Goal: Browse casually: Explore the website without a specific task or goal

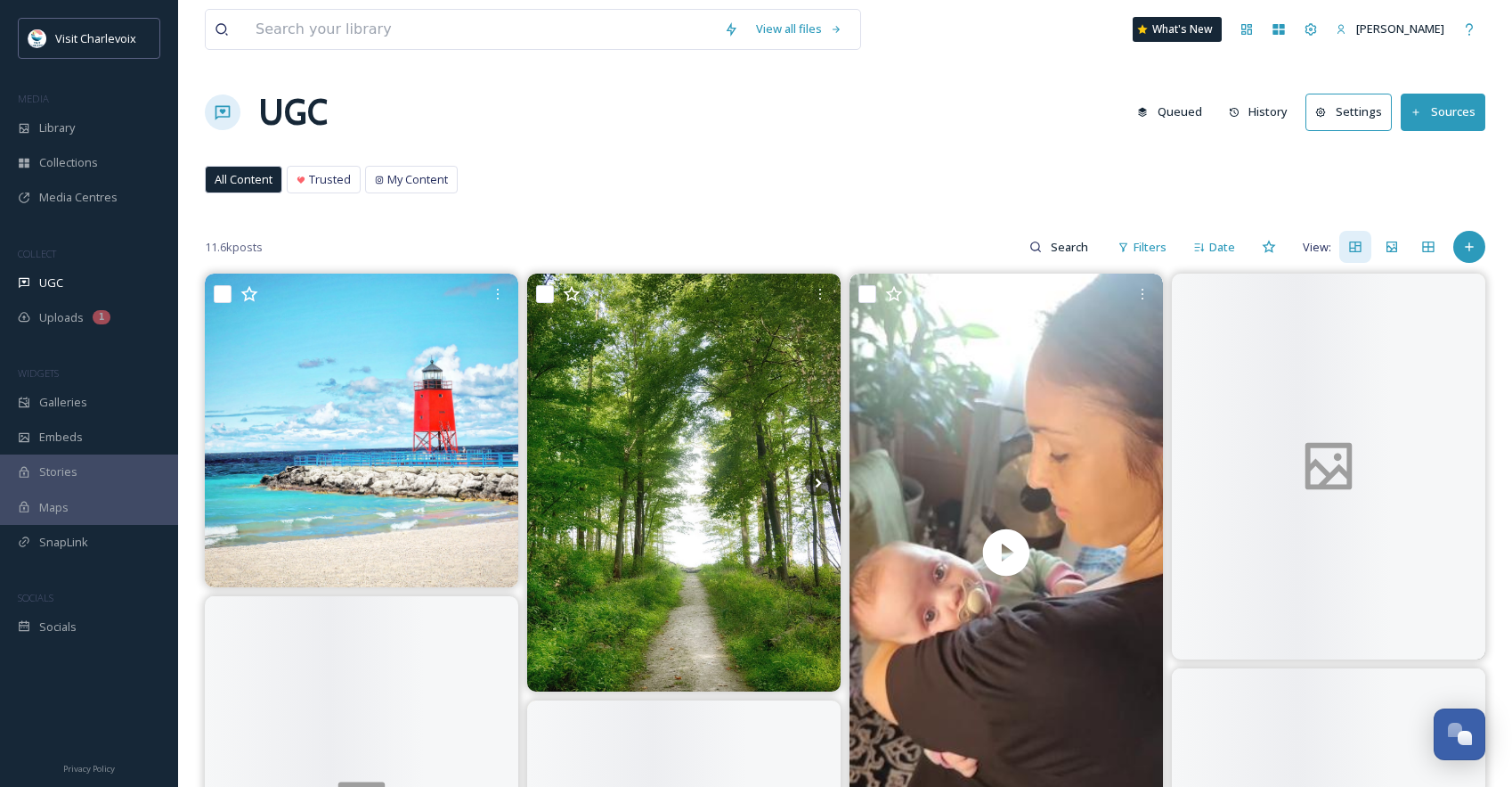
scroll to position [5963, 0]
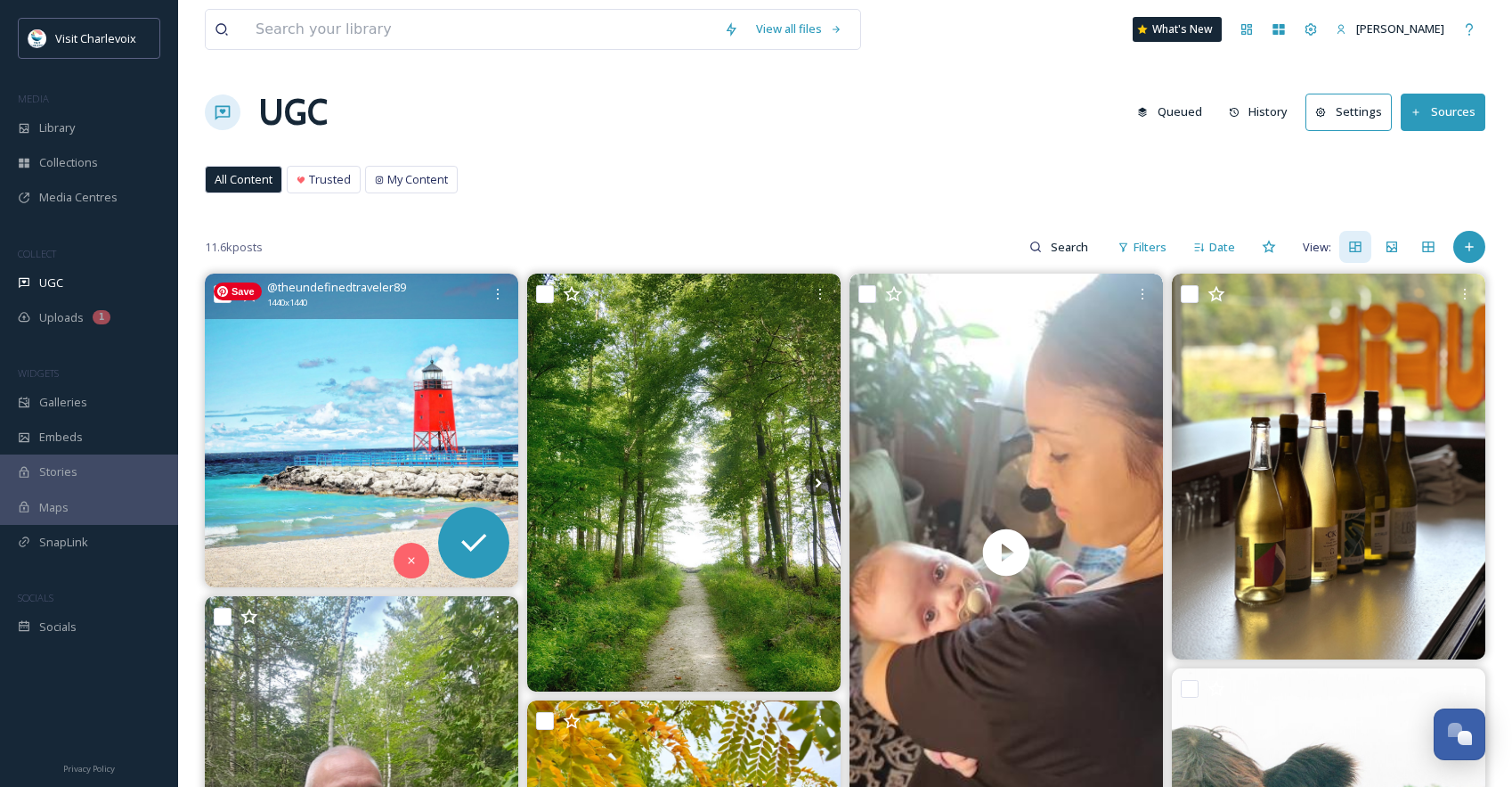
click at [374, 328] on img at bounding box center [361, 430] width 314 height 314
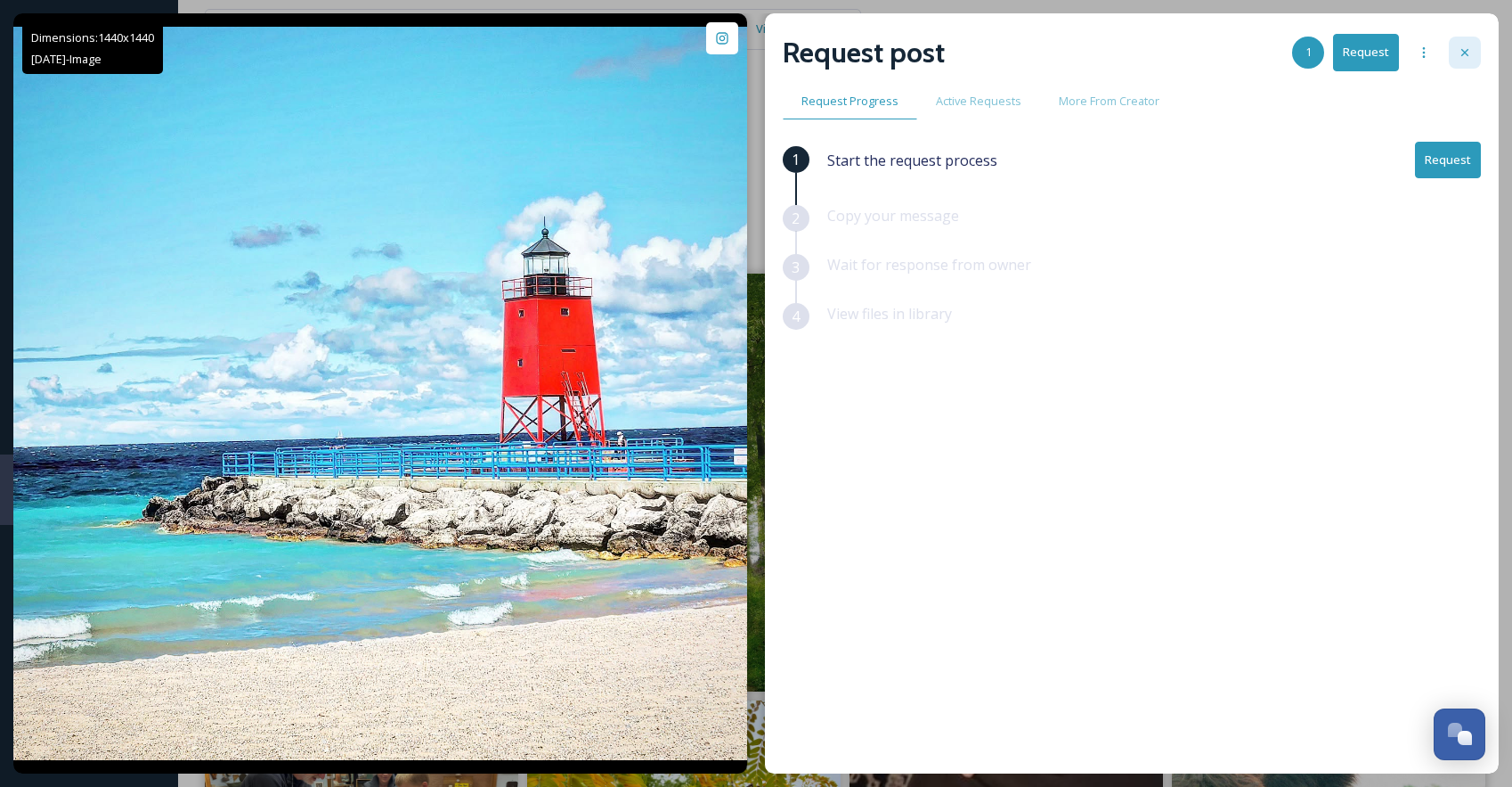
click at [1466, 46] on icon at bounding box center [1464, 52] width 14 height 14
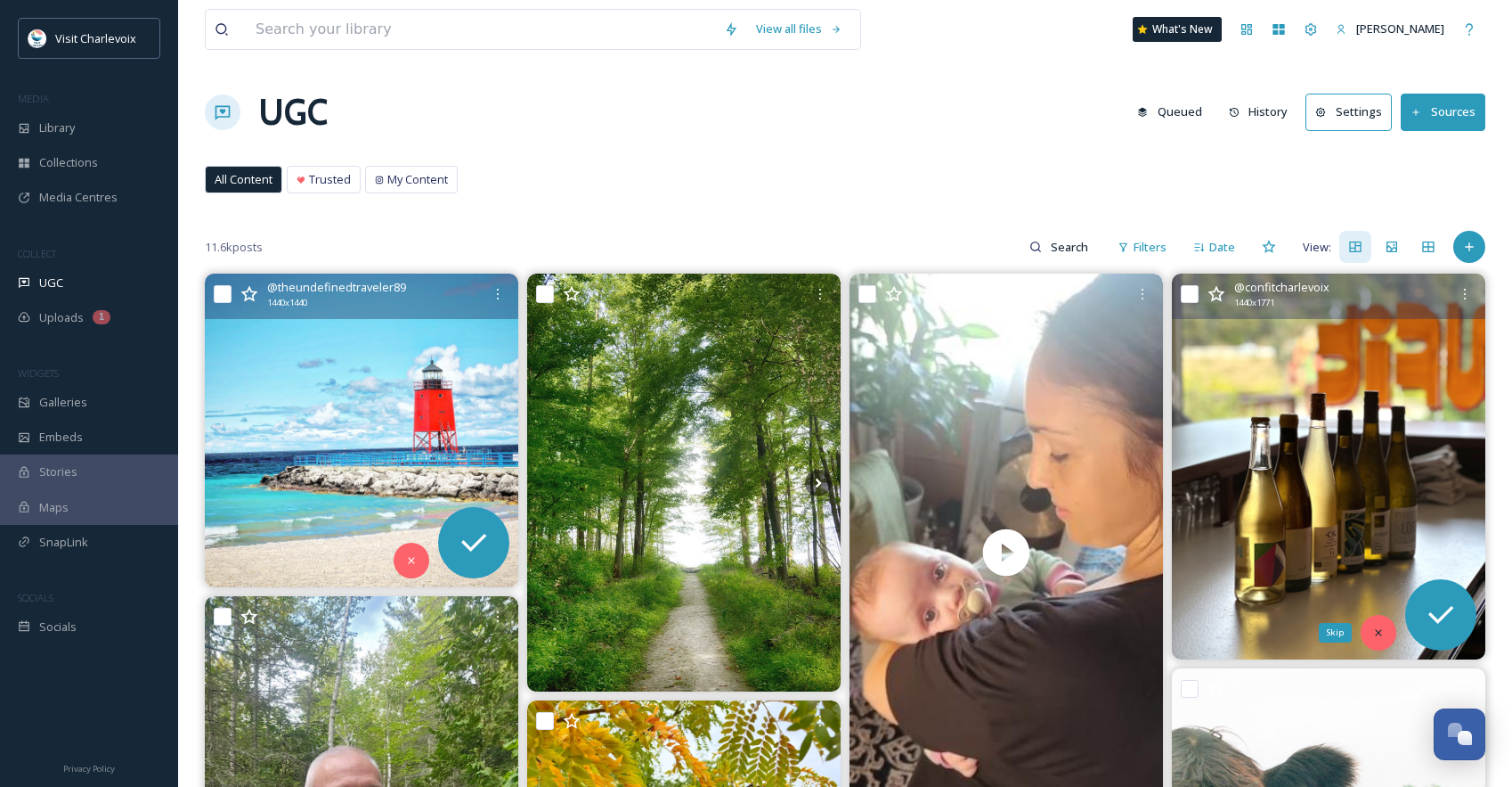
click at [1381, 630] on icon at bounding box center [1379, 632] width 12 height 12
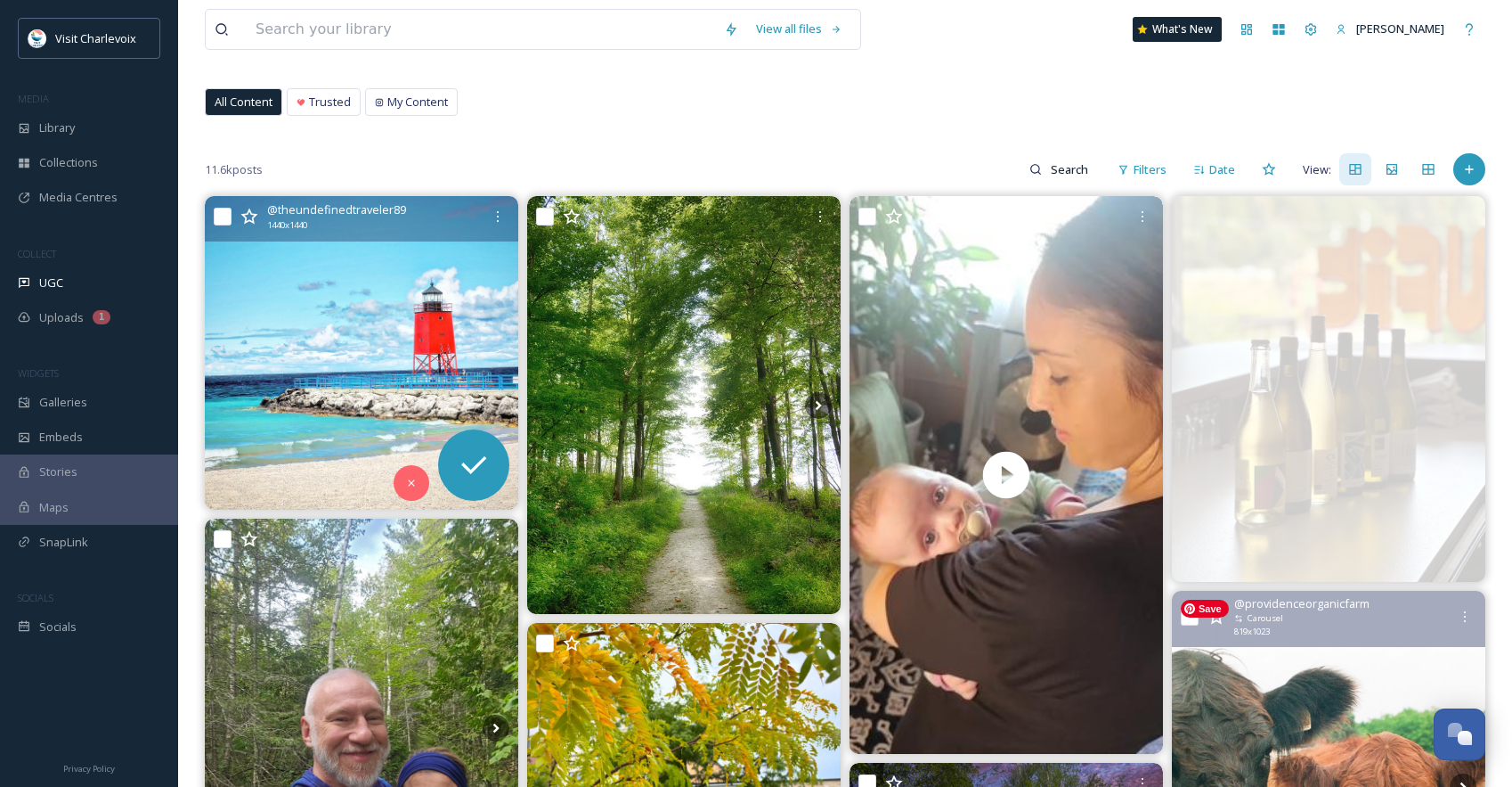
scroll to position [283, 0]
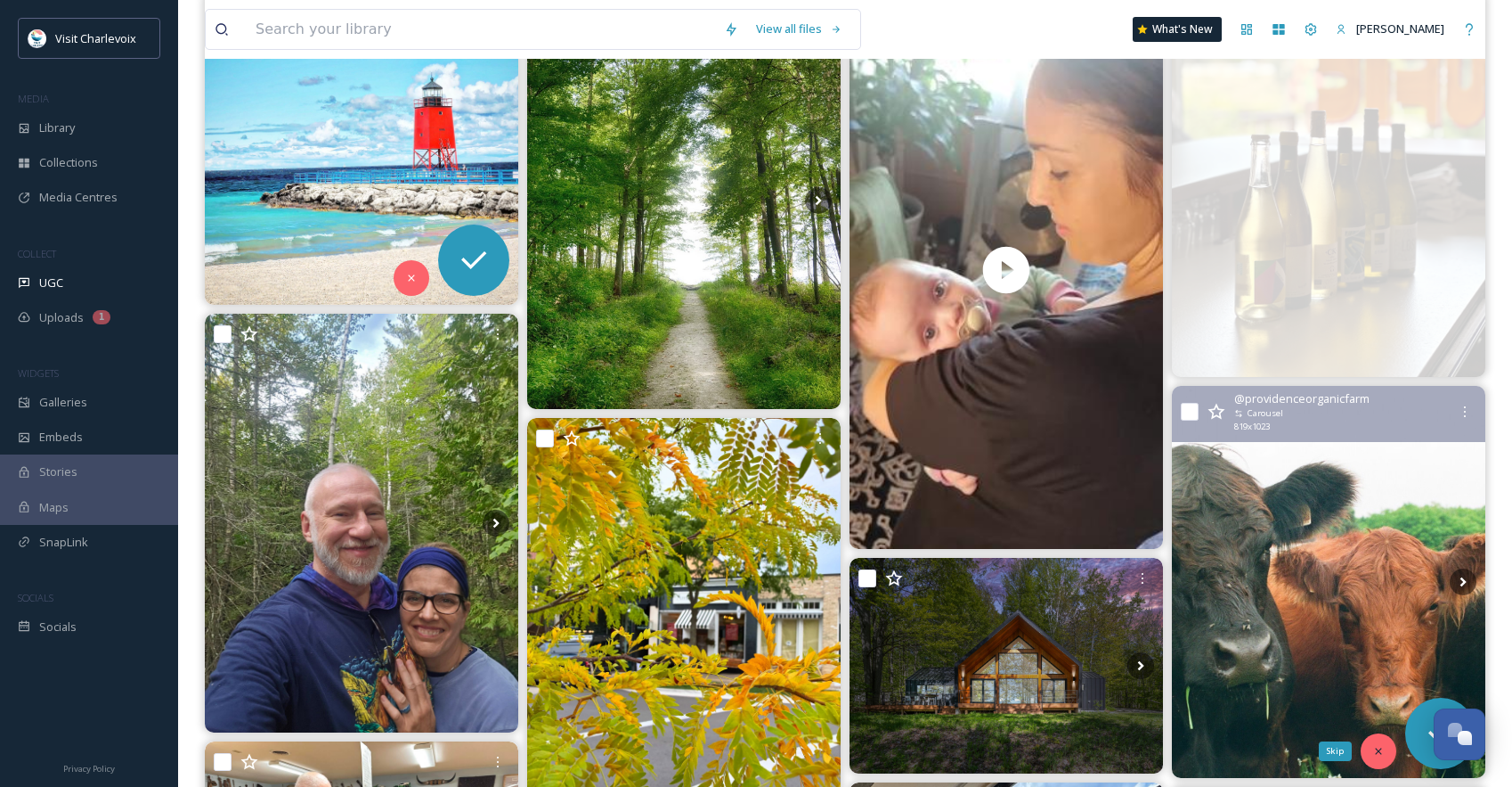
click at [1382, 745] on icon at bounding box center [1379, 751] width 12 height 12
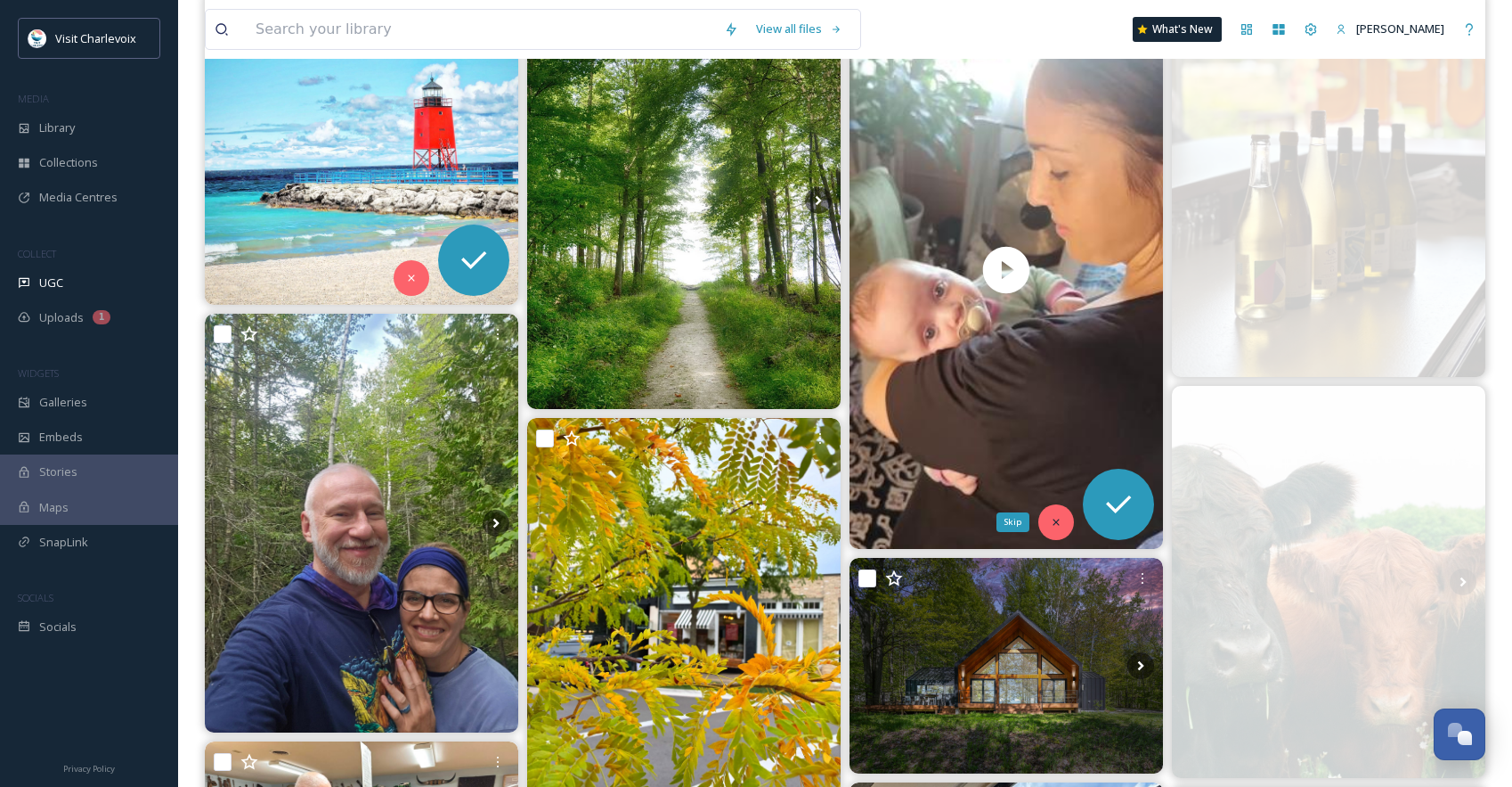
click at [1062, 521] on icon at bounding box center [1056, 522] width 12 height 12
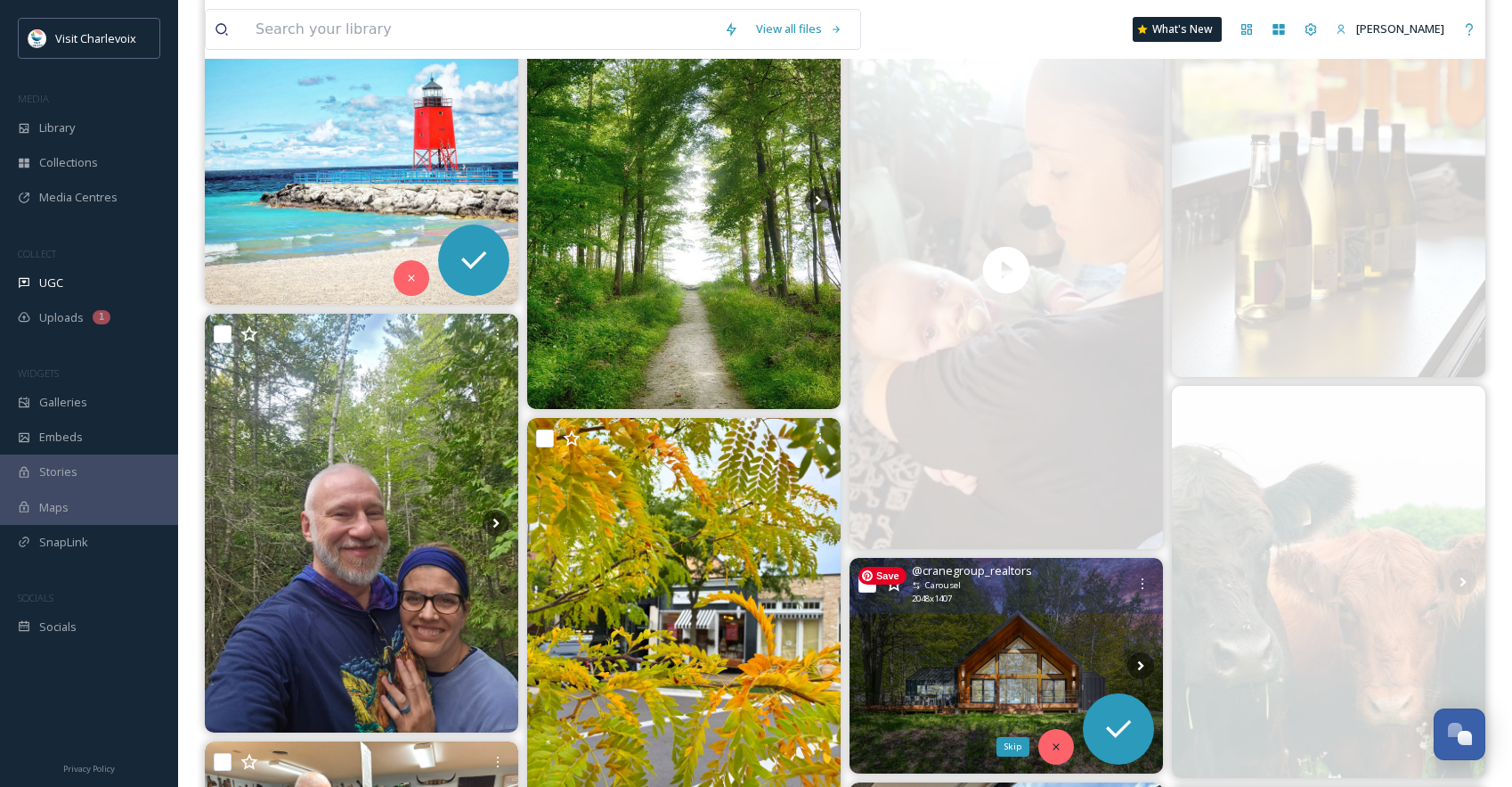
click at [1055, 746] on icon at bounding box center [1056, 746] width 12 height 12
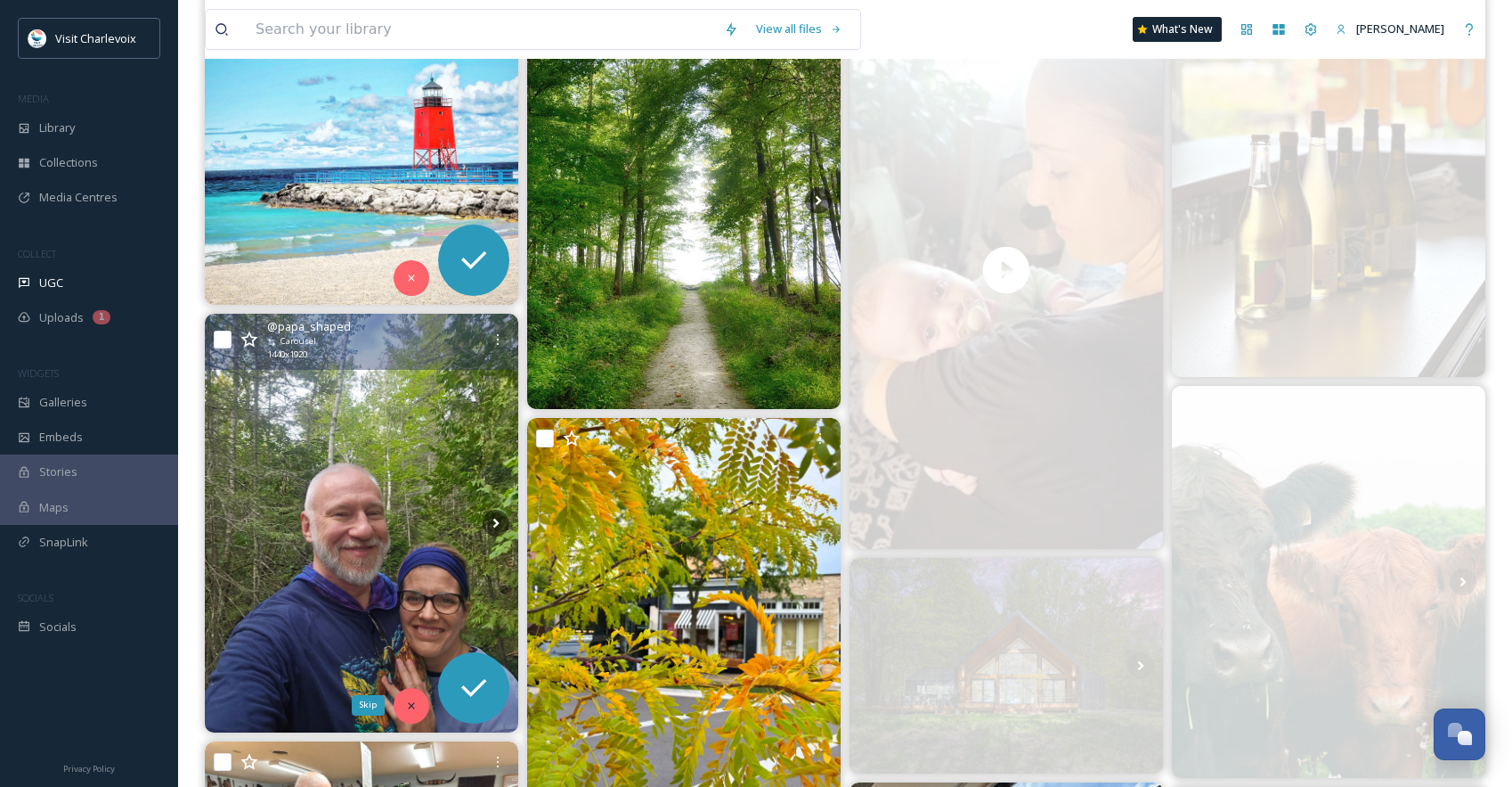
click at [408, 699] on icon at bounding box center [411, 705] width 12 height 12
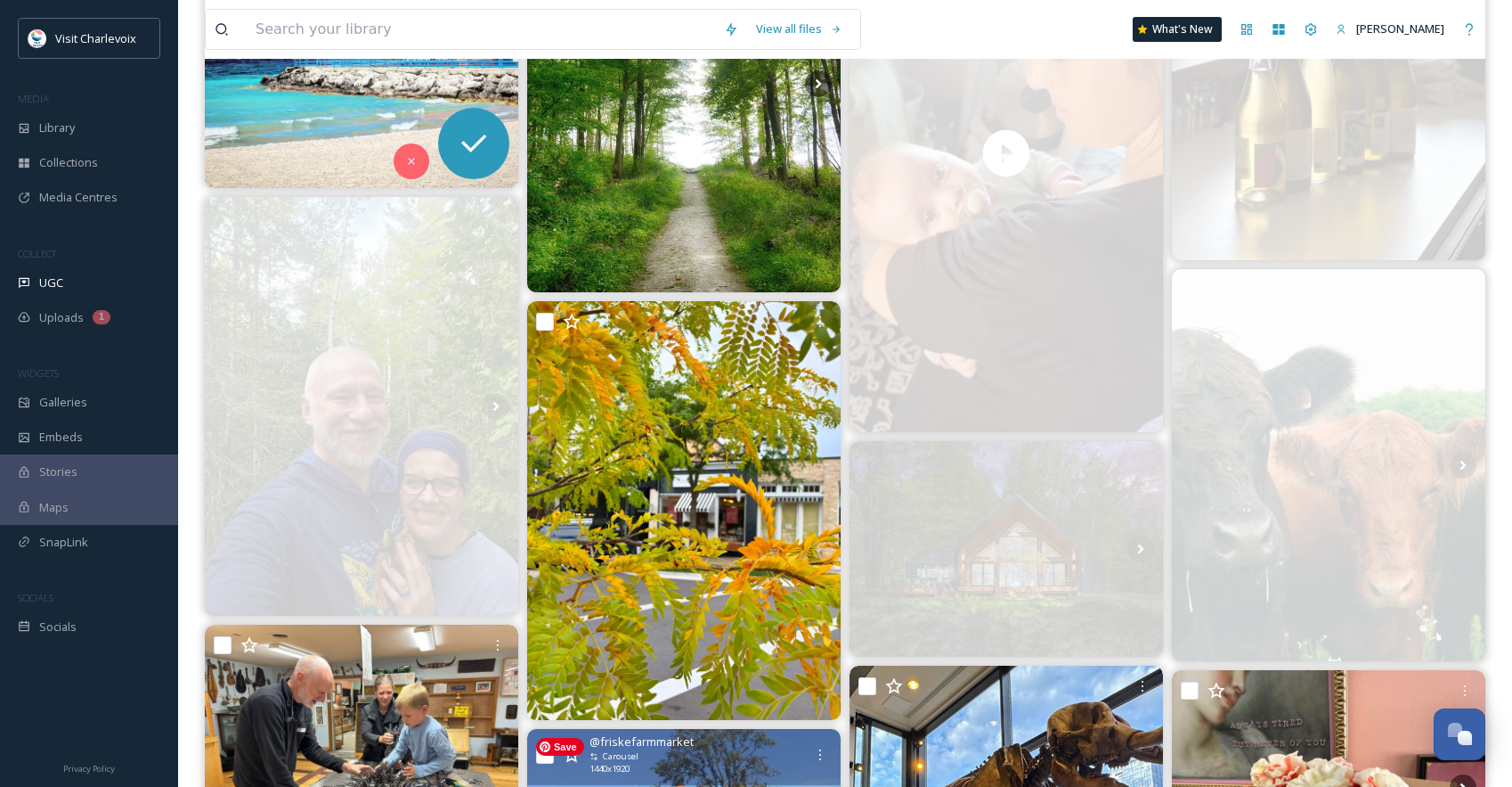
scroll to position [592, 0]
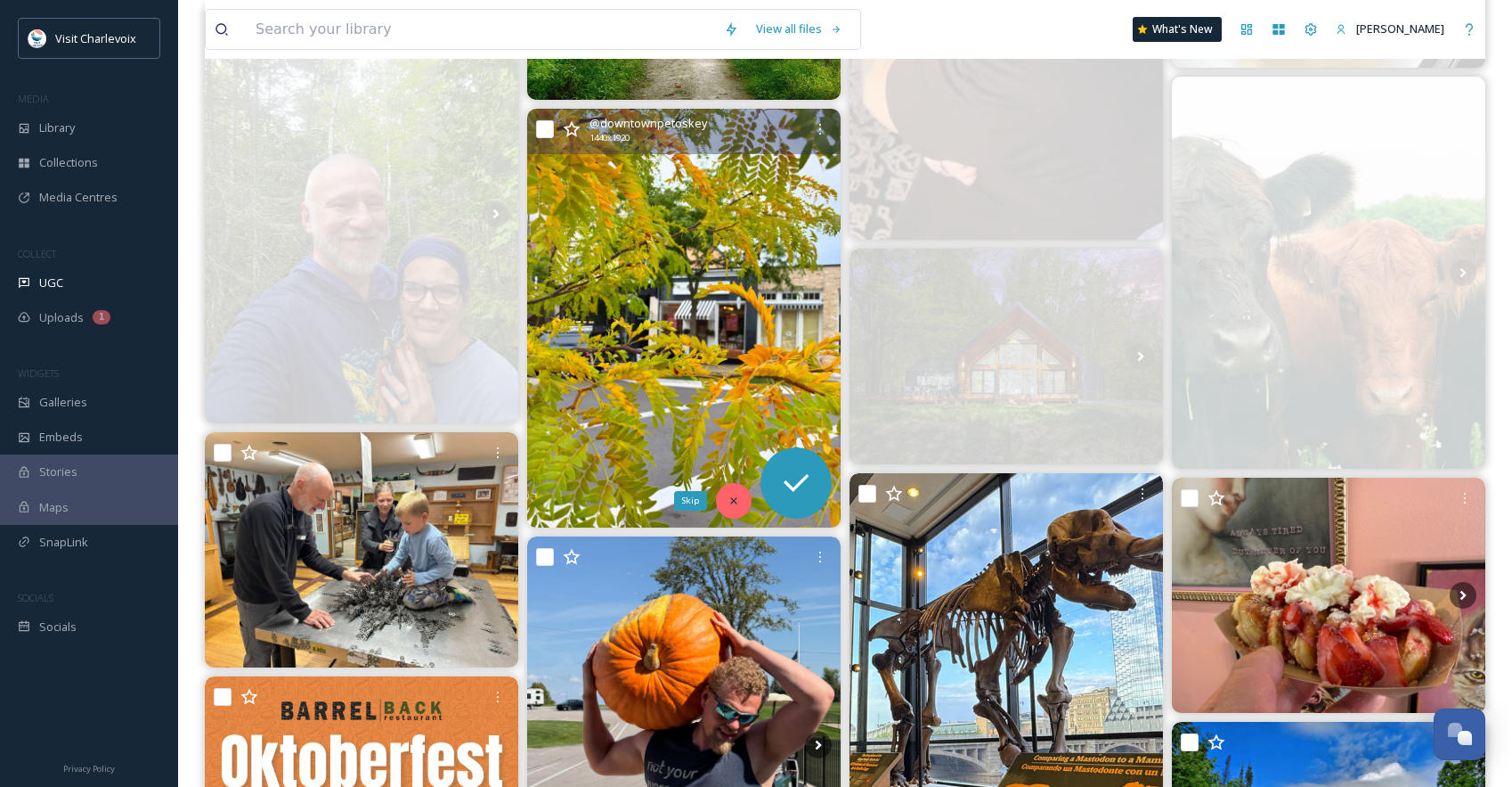
click at [732, 508] on div "Skip" at bounding box center [734, 500] width 35 height 35
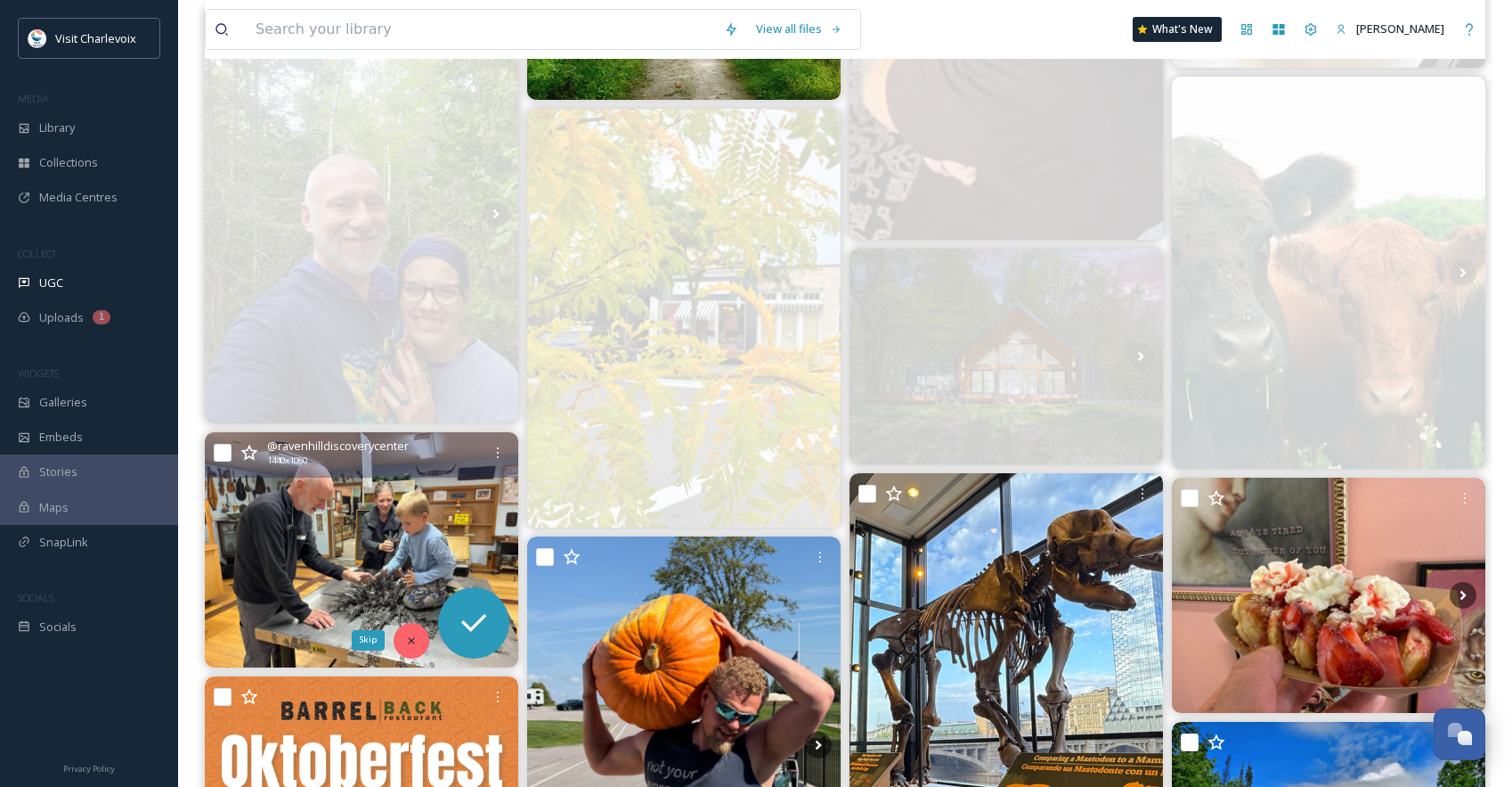
click at [405, 639] on icon at bounding box center [411, 639] width 12 height 12
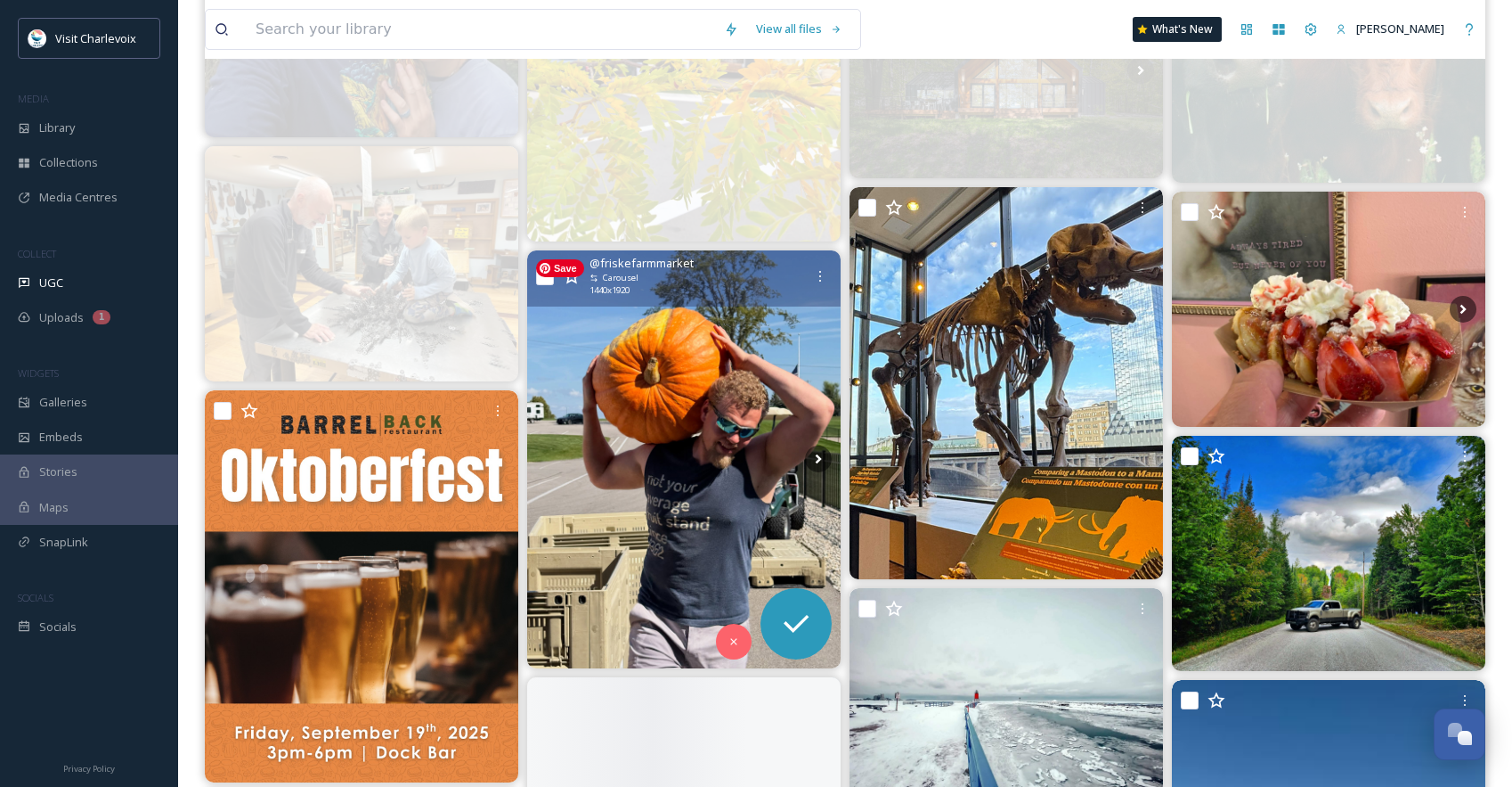
scroll to position [884, 0]
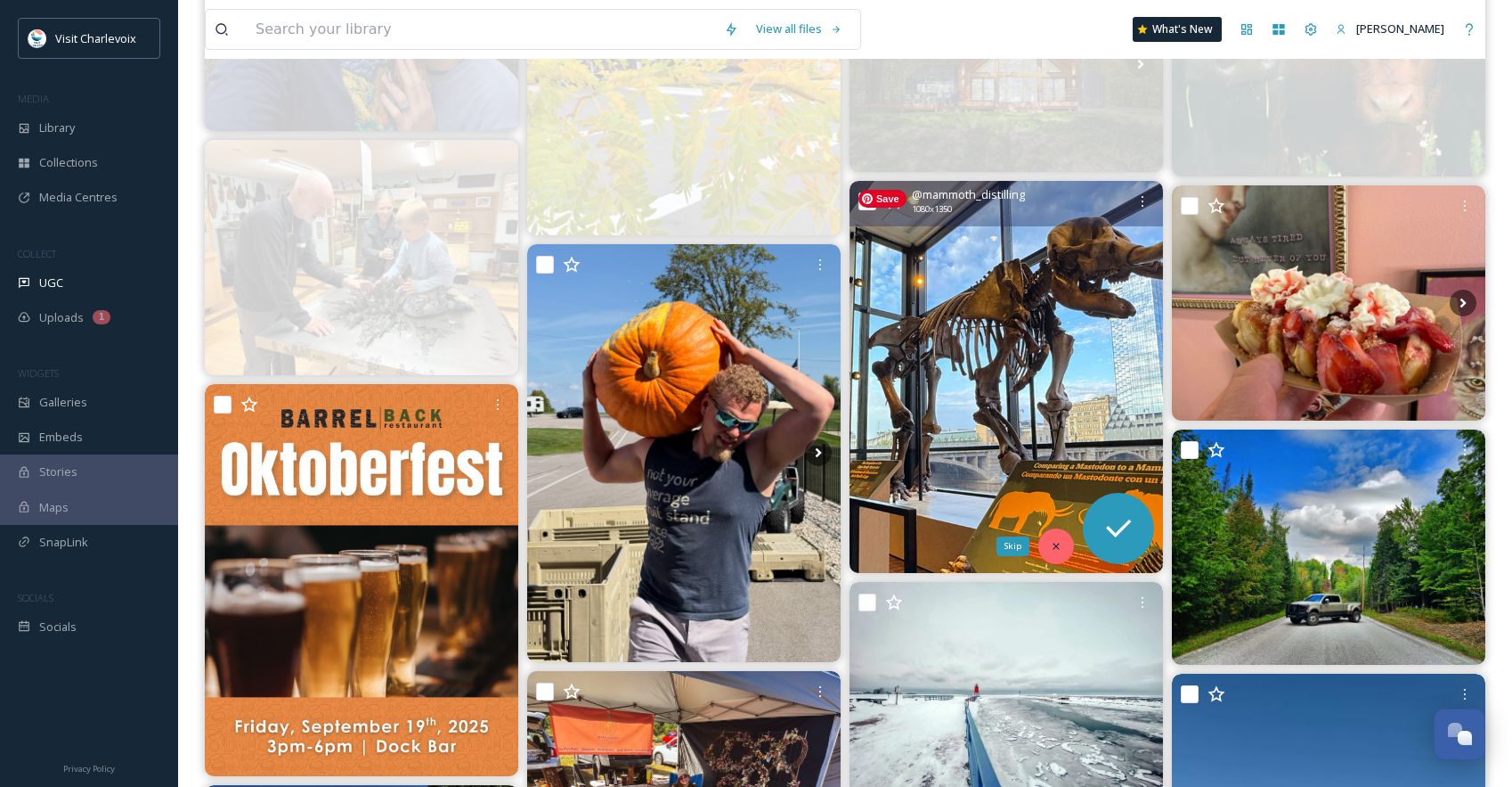
click at [1054, 541] on icon at bounding box center [1056, 545] width 12 height 12
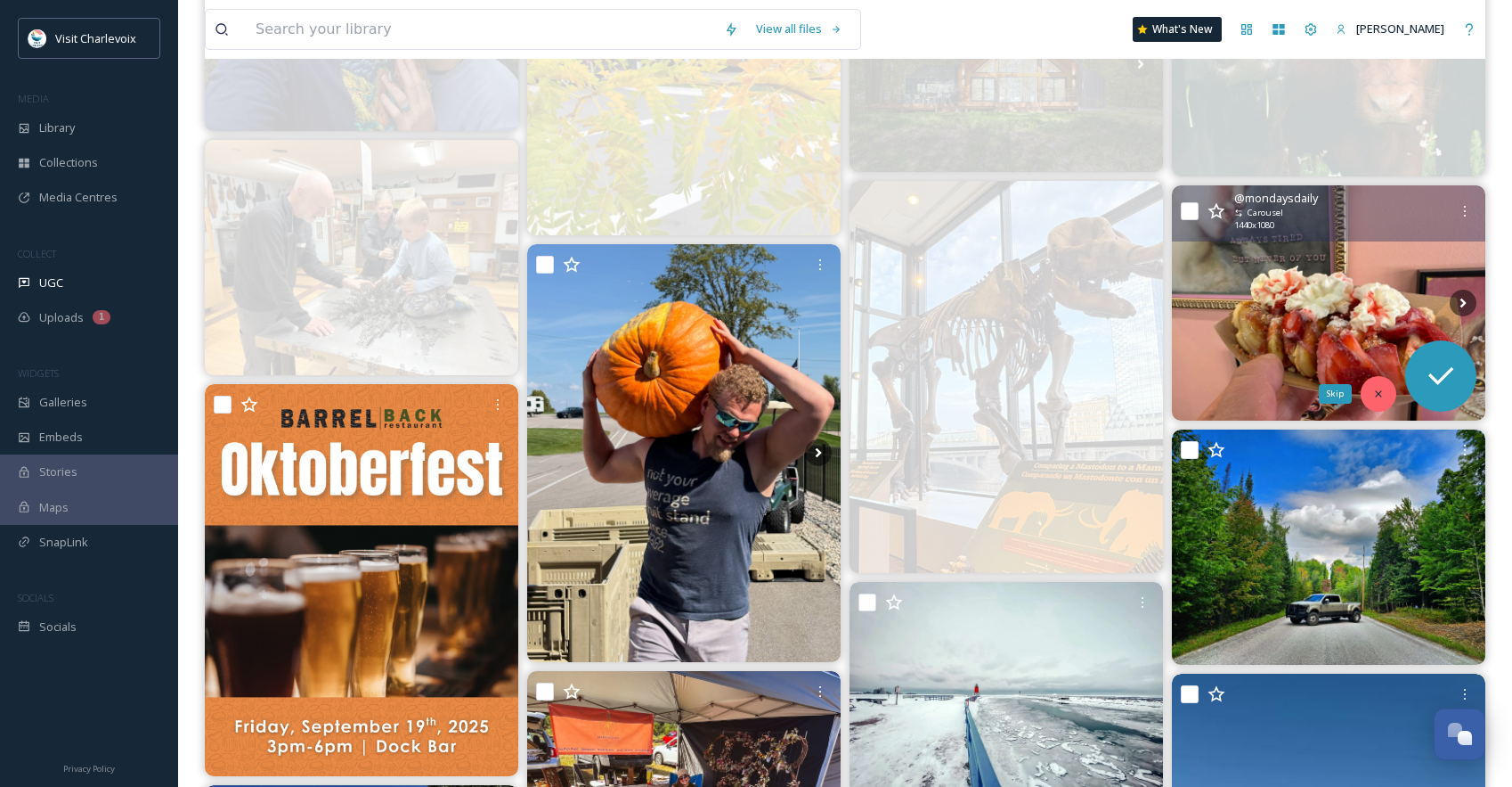
click at [1383, 388] on icon at bounding box center [1379, 393] width 12 height 12
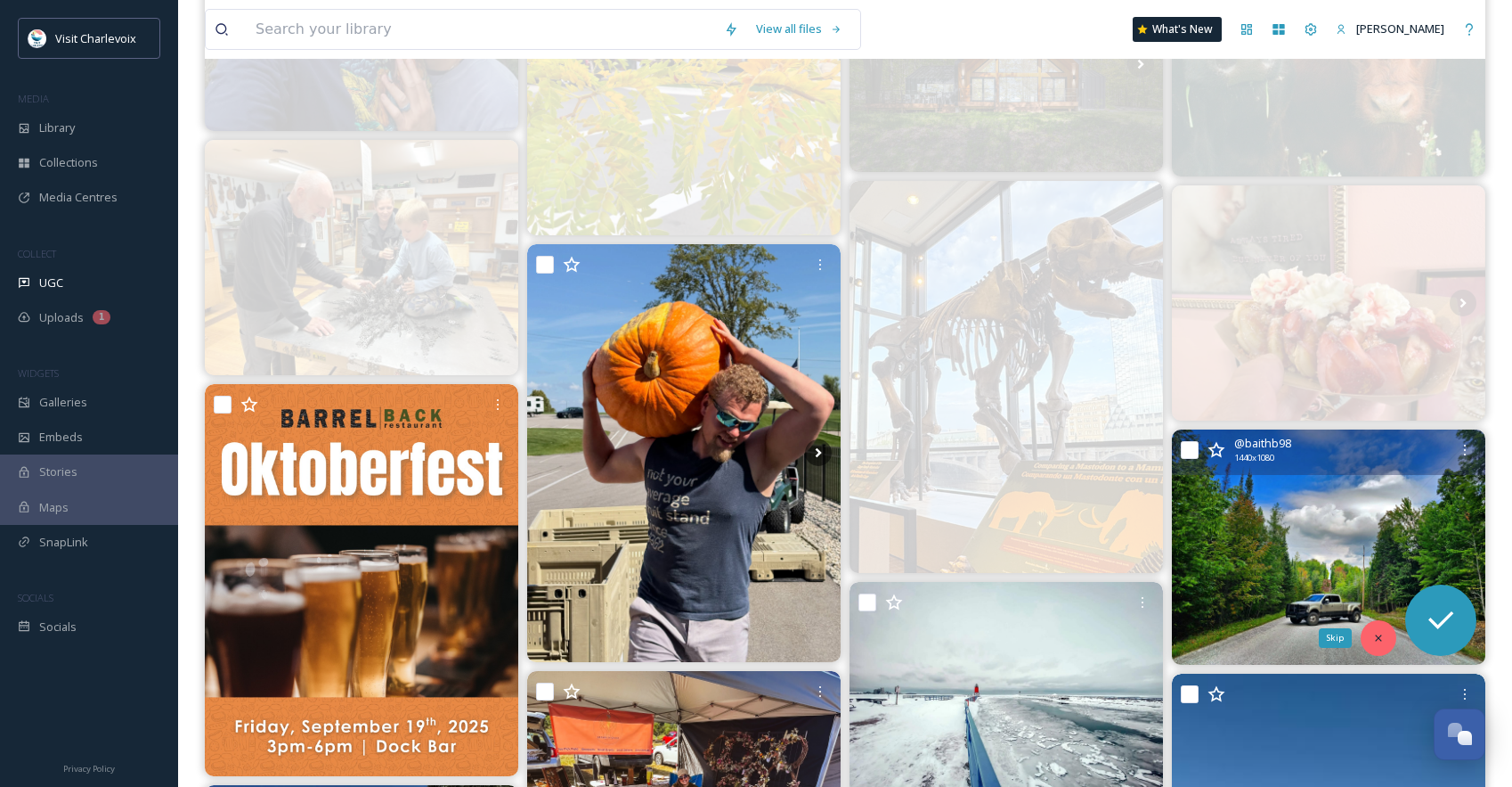
click at [1382, 635] on icon at bounding box center [1379, 638] width 12 height 12
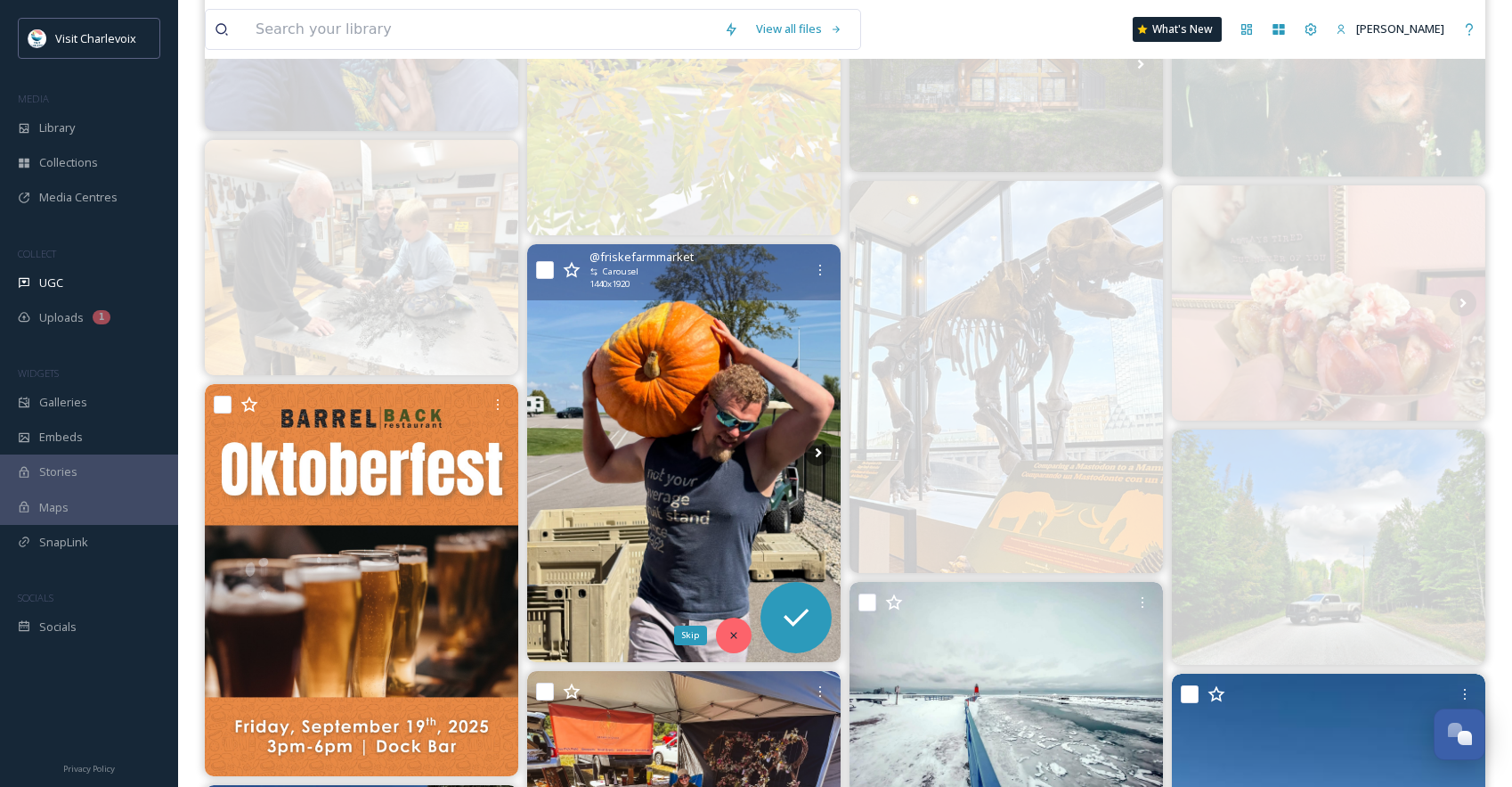
click at [730, 629] on icon at bounding box center [734, 635] width 12 height 12
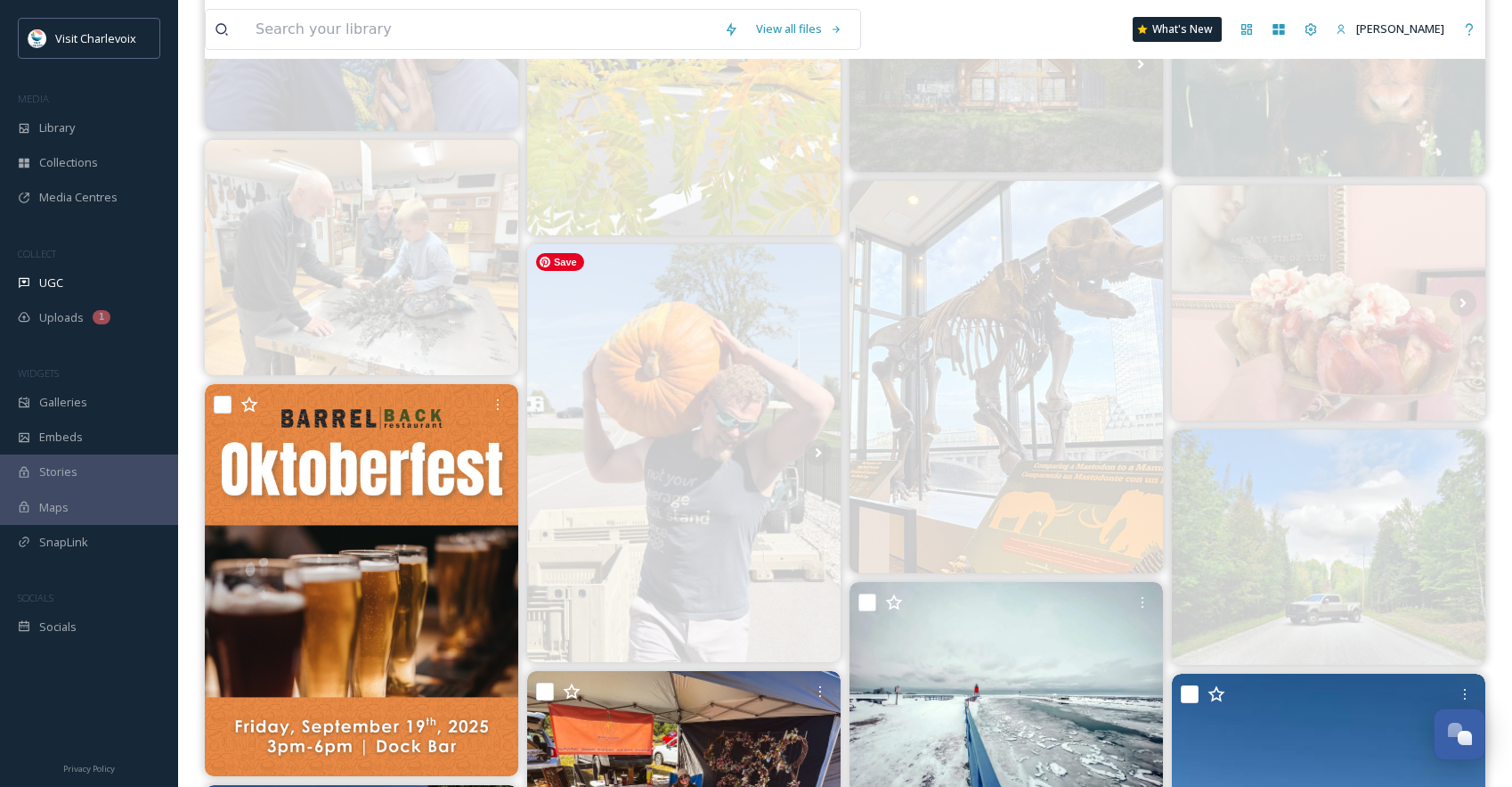
scroll to position [1218, 0]
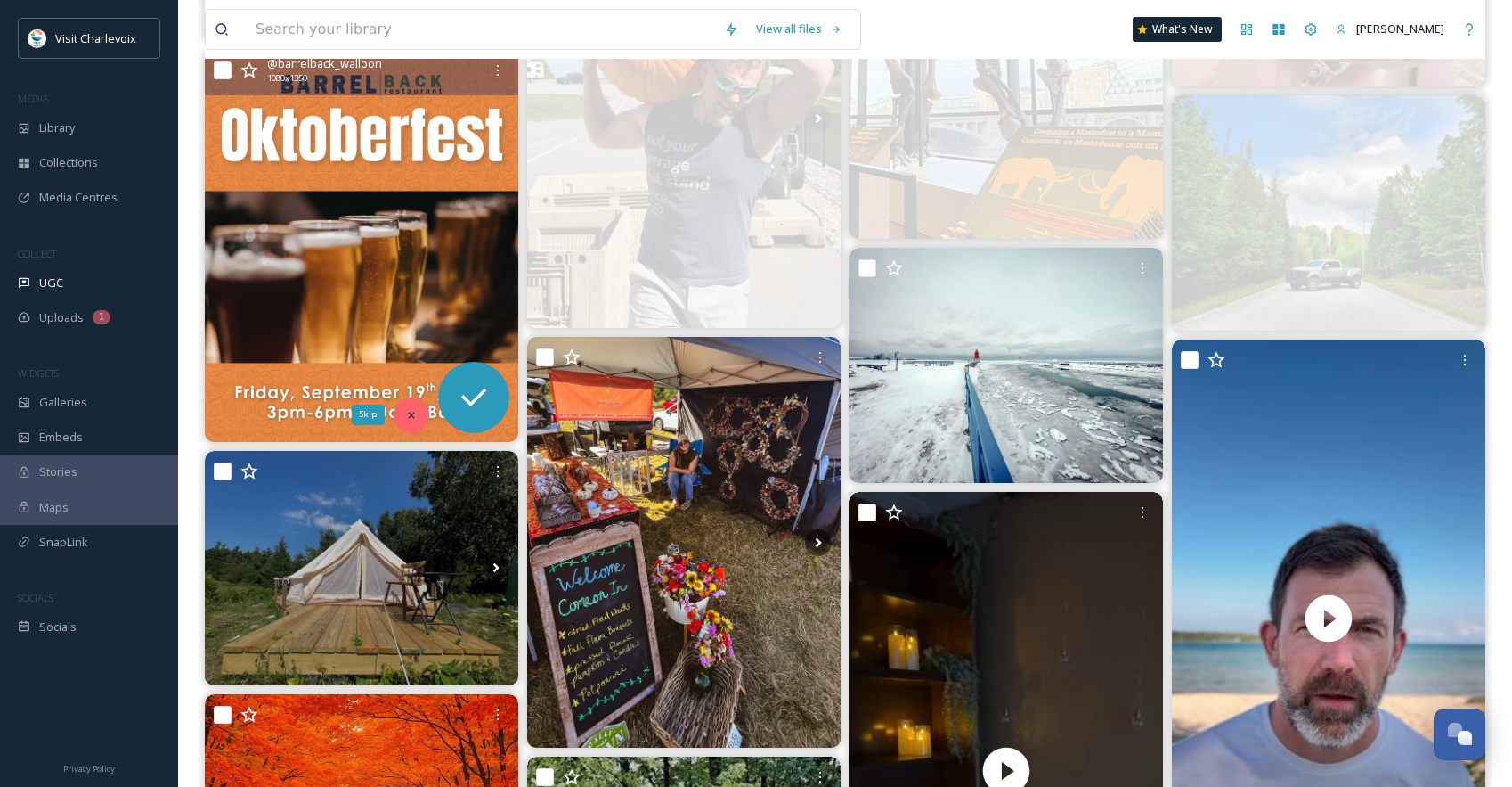
click at [417, 415] on icon at bounding box center [411, 415] width 12 height 12
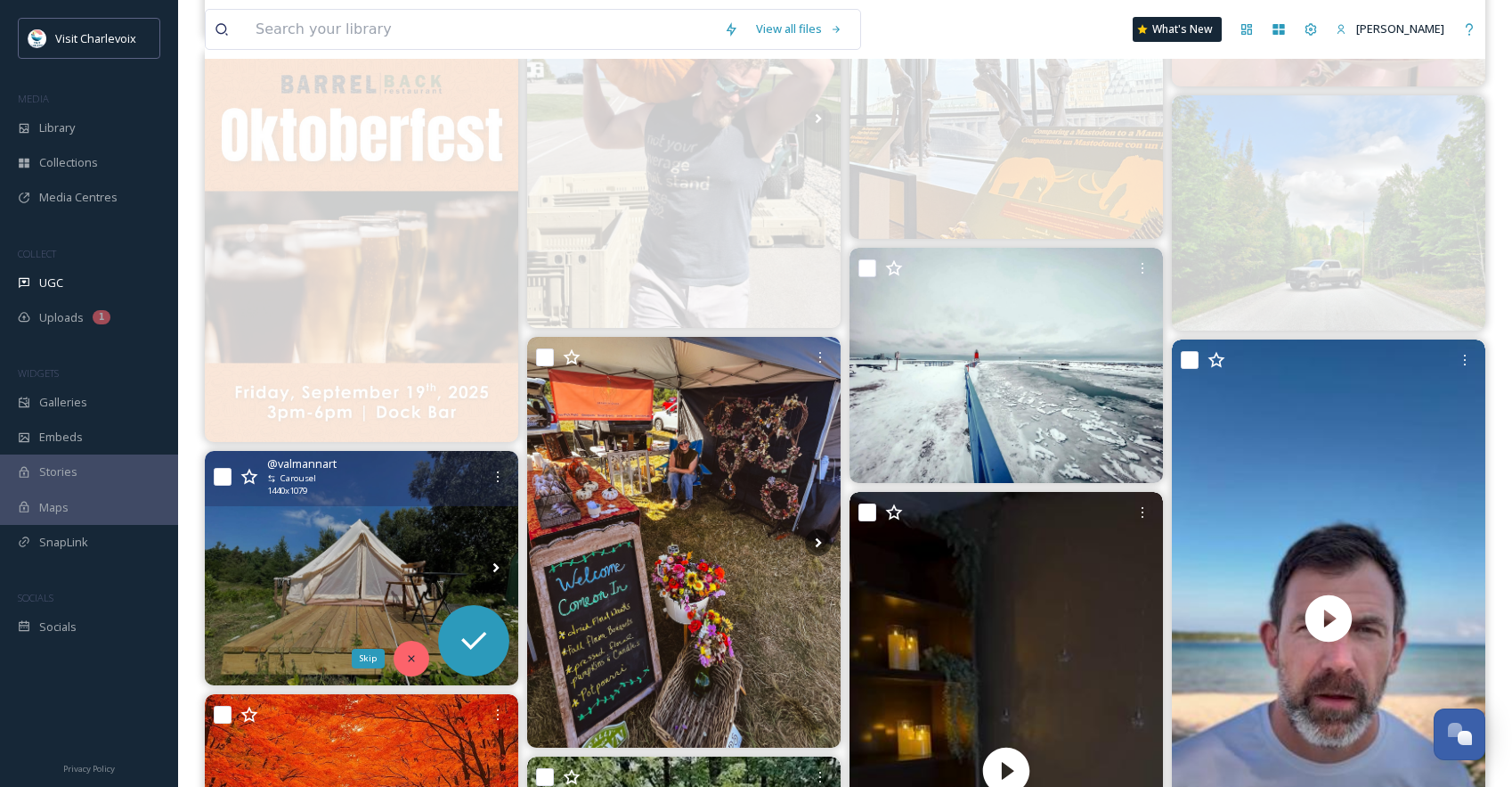
click at [407, 656] on icon at bounding box center [411, 658] width 12 height 12
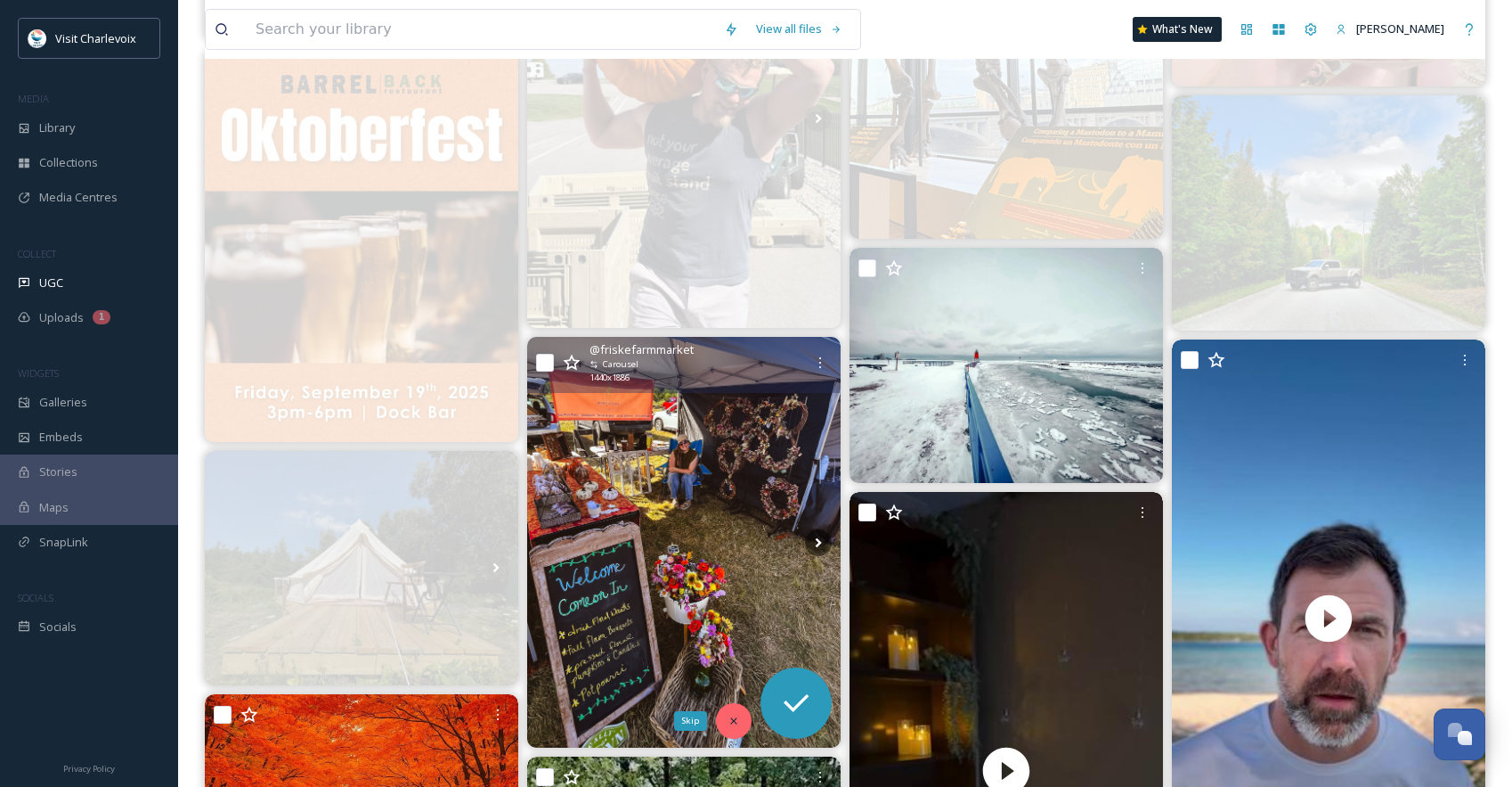
click at [733, 718] on icon at bounding box center [734, 720] width 12 height 12
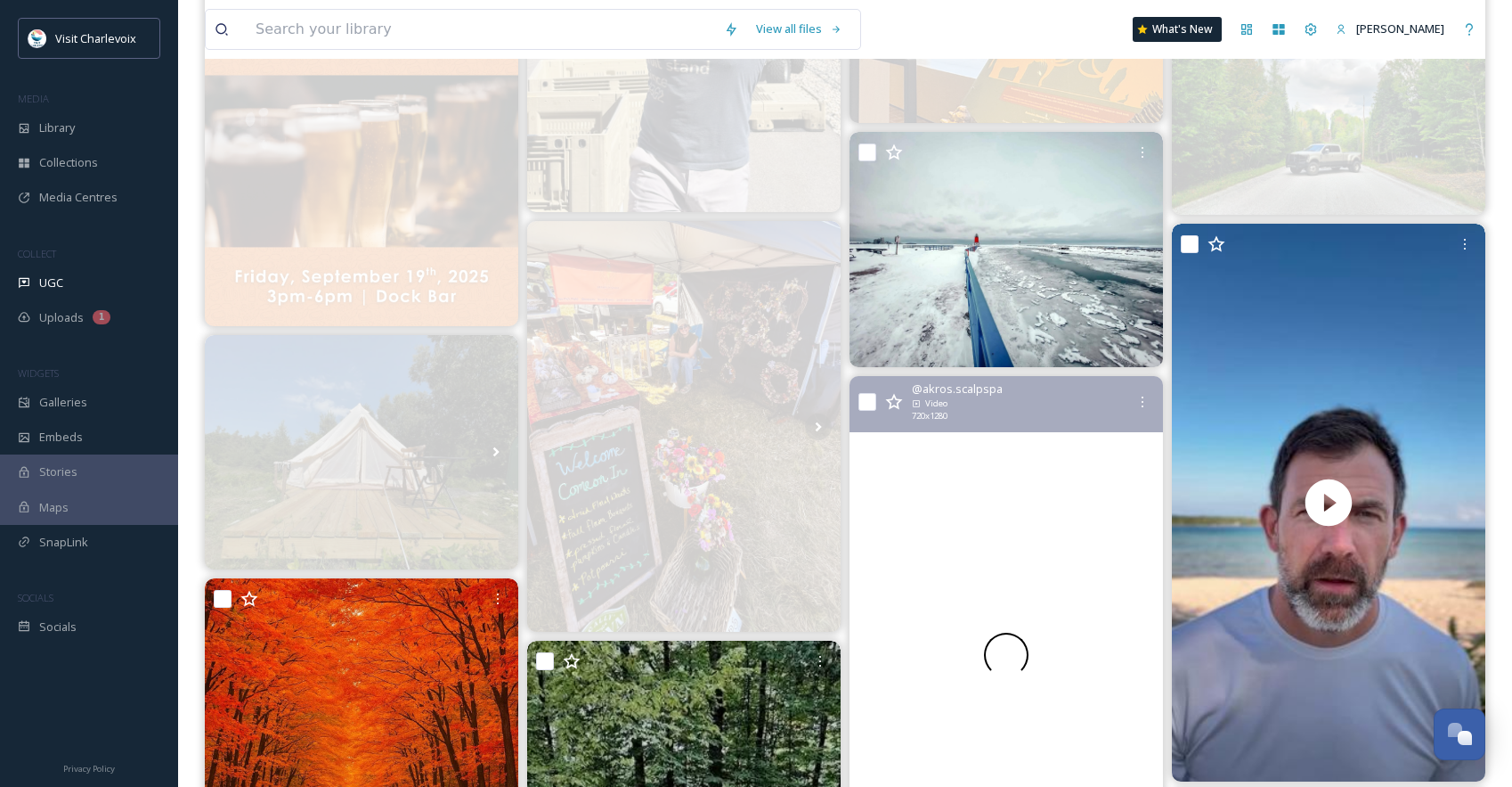
scroll to position [1535, 0]
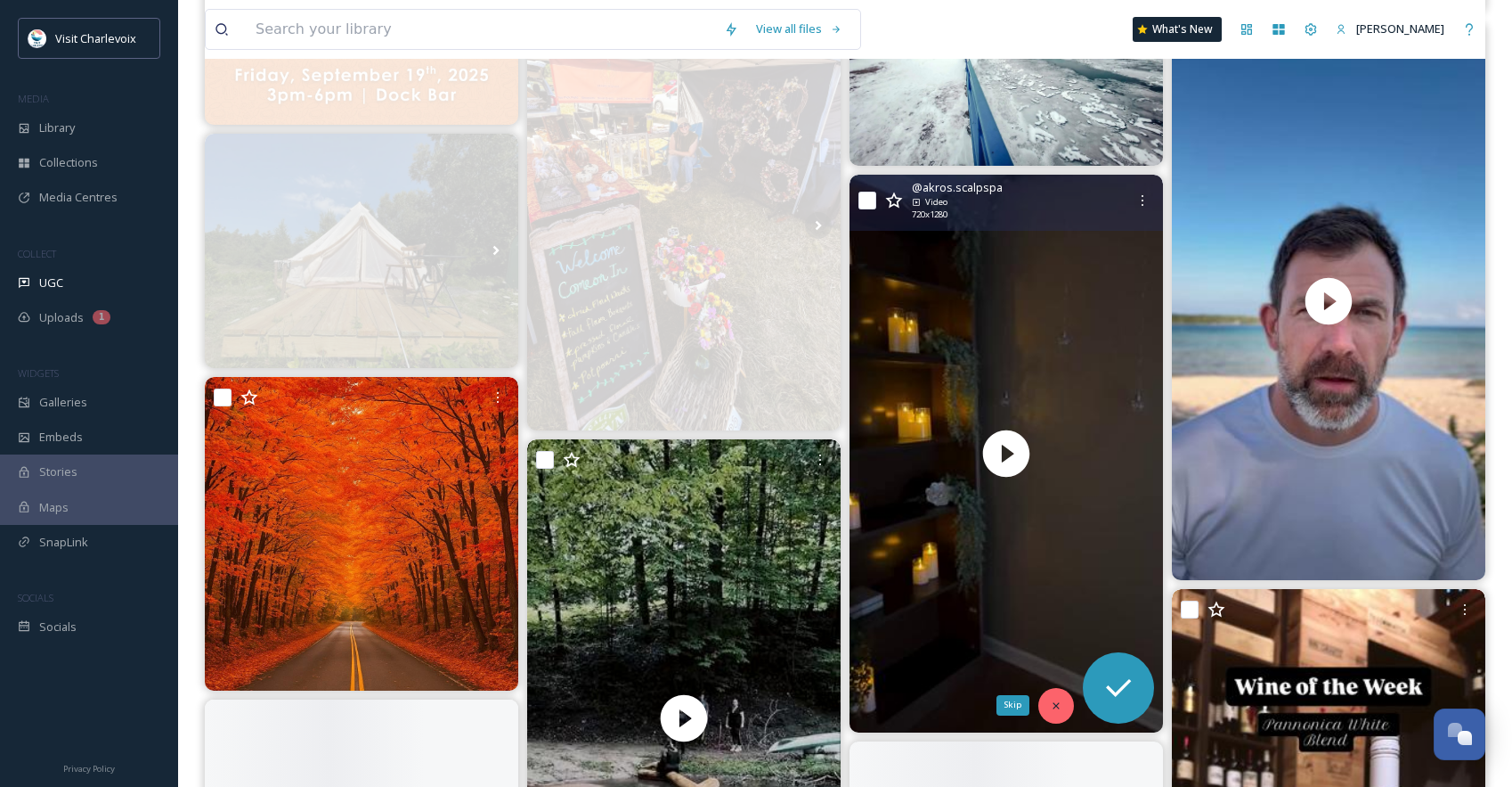
click at [1052, 707] on icon at bounding box center [1056, 705] width 12 height 12
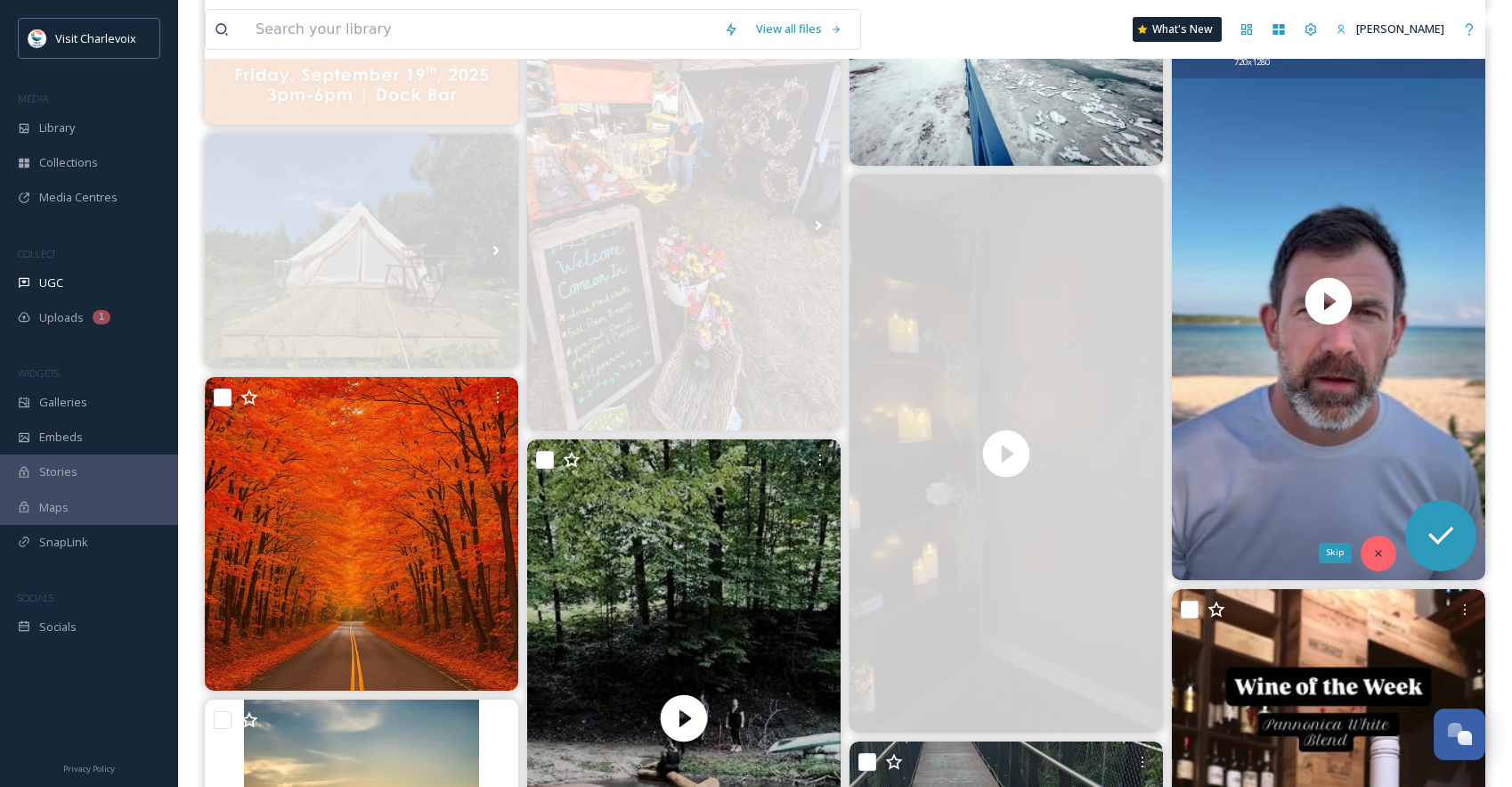
click at [1371, 555] on div "Skip" at bounding box center [1379, 554] width 35 height 35
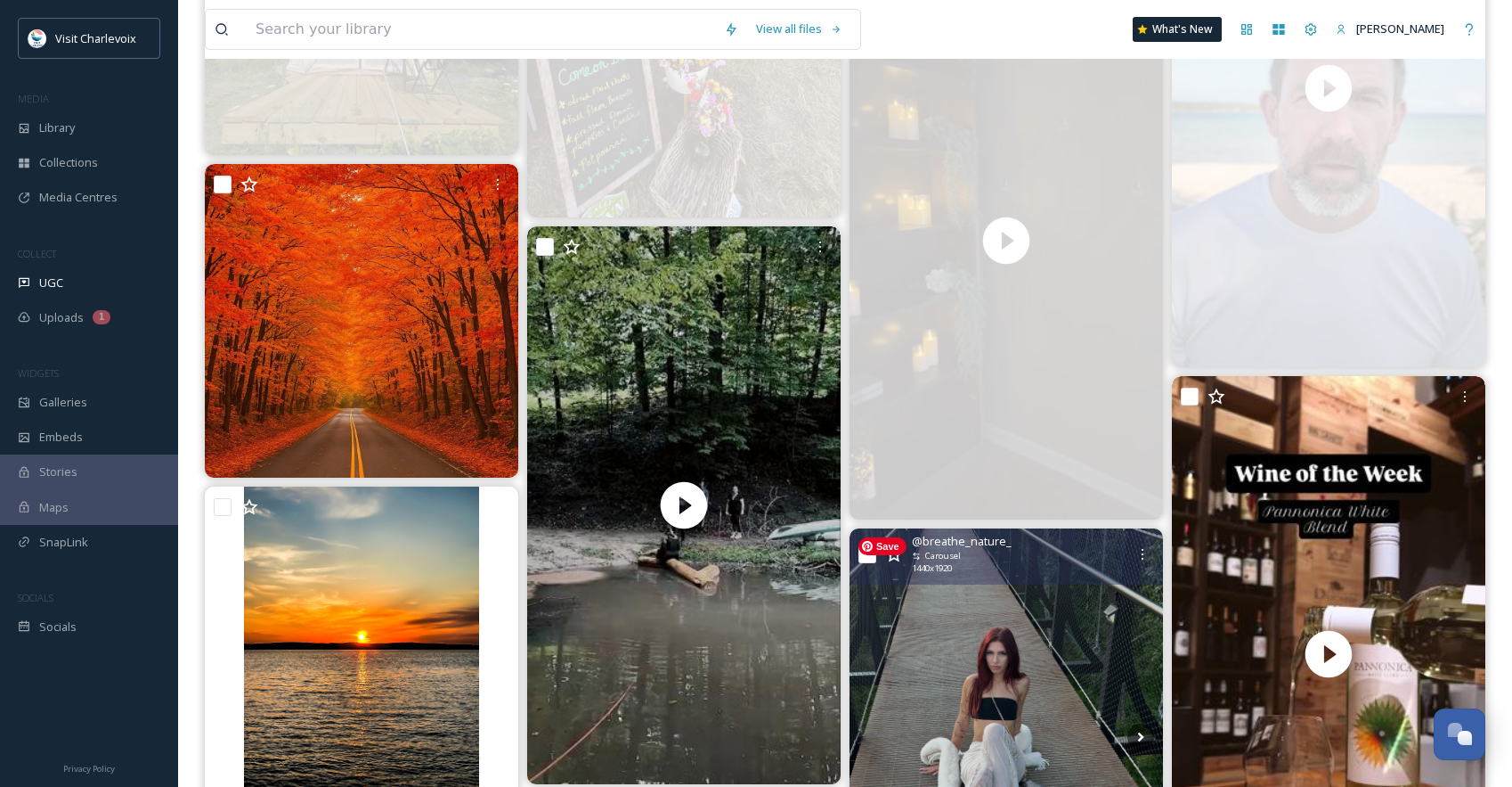
scroll to position [1848, 0]
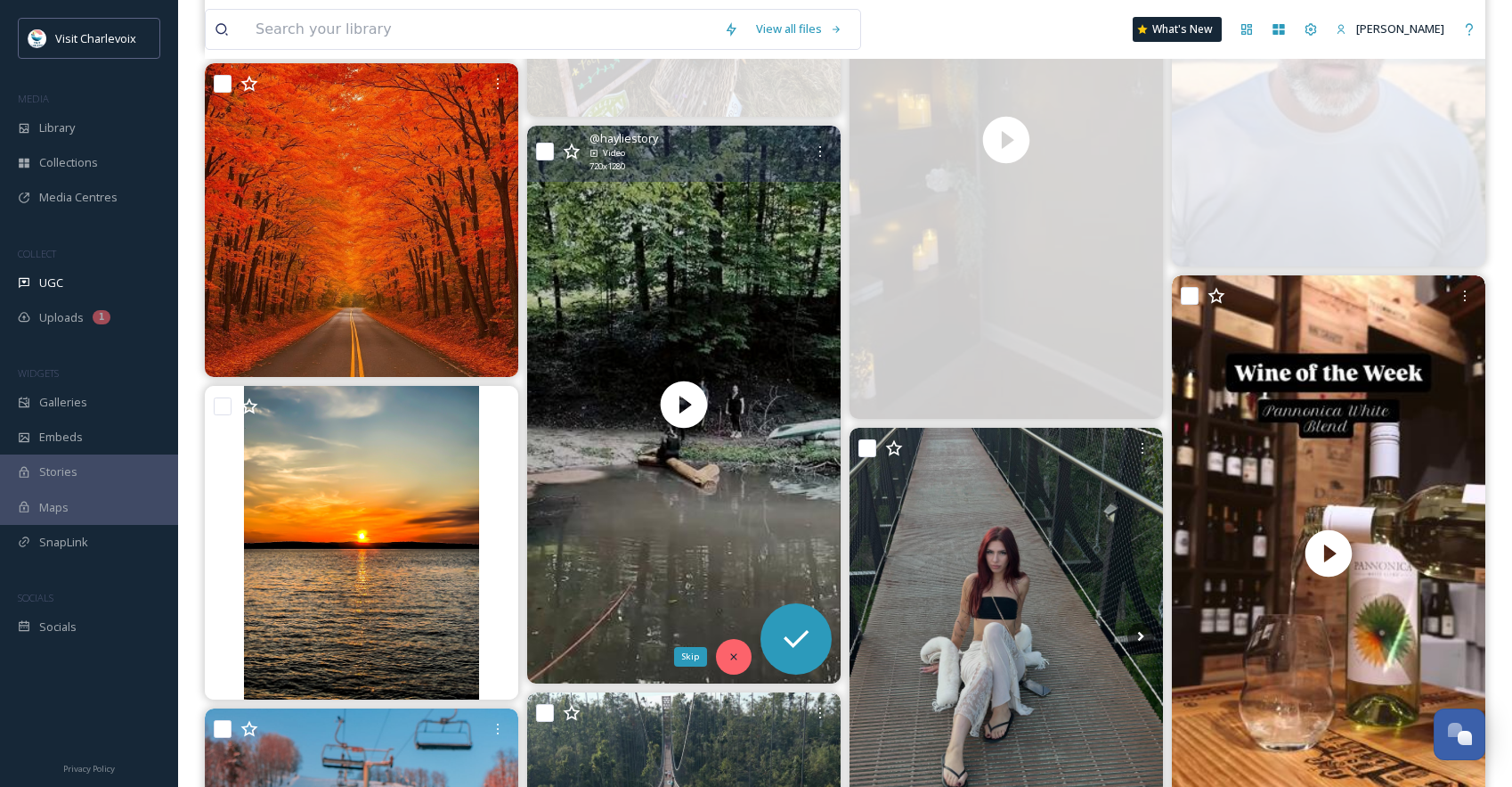
click at [744, 651] on div "Skip" at bounding box center [734, 656] width 35 height 35
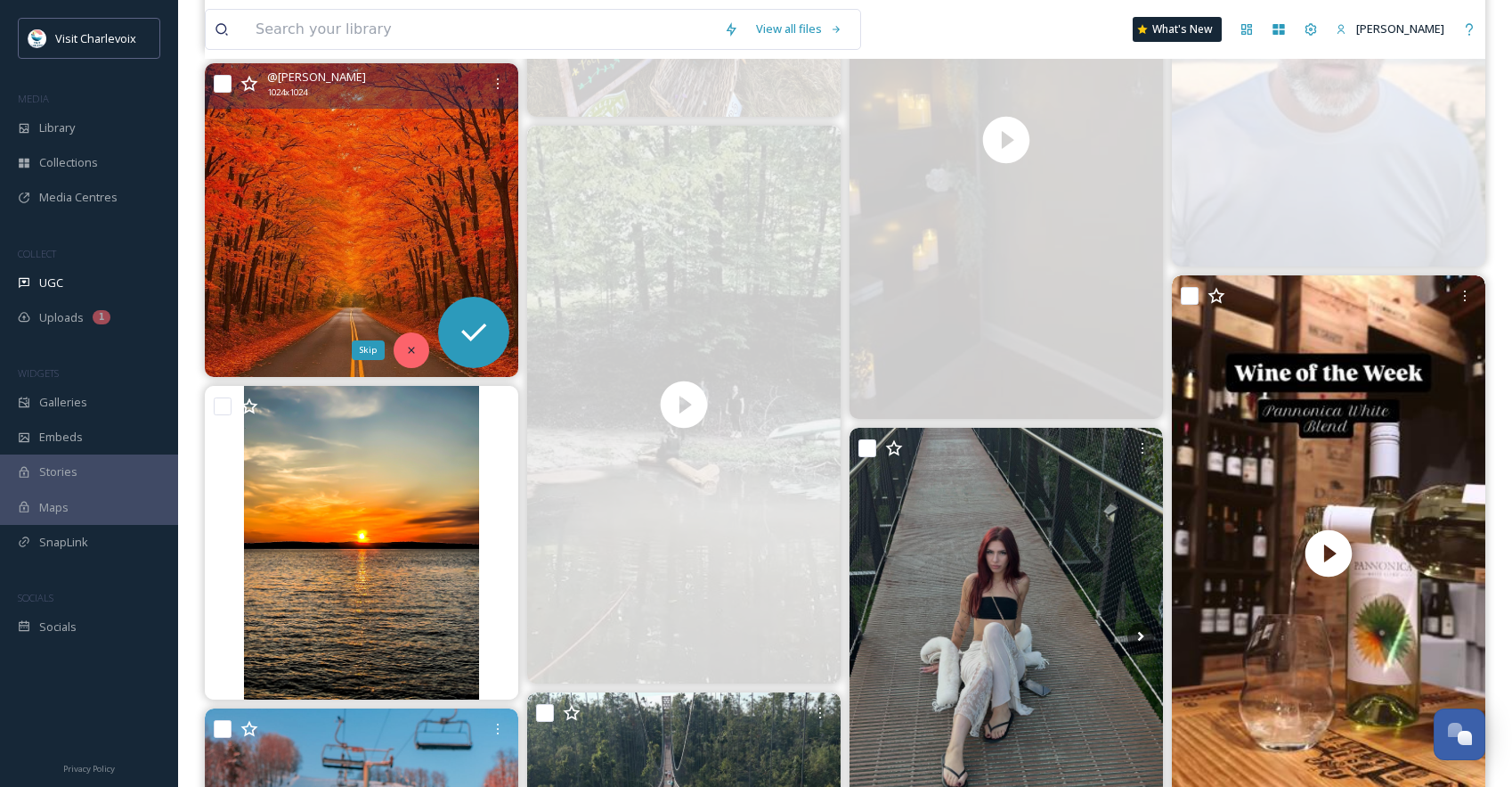
click at [422, 352] on div "Skip" at bounding box center [412, 350] width 35 height 35
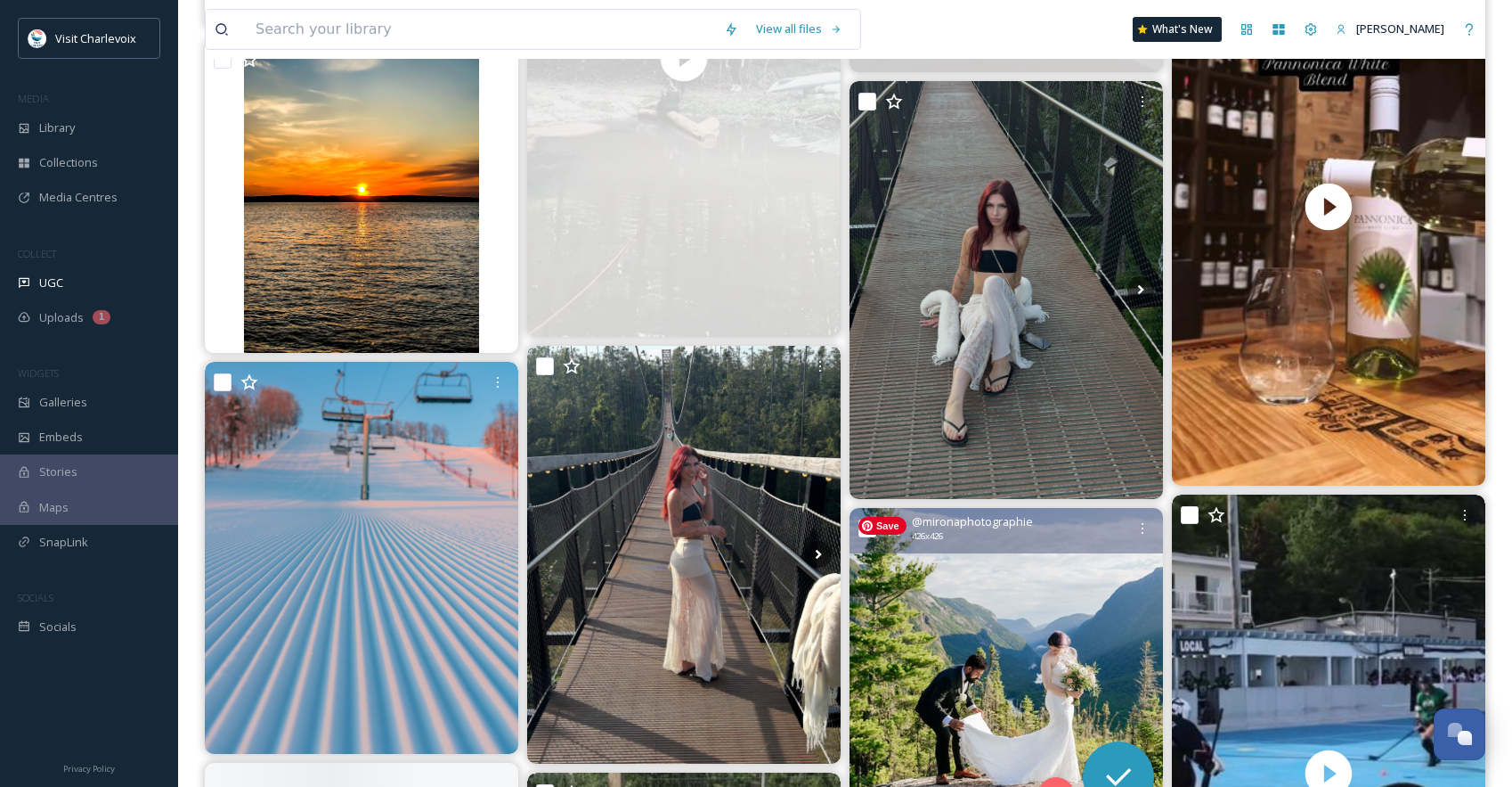
scroll to position [2196, 0]
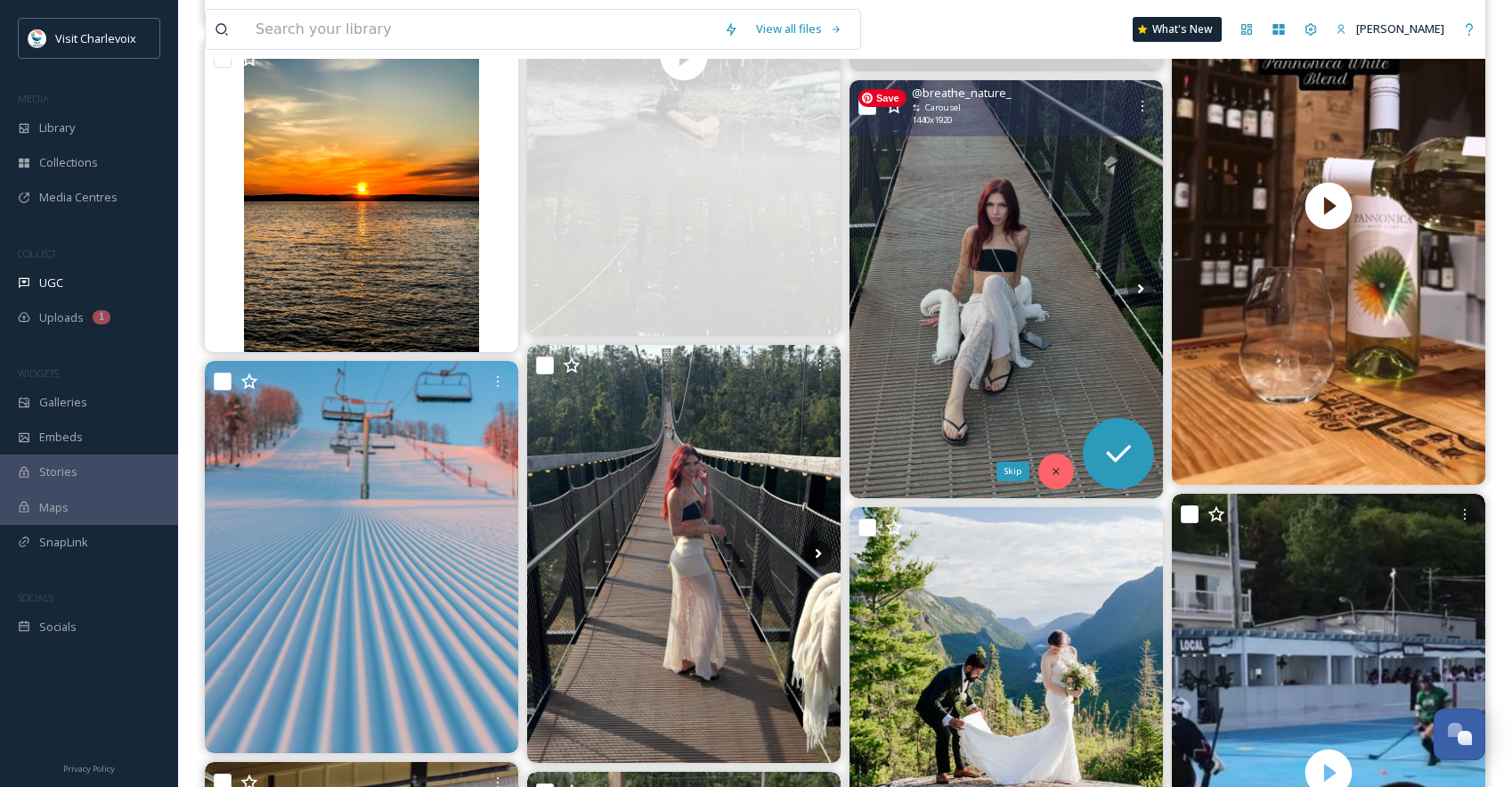
click at [1054, 470] on icon at bounding box center [1056, 471] width 12 height 12
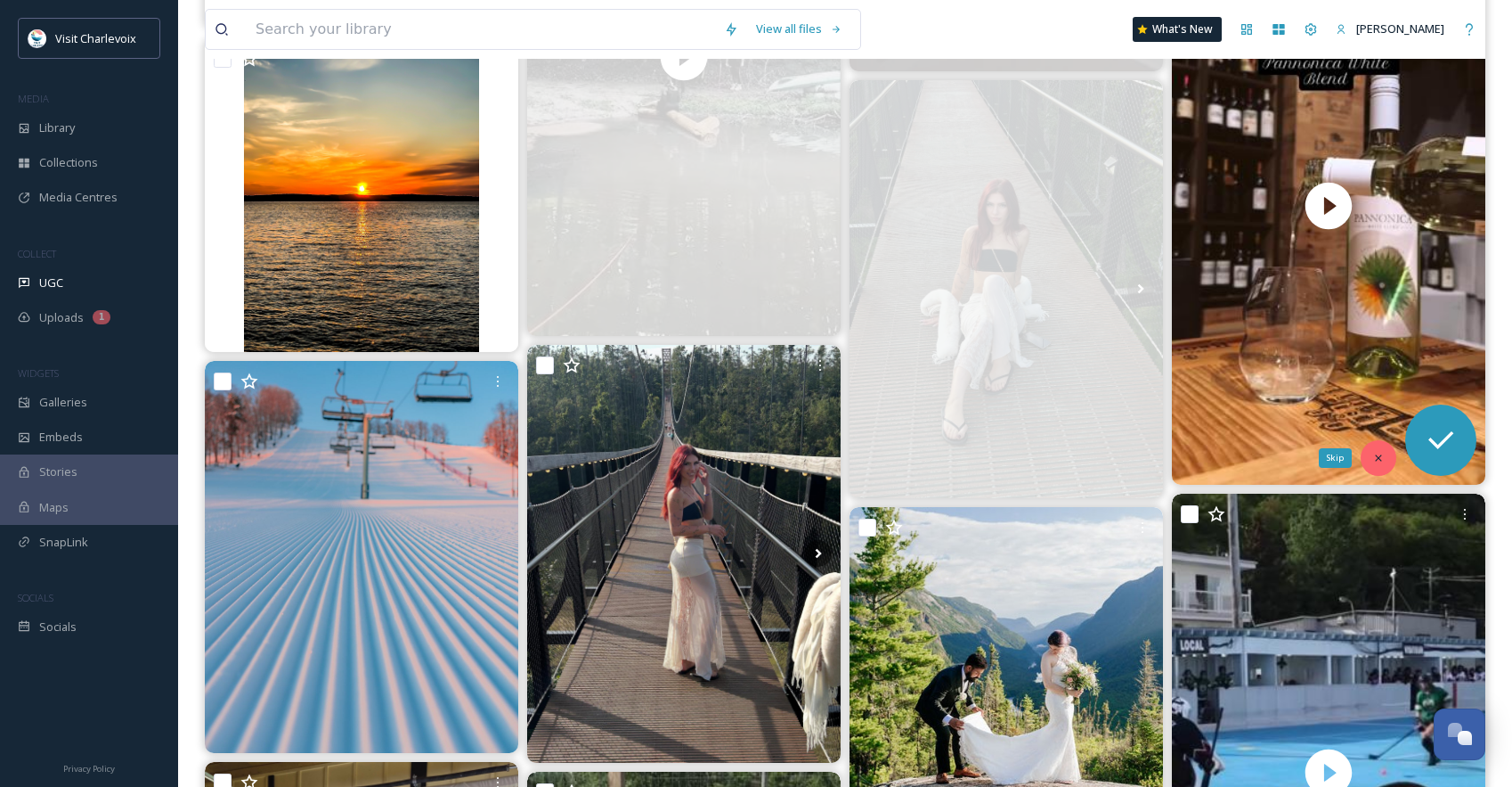
click at [1377, 458] on icon at bounding box center [1379, 457] width 12 height 12
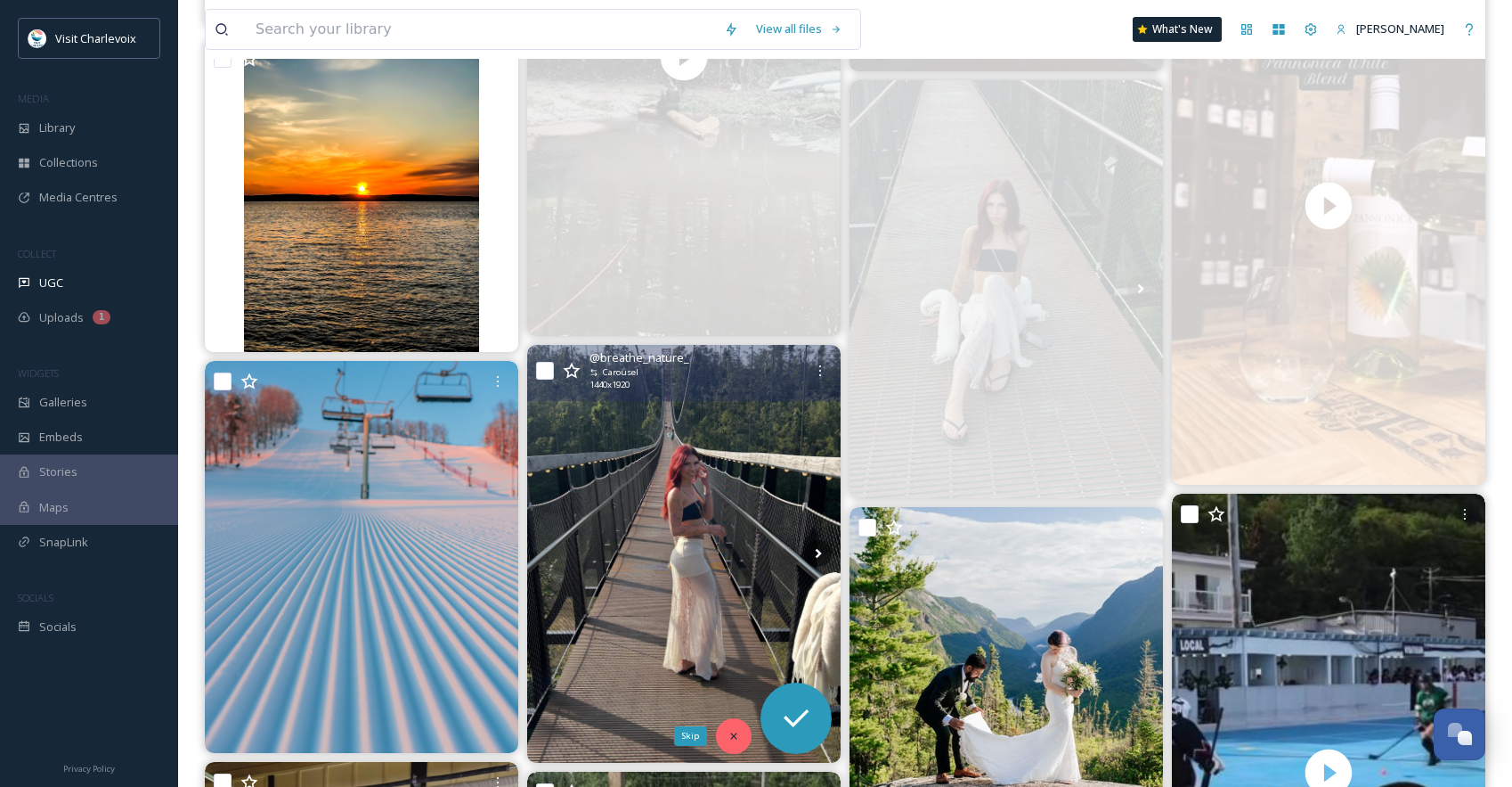
click at [738, 731] on icon at bounding box center [734, 736] width 12 height 12
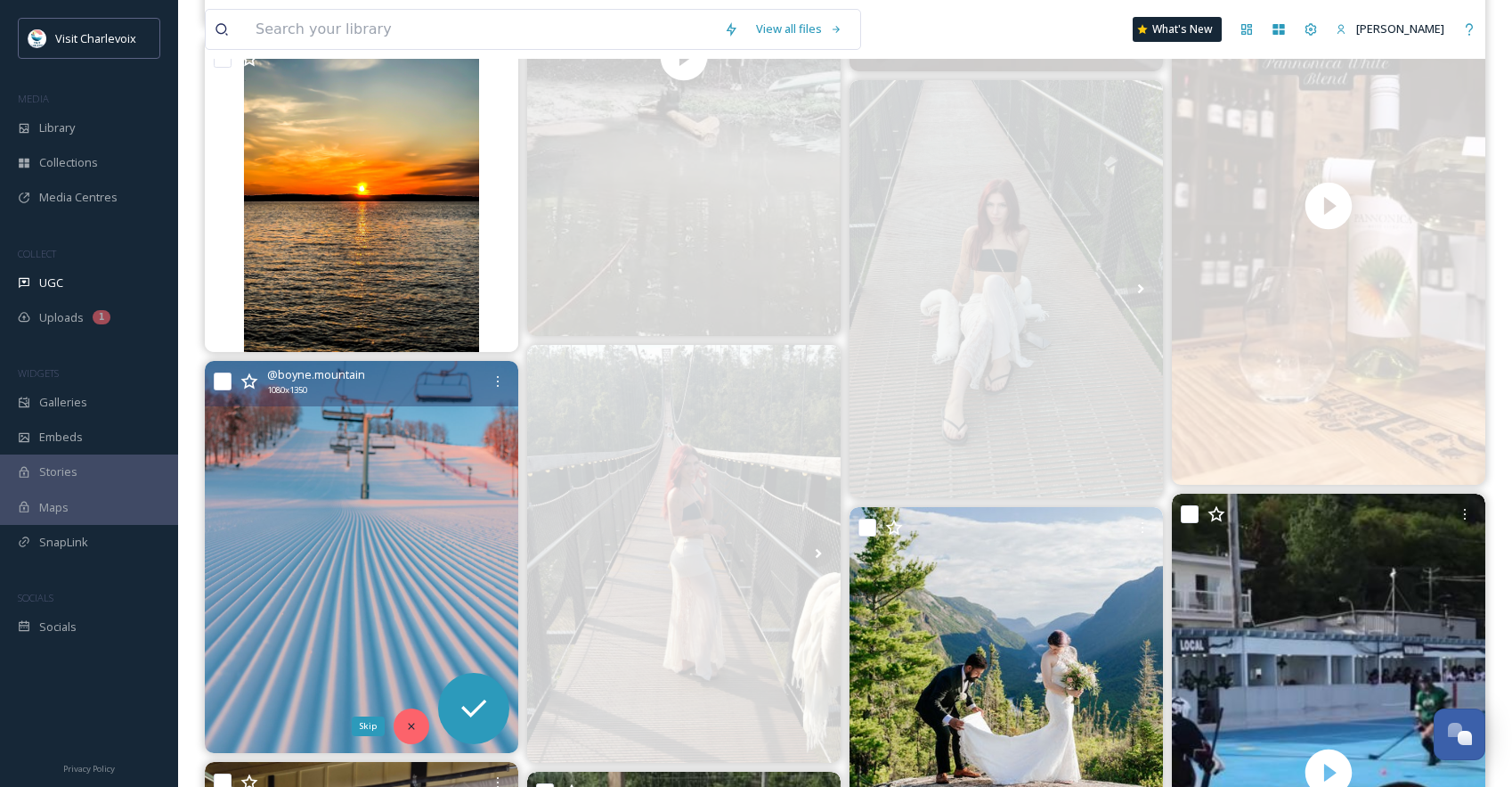
click at [413, 729] on icon at bounding box center [411, 726] width 7 height 7
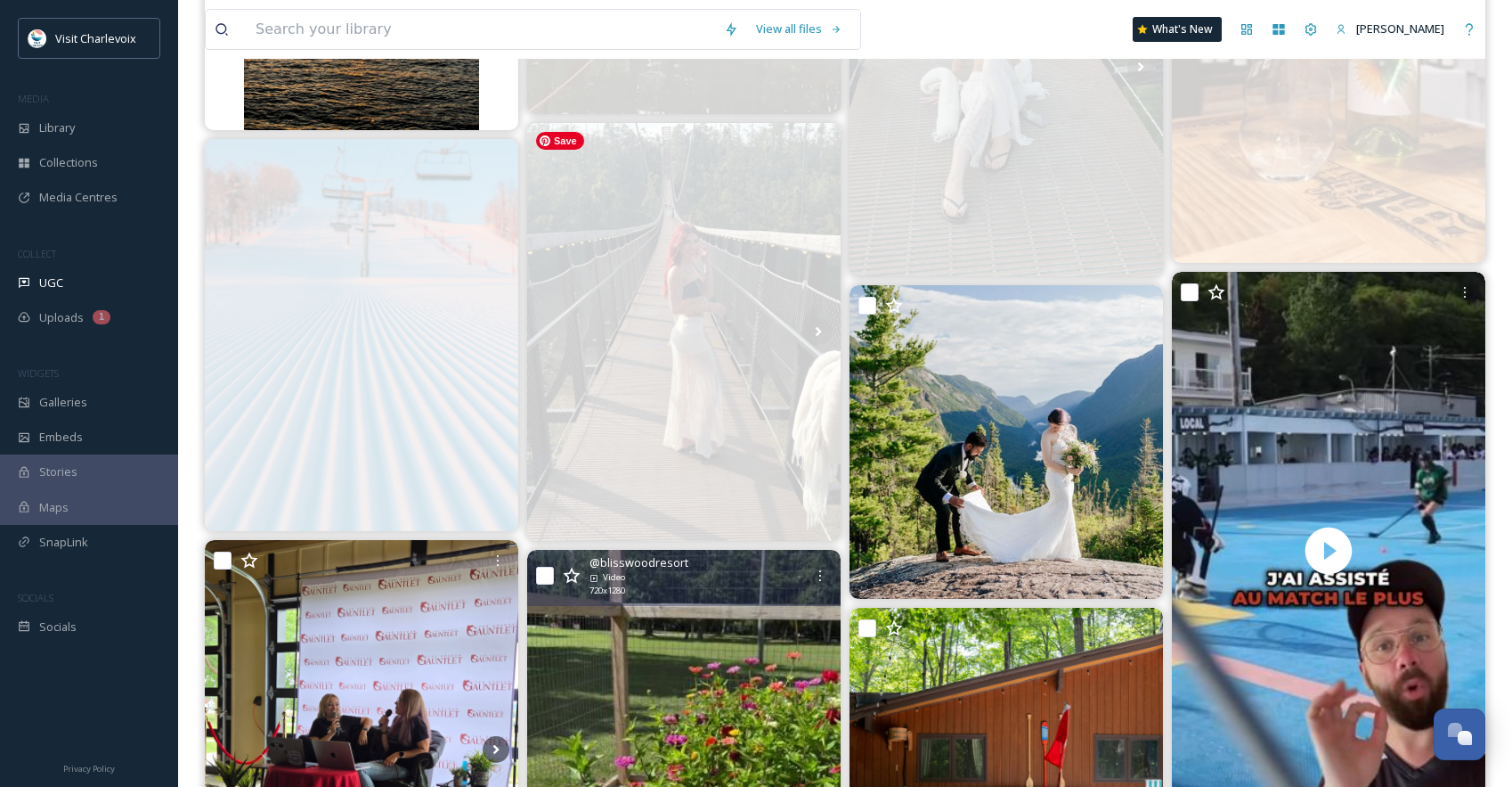
scroll to position [2519, 0]
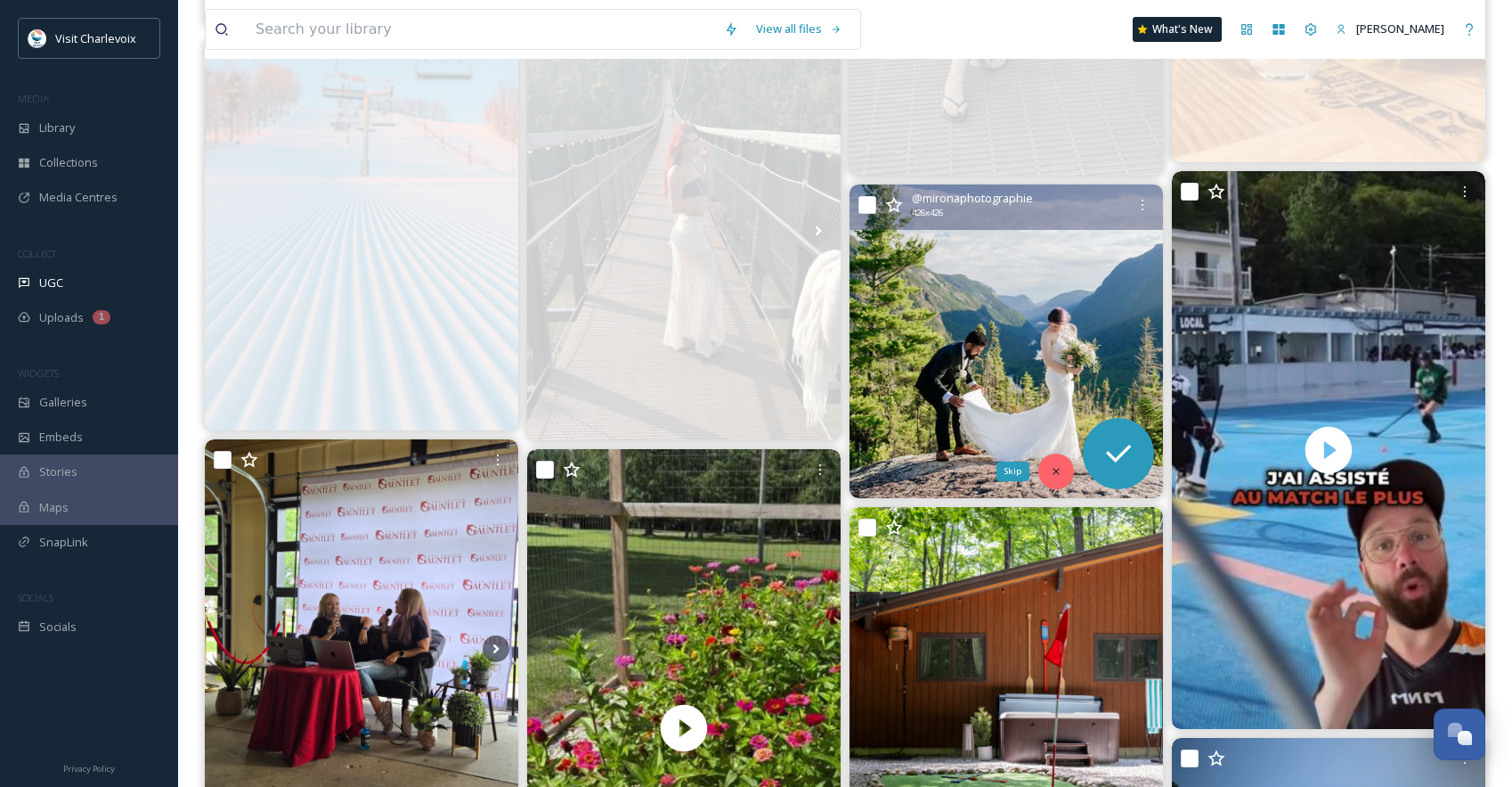
click at [1061, 466] on icon at bounding box center [1056, 471] width 12 height 12
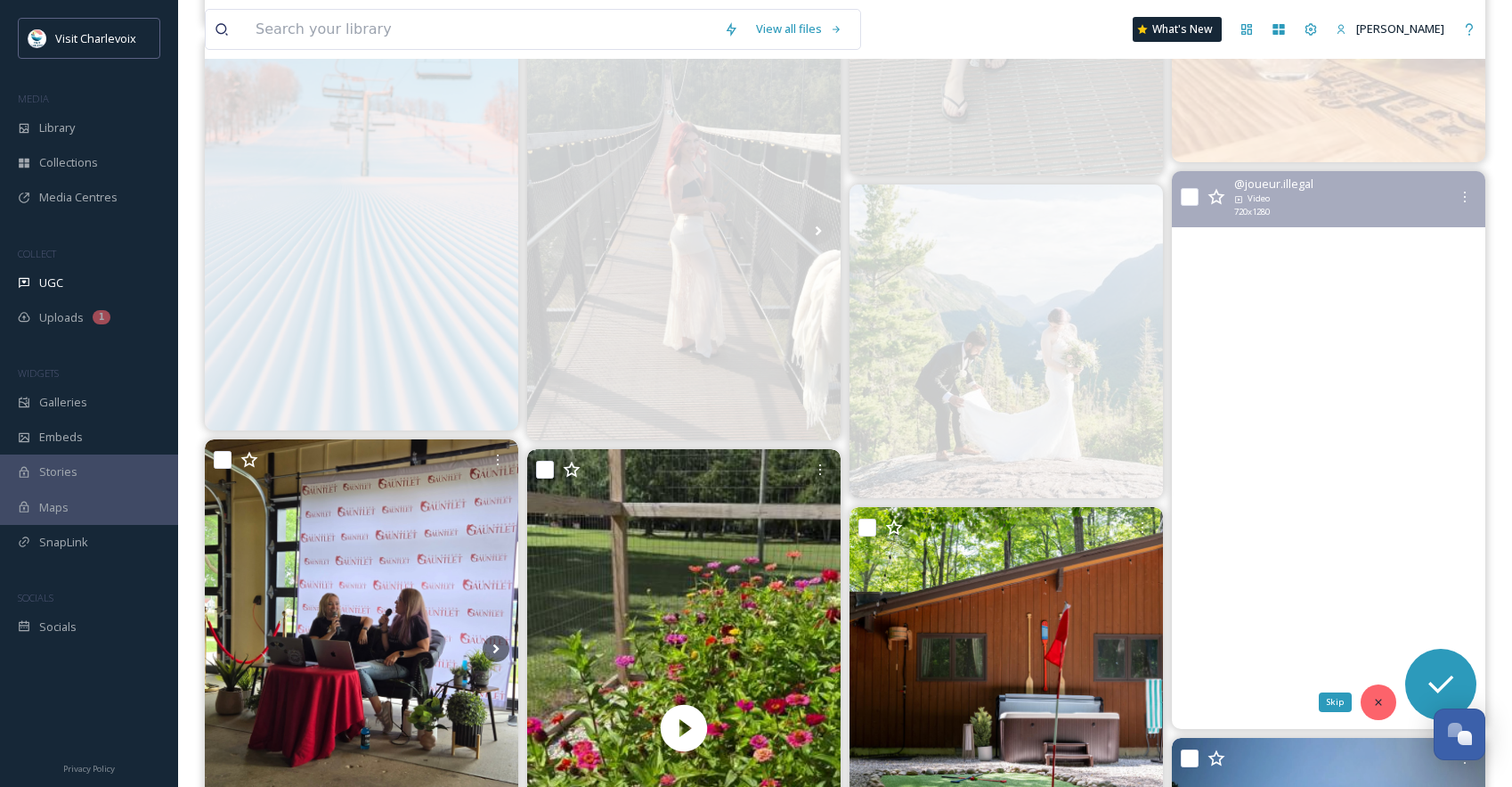
click at [1381, 690] on div "Skip" at bounding box center [1379, 702] width 35 height 35
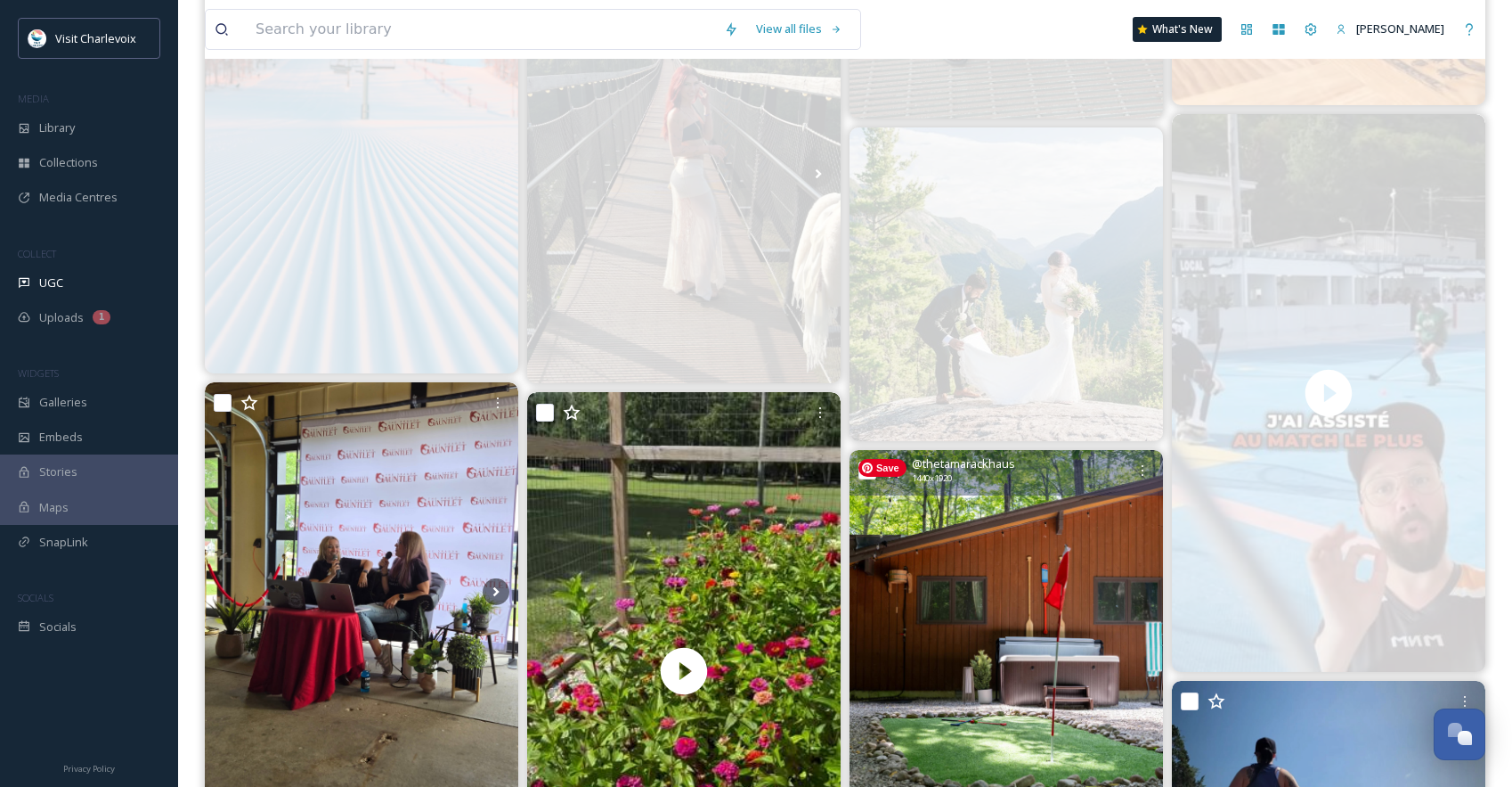
scroll to position [2649, 0]
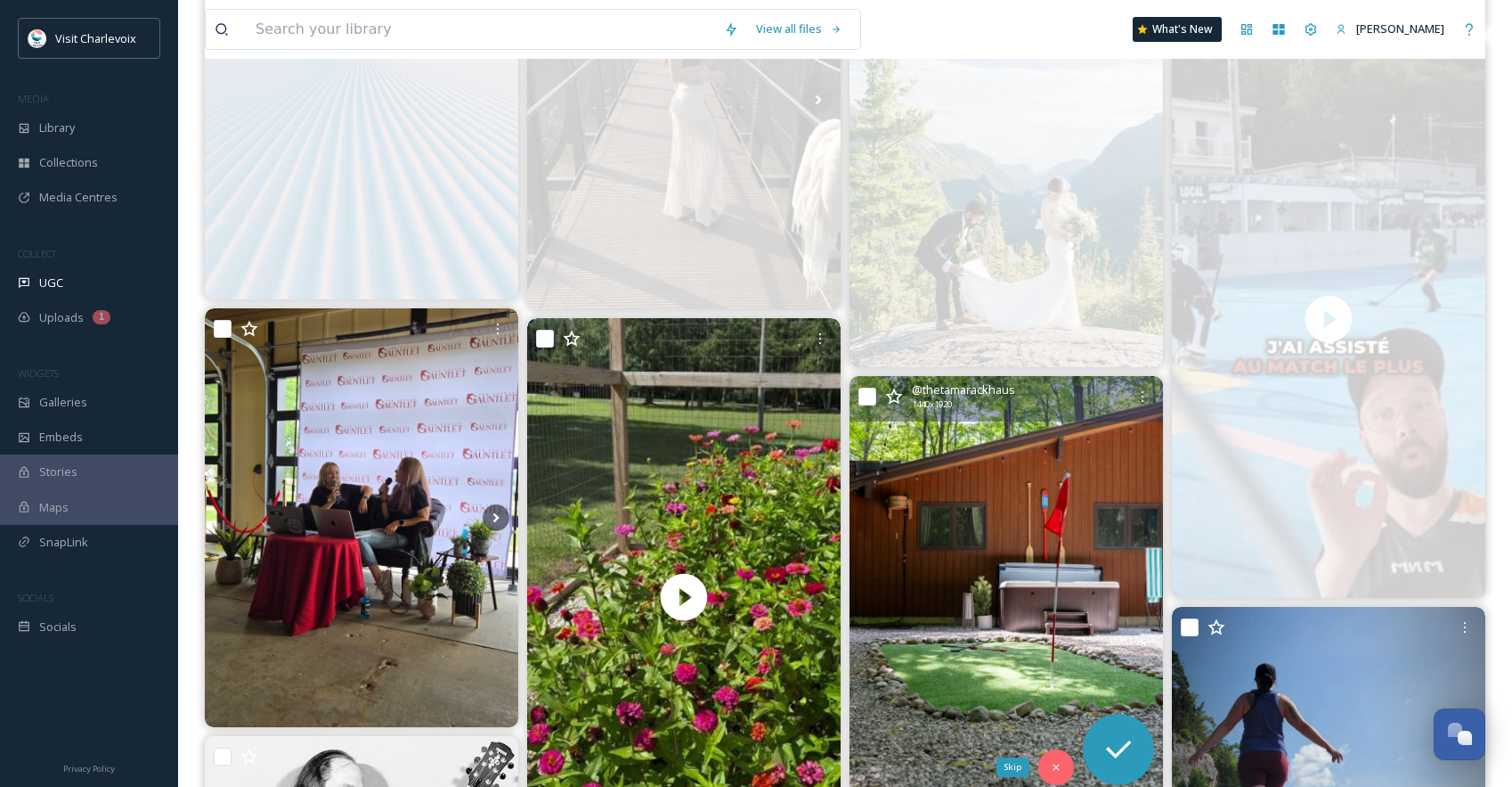
click at [1056, 763] on icon at bounding box center [1056, 766] width 12 height 12
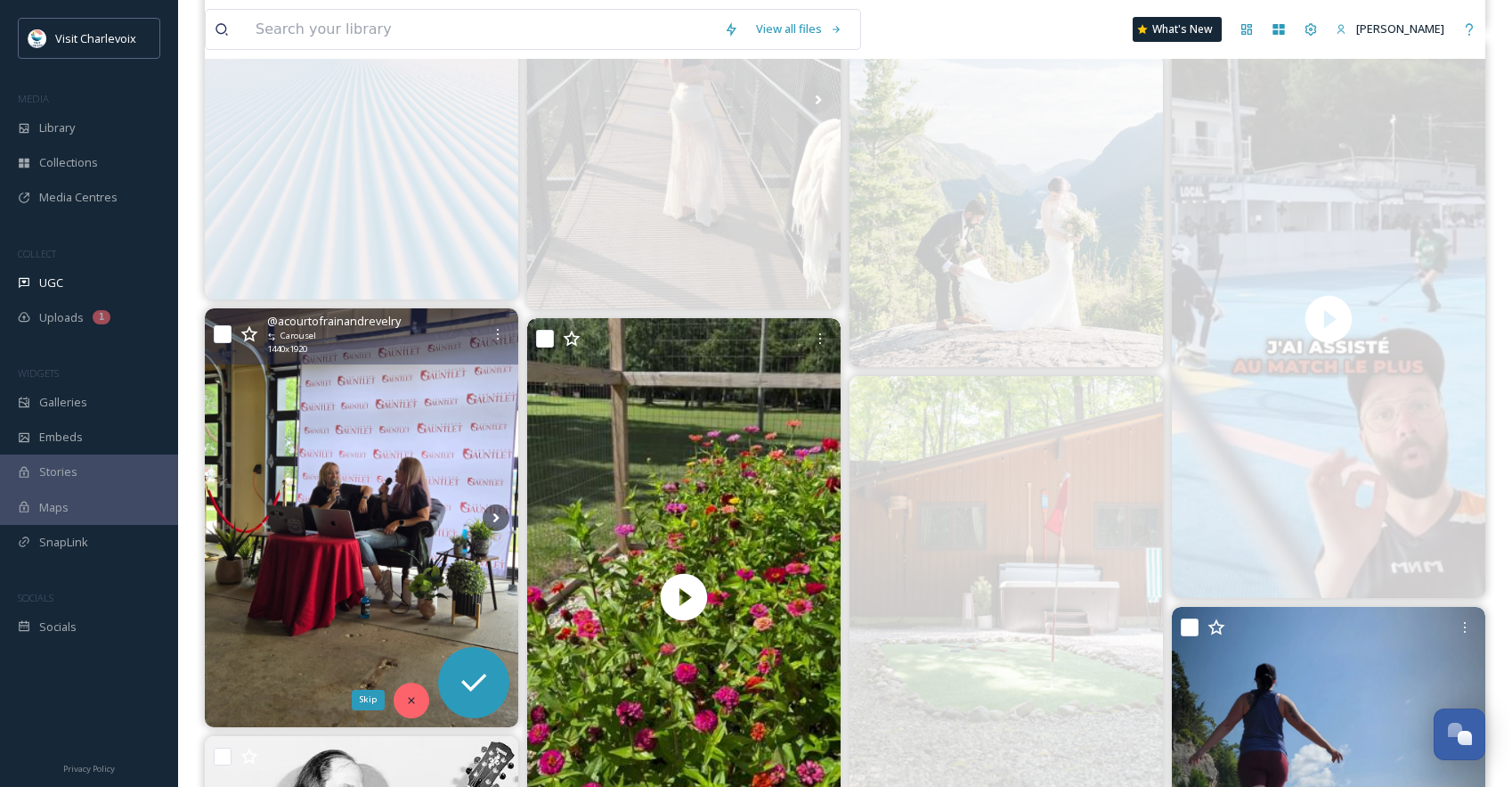
click at [408, 693] on div "Skip" at bounding box center [412, 700] width 35 height 35
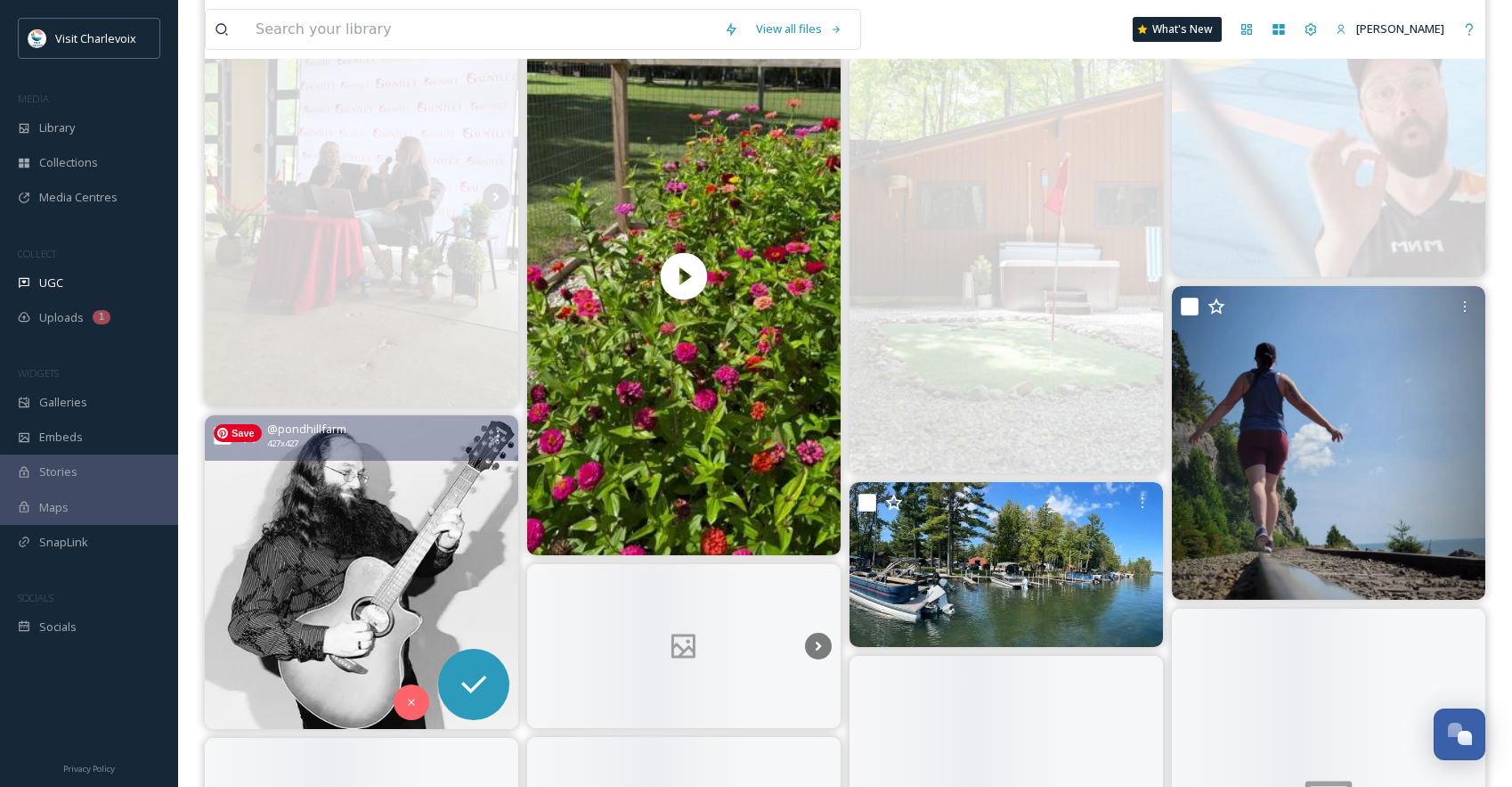
scroll to position [2972, 0]
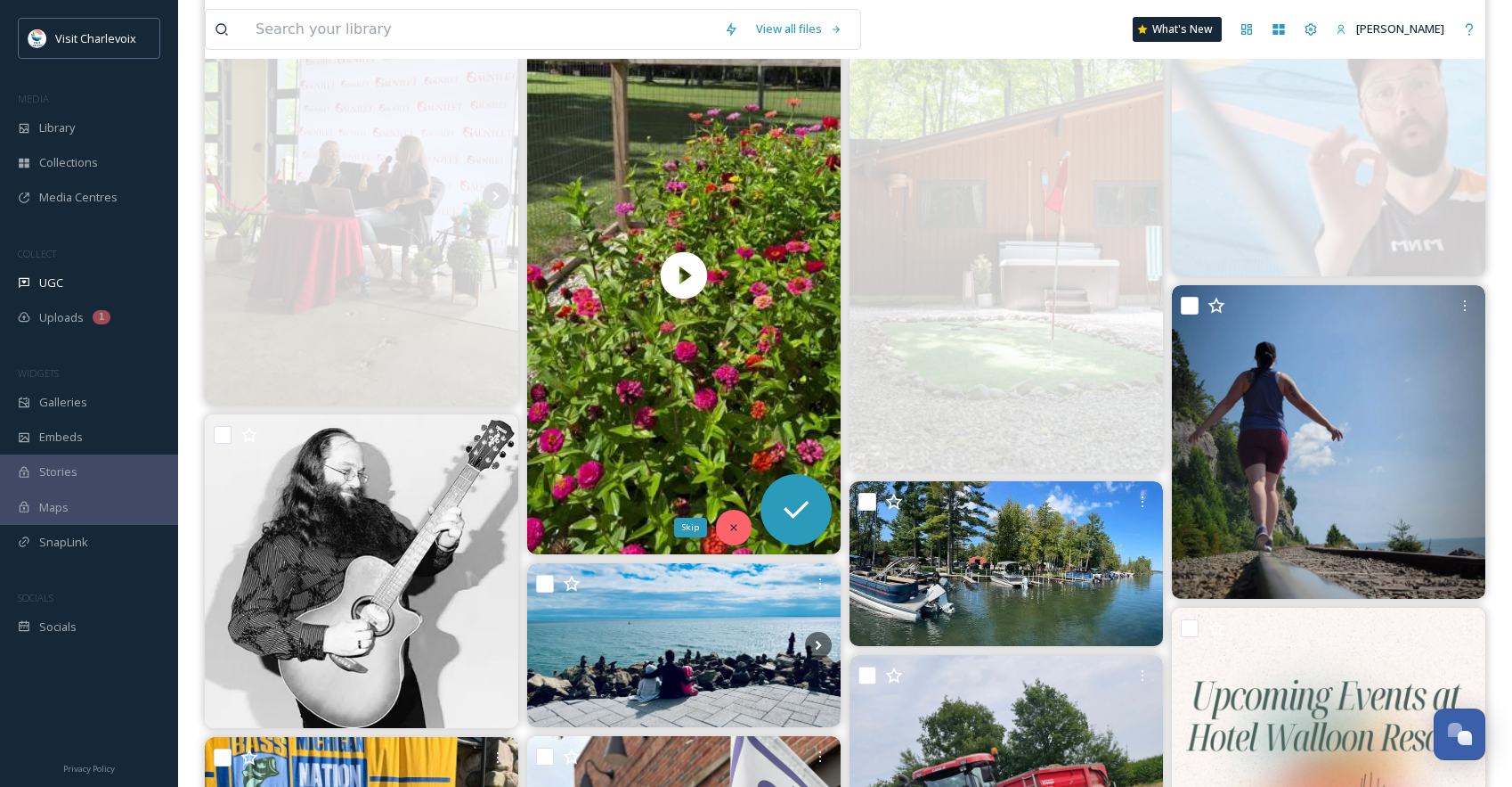
click at [728, 522] on icon at bounding box center [734, 527] width 12 height 12
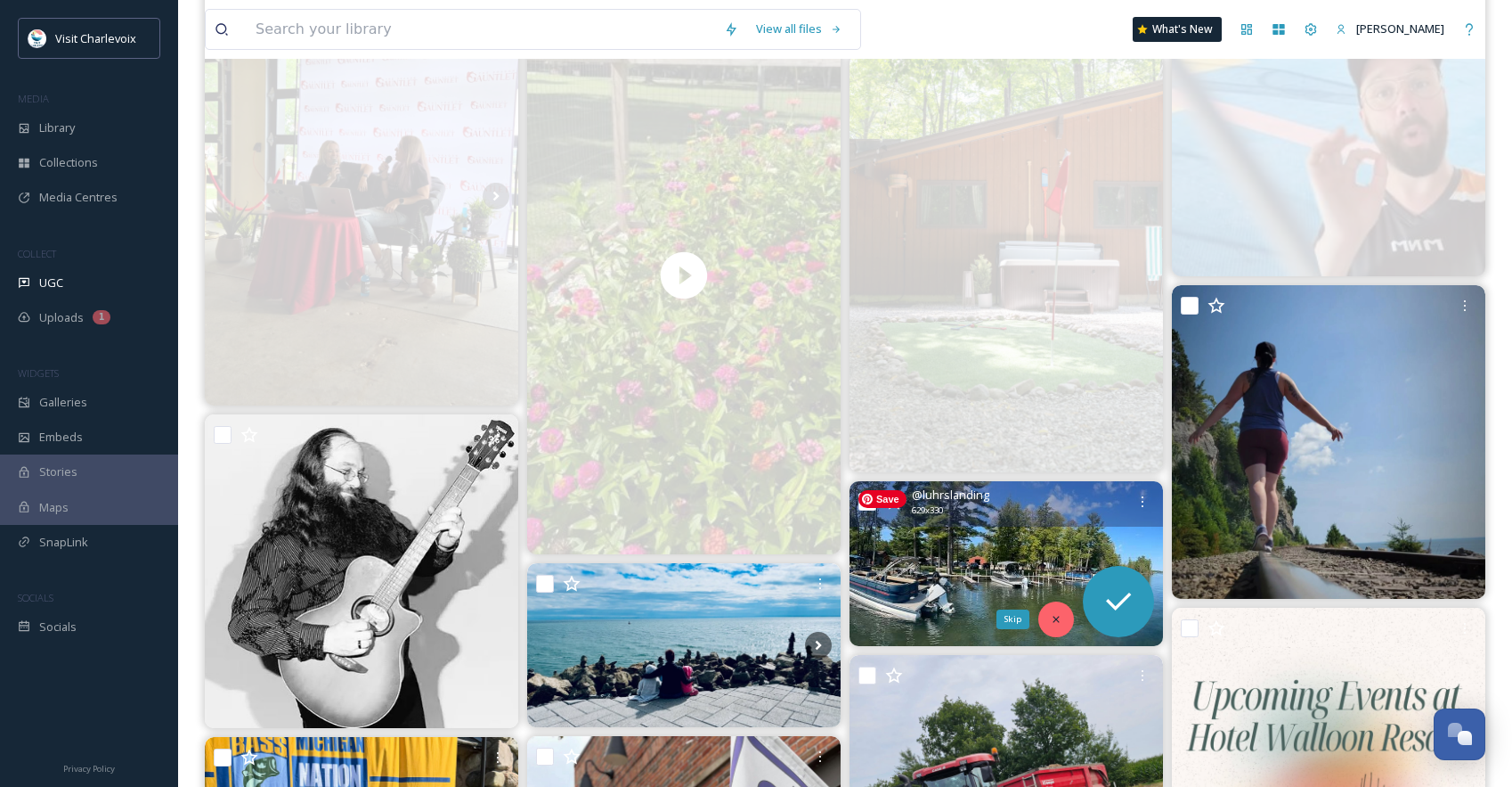
click at [1060, 620] on icon at bounding box center [1056, 619] width 12 height 12
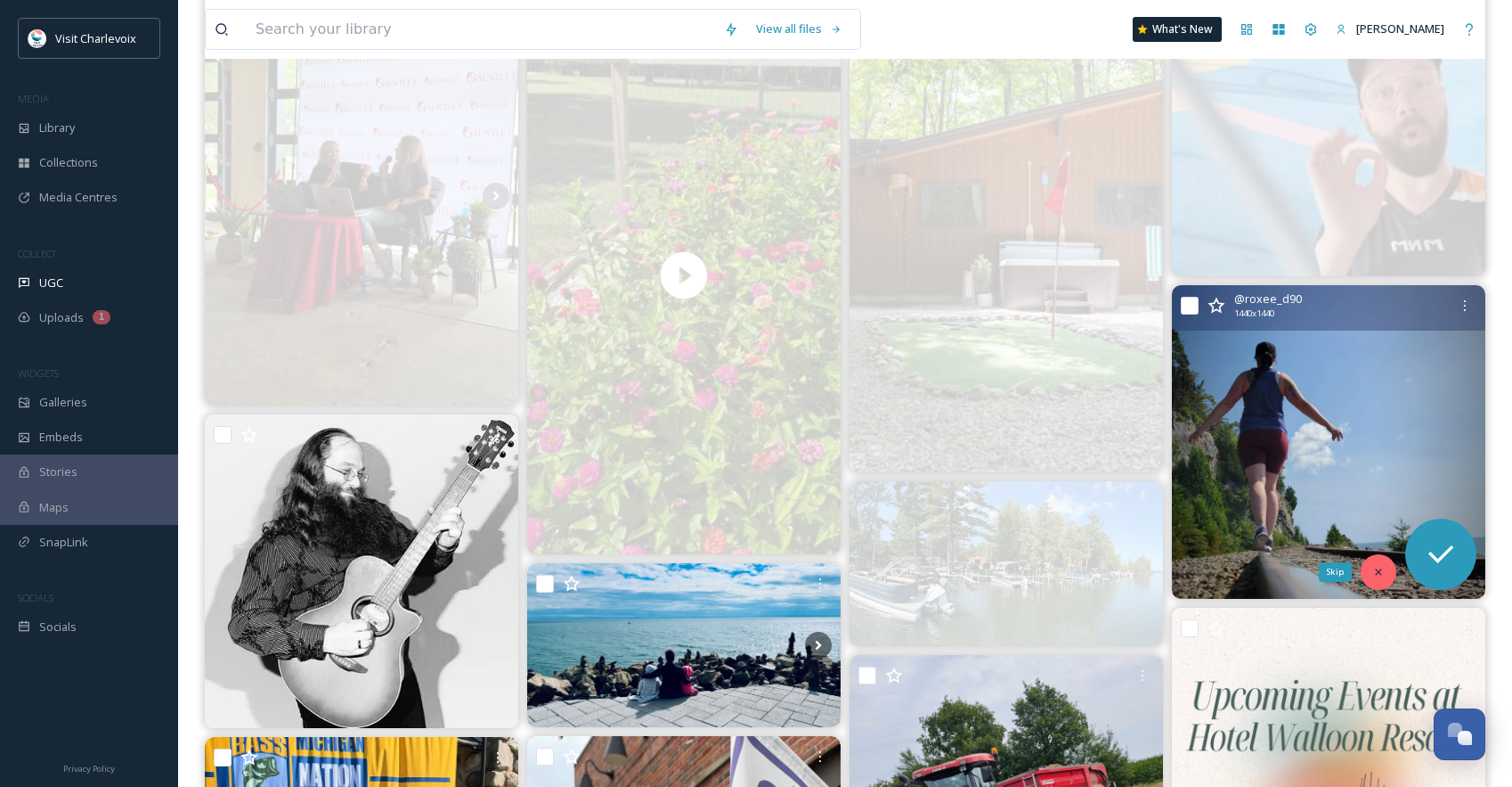
click at [1378, 569] on icon at bounding box center [1379, 571] width 12 height 12
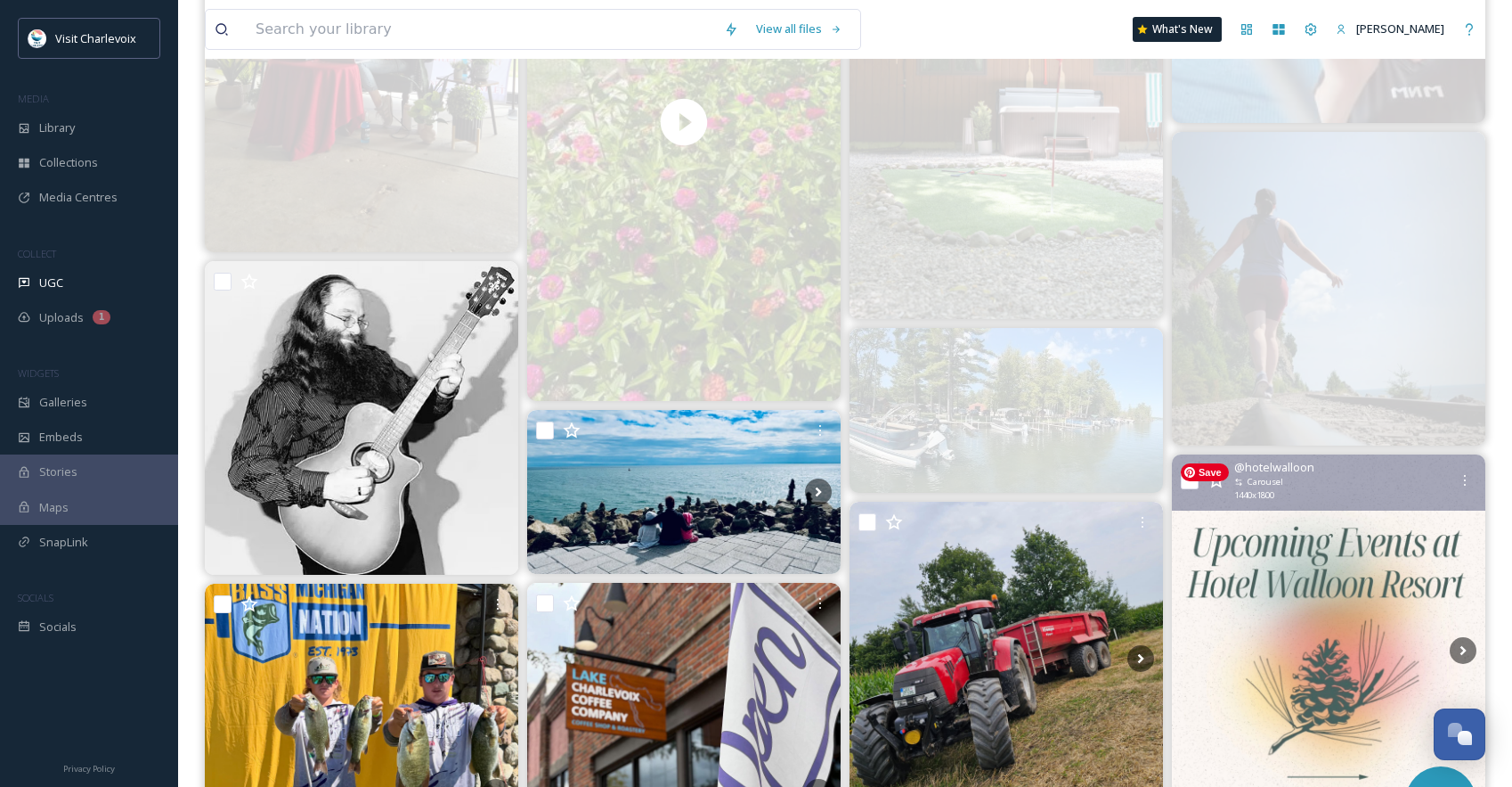
scroll to position [3127, 0]
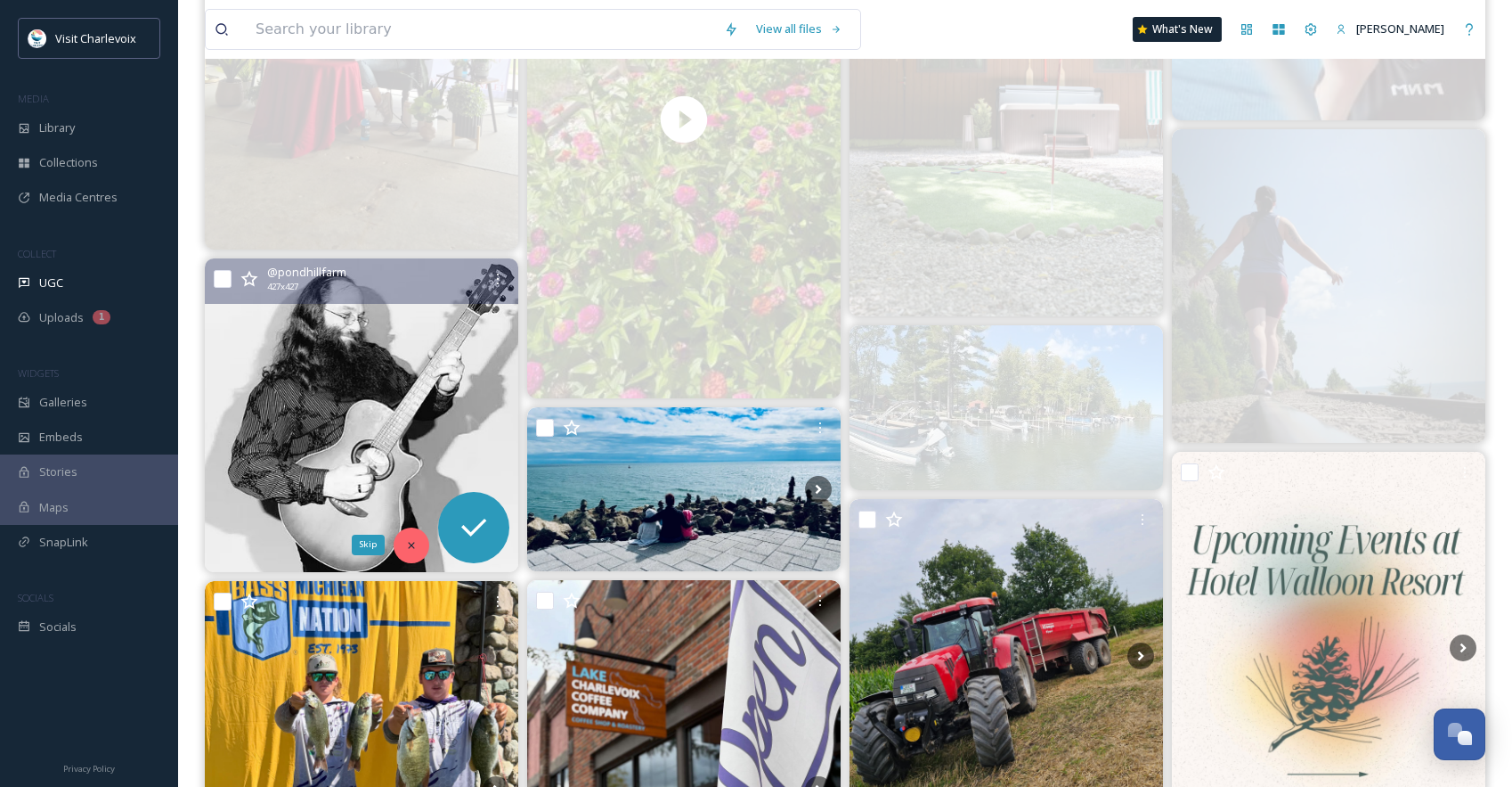
click at [416, 551] on div "Skip" at bounding box center [412, 545] width 35 height 35
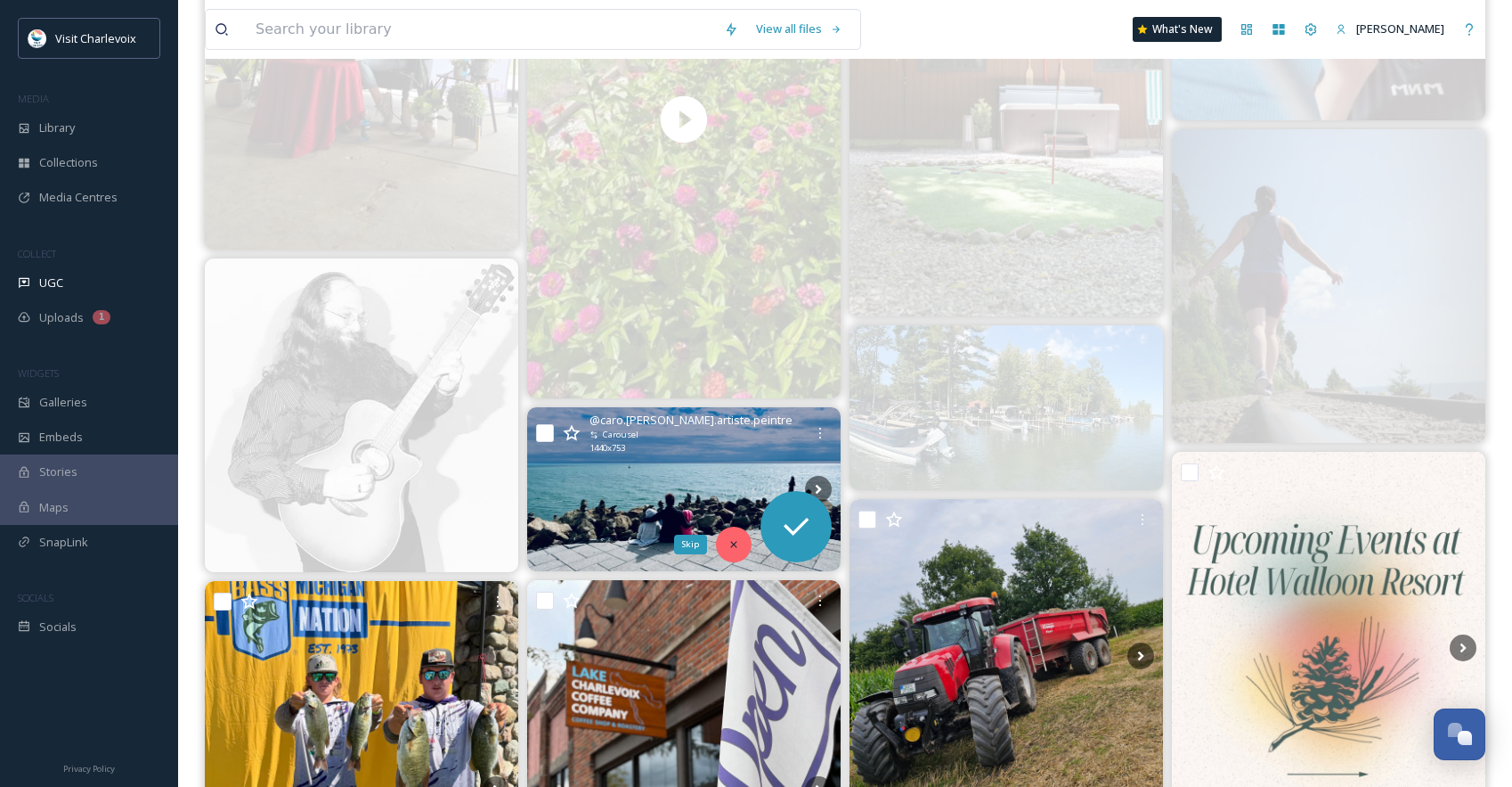
click at [728, 544] on icon at bounding box center [734, 543] width 12 height 12
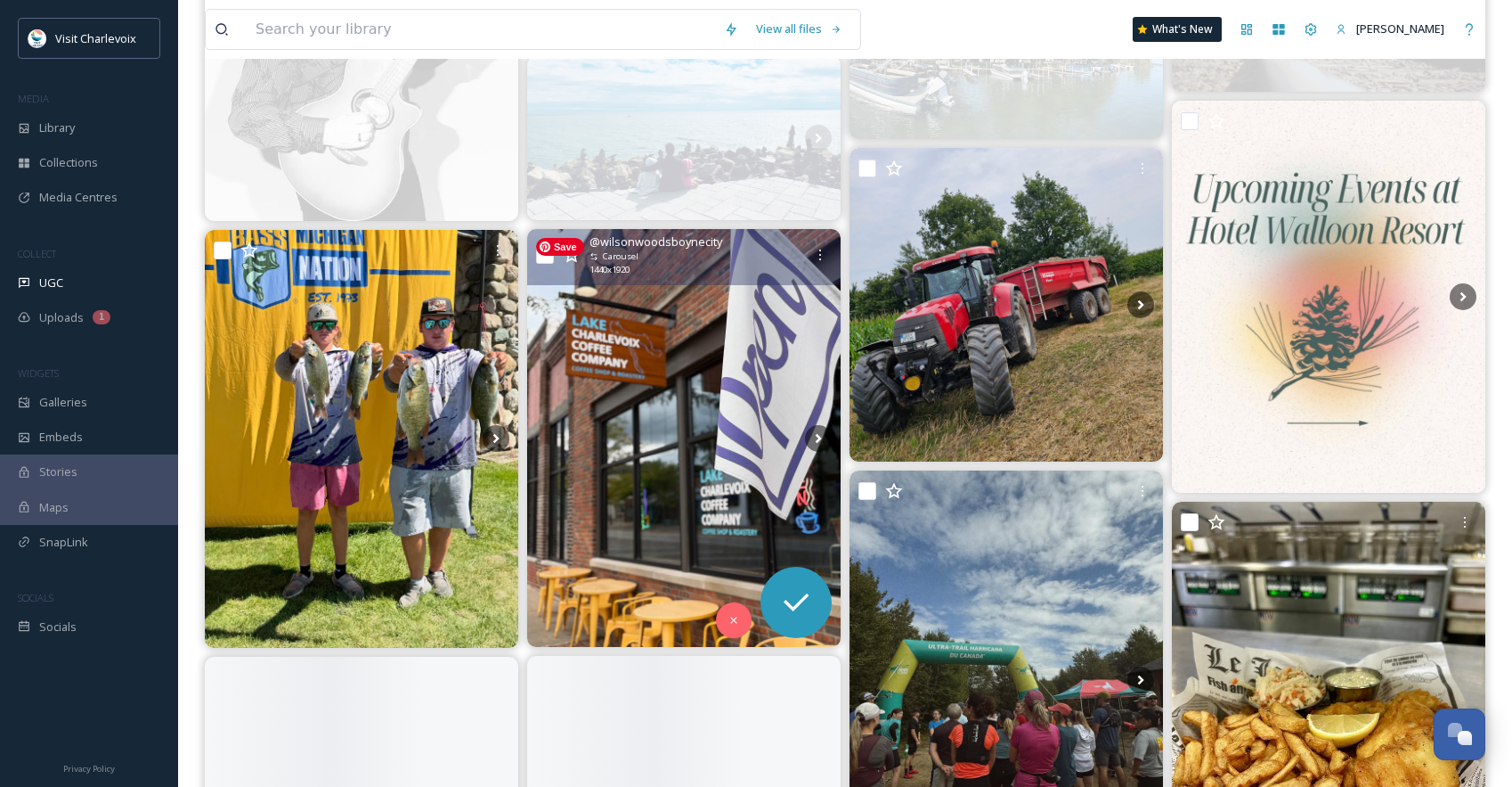
scroll to position [3674, 0]
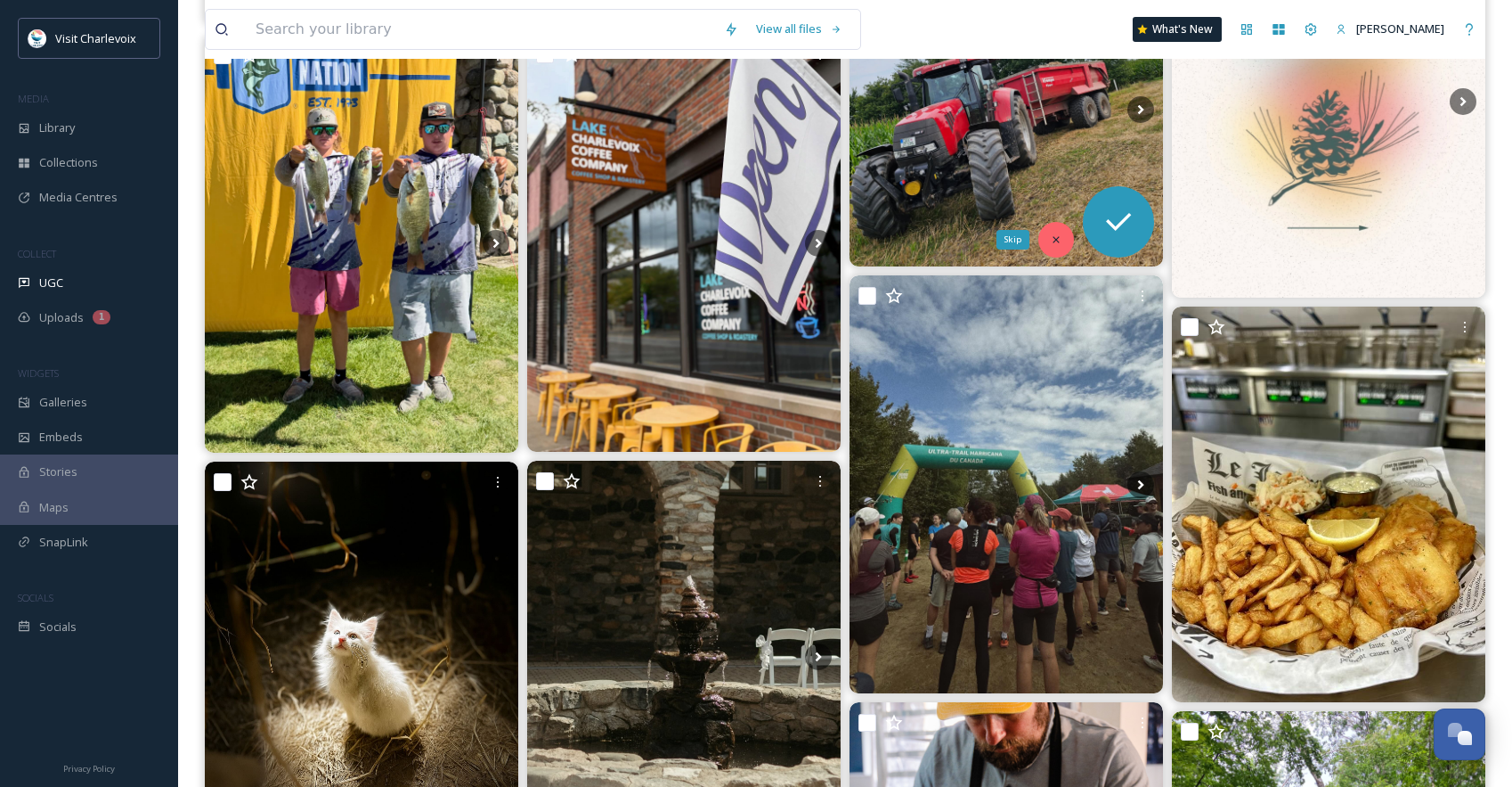
click at [1046, 240] on div "Skip" at bounding box center [1057, 240] width 35 height 35
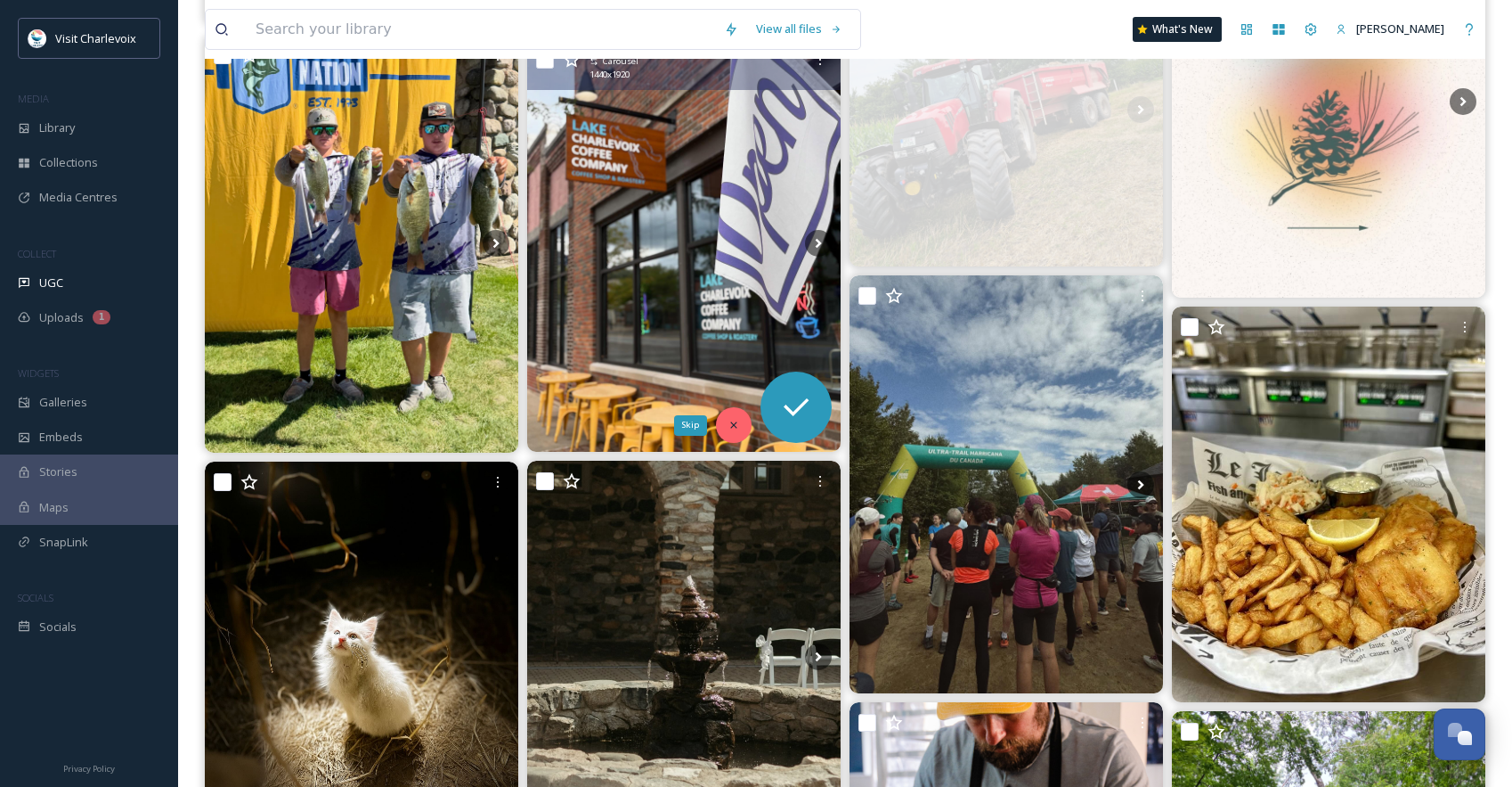
click at [730, 430] on icon at bounding box center [734, 425] width 12 height 12
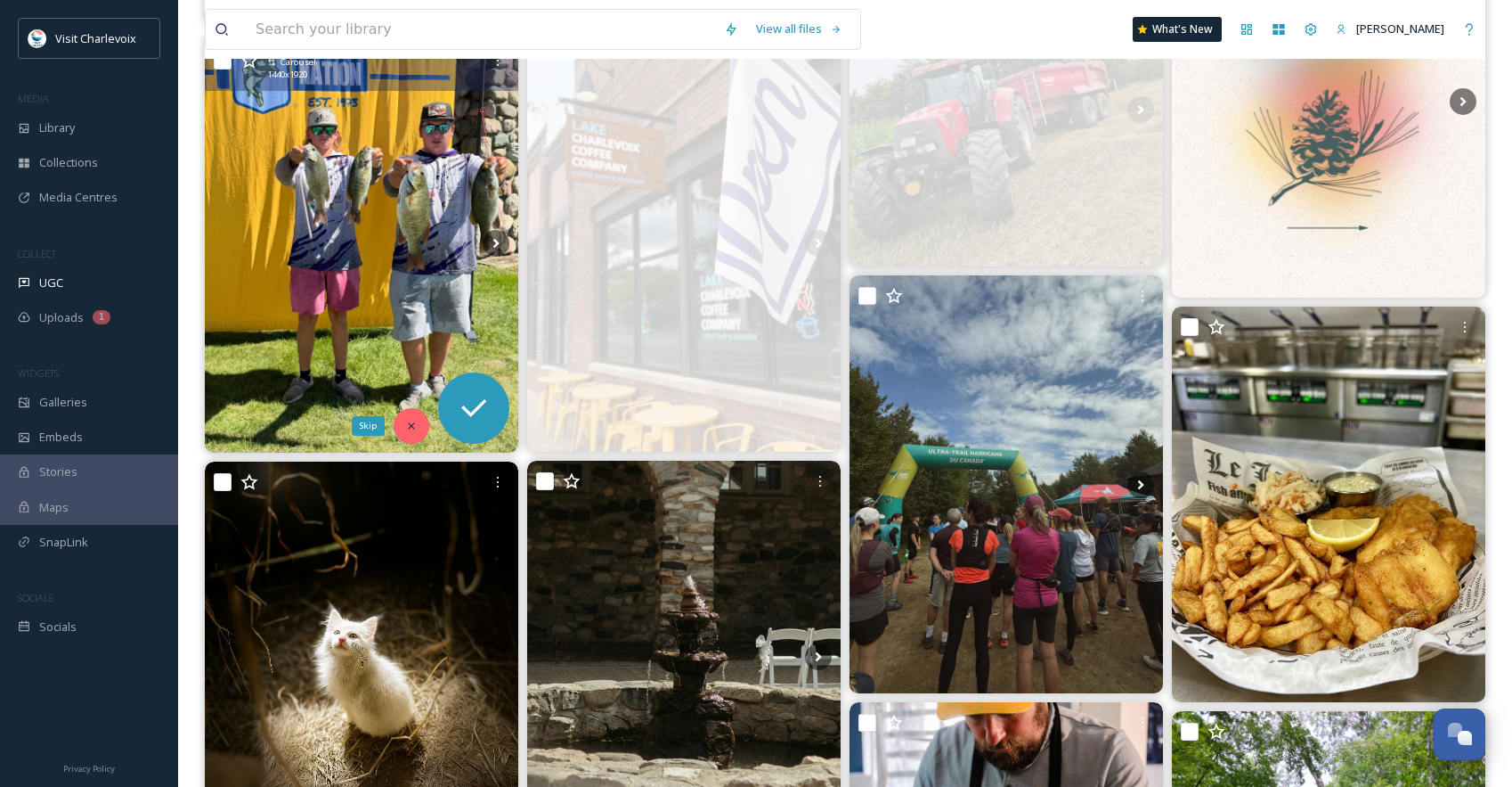
click at [417, 422] on icon at bounding box center [411, 425] width 12 height 12
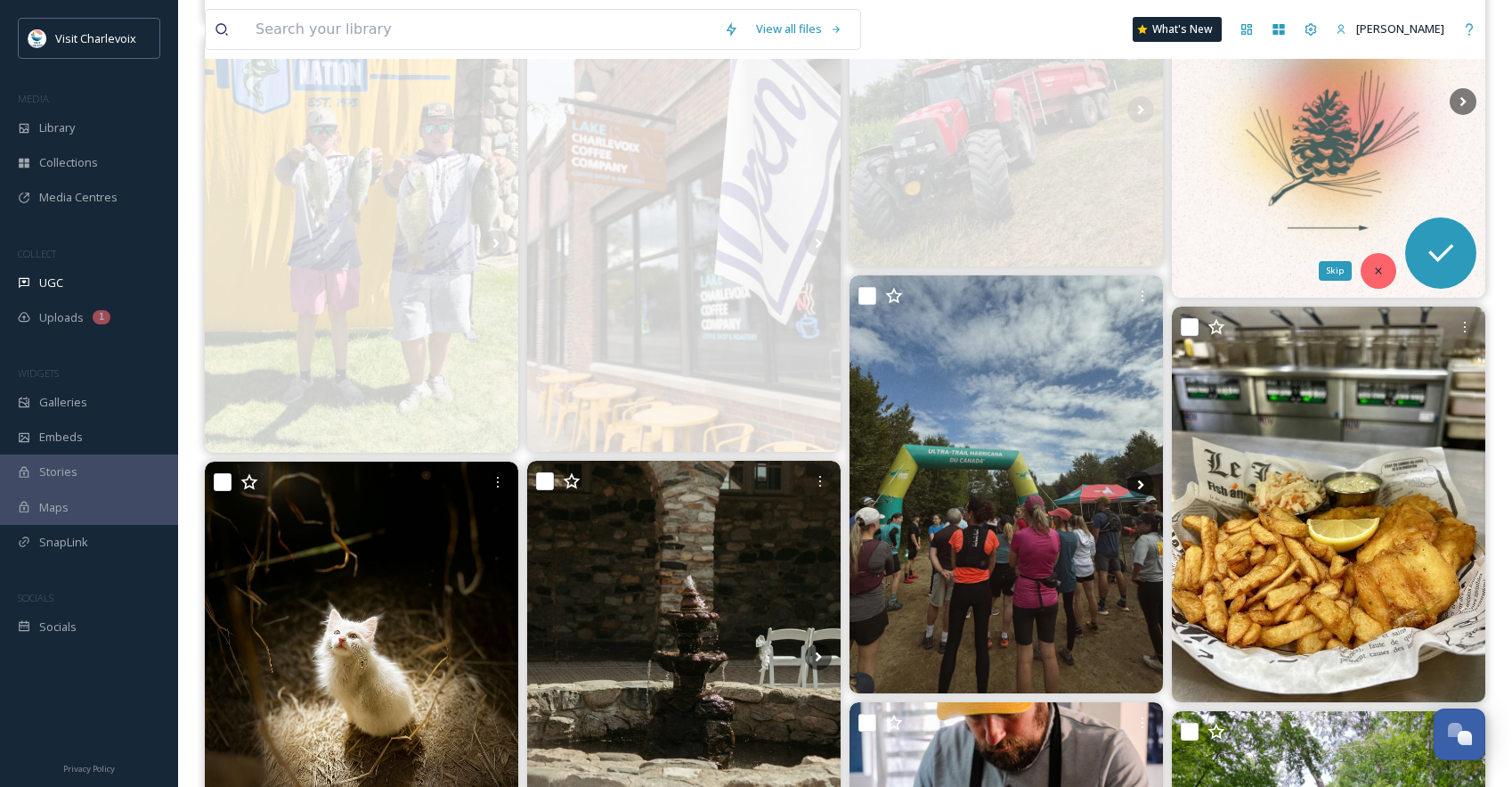
click at [1383, 273] on icon at bounding box center [1379, 270] width 12 height 12
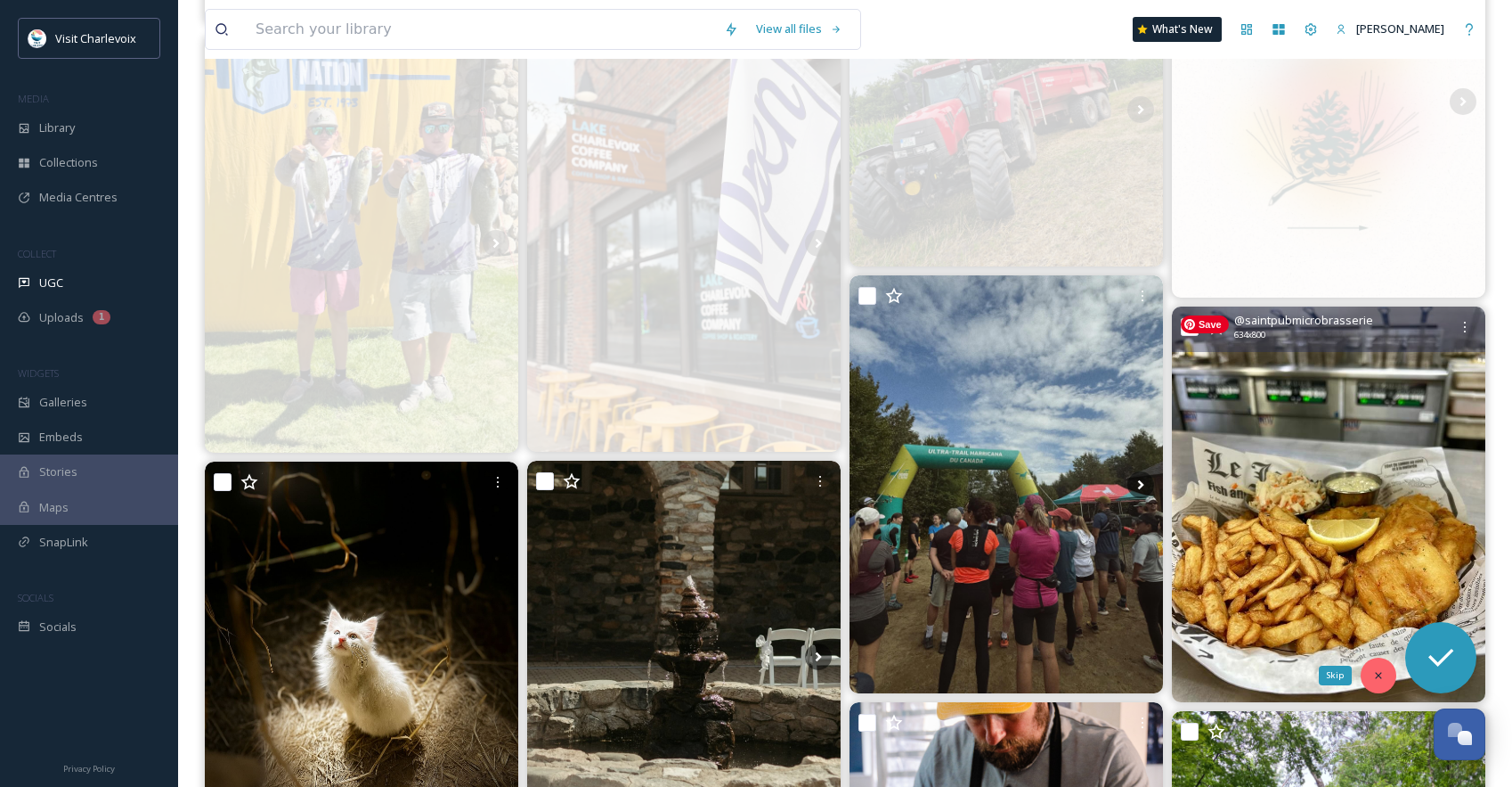
click at [1373, 677] on icon at bounding box center [1379, 675] width 12 height 12
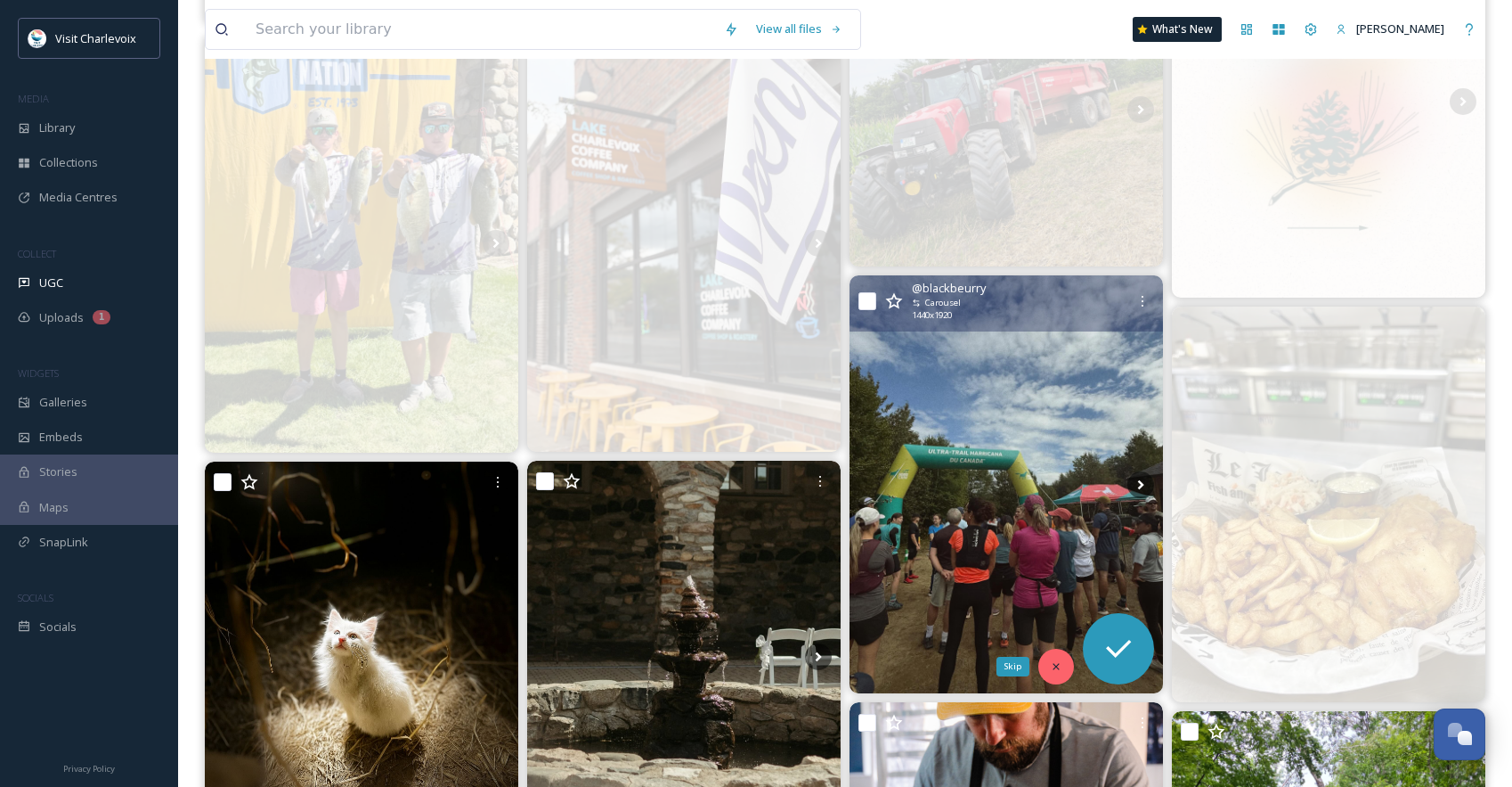
click at [1056, 669] on icon at bounding box center [1056, 666] width 12 height 12
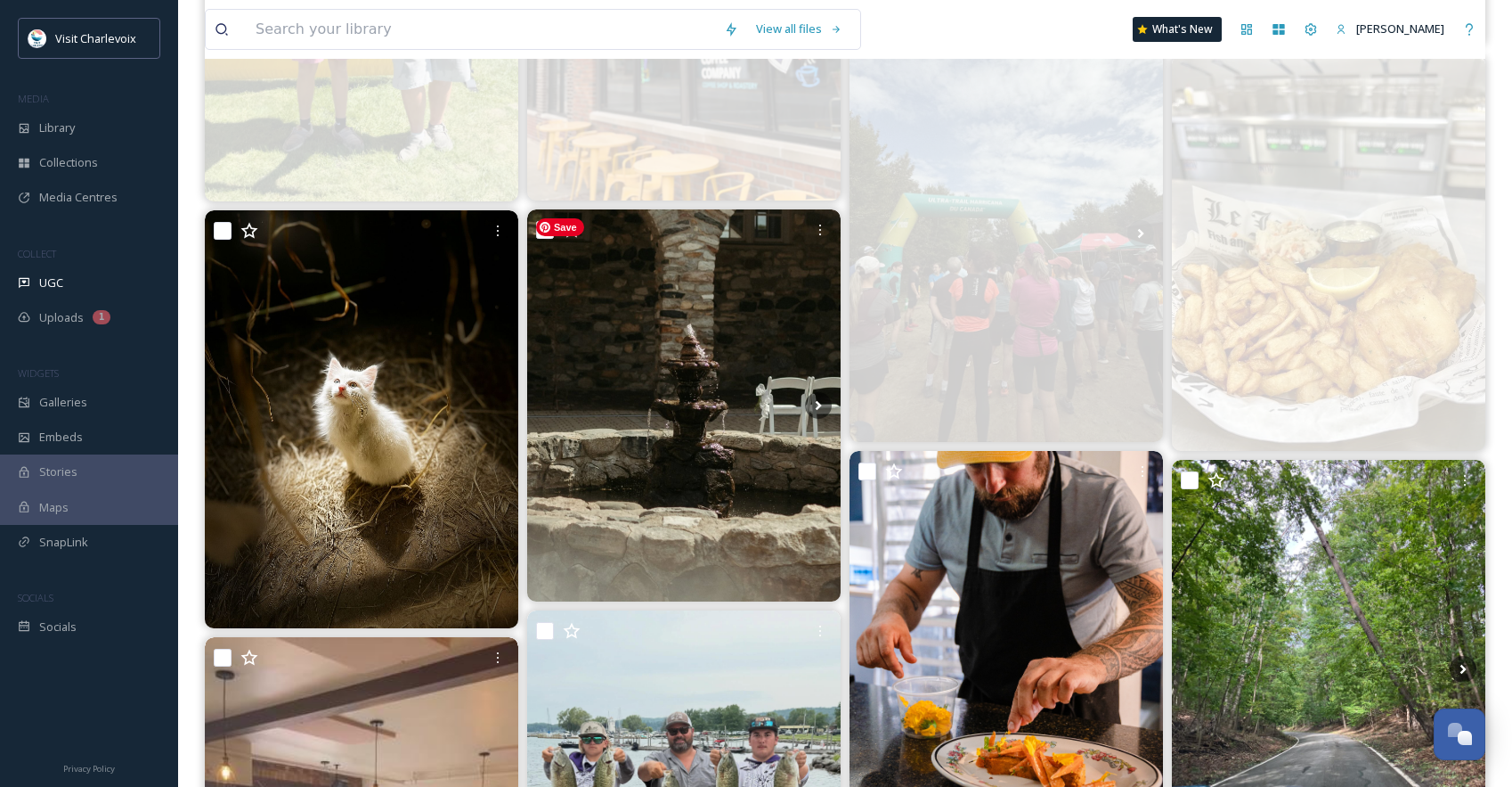
scroll to position [3950, 0]
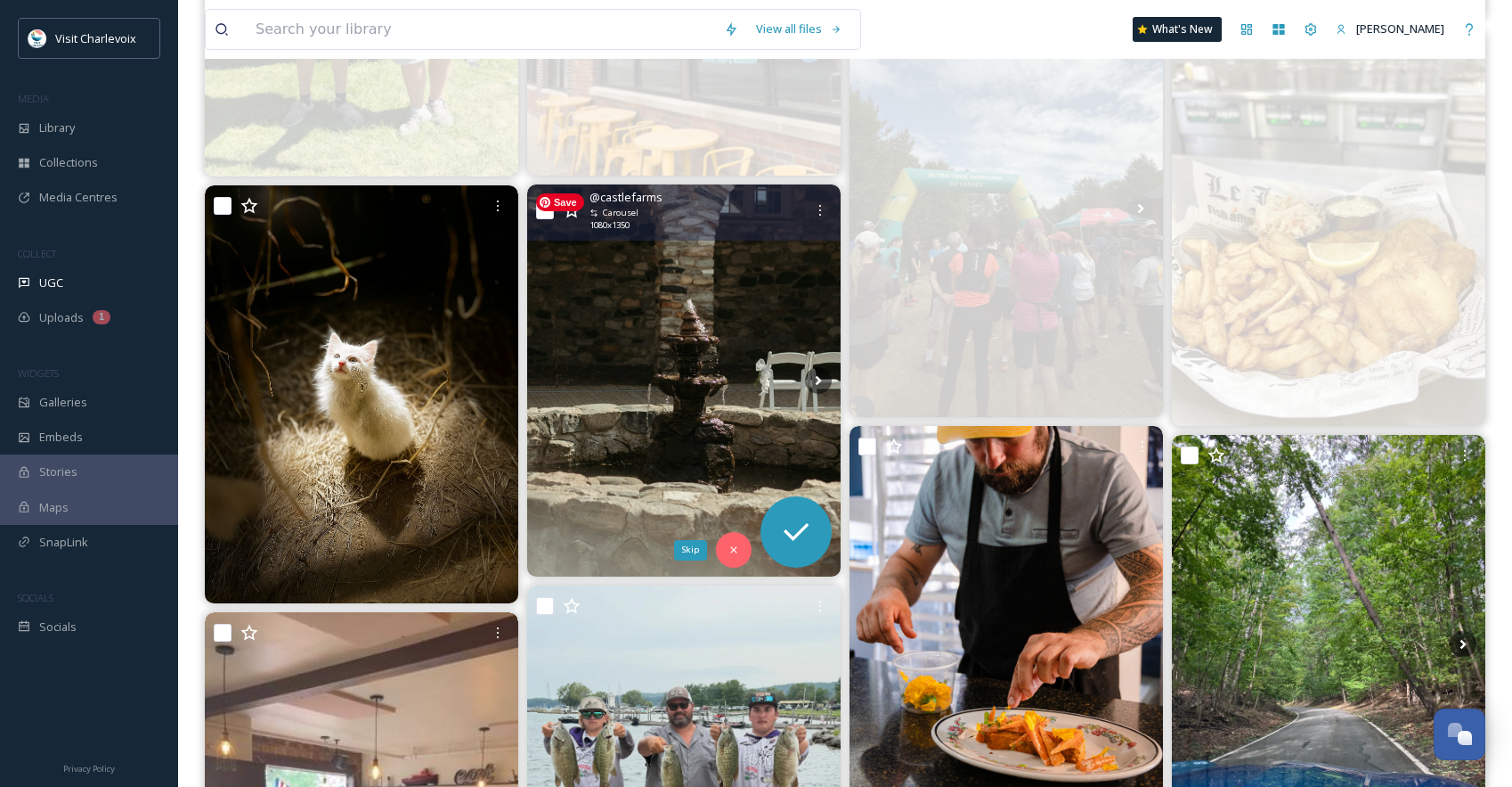
drag, startPoint x: 733, startPoint y: 548, endPoint x: 713, endPoint y: 551, distance: 20.2
click at [733, 549] on icon at bounding box center [734, 549] width 12 height 12
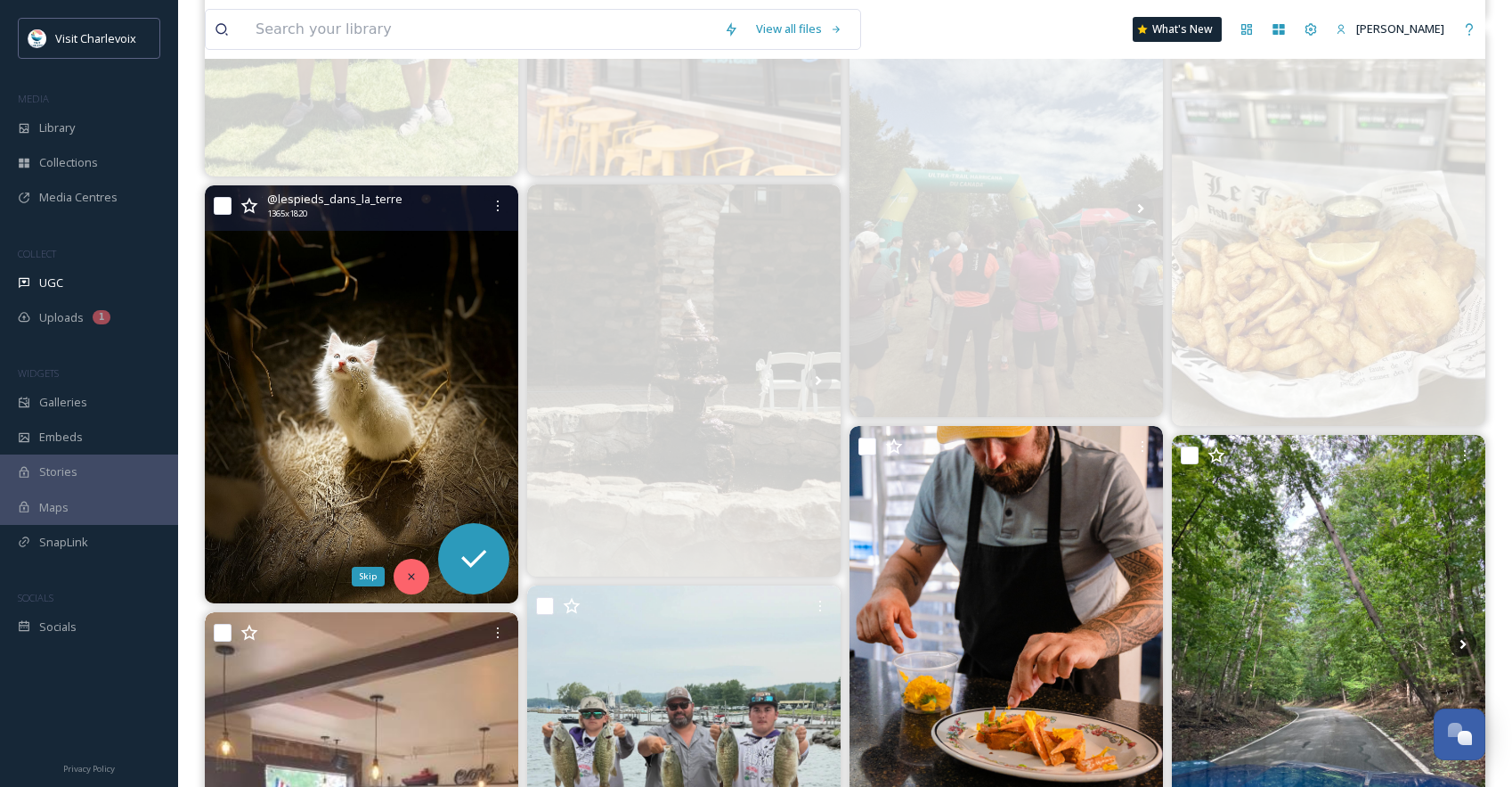
click at [403, 575] on div "Skip" at bounding box center [412, 576] width 35 height 35
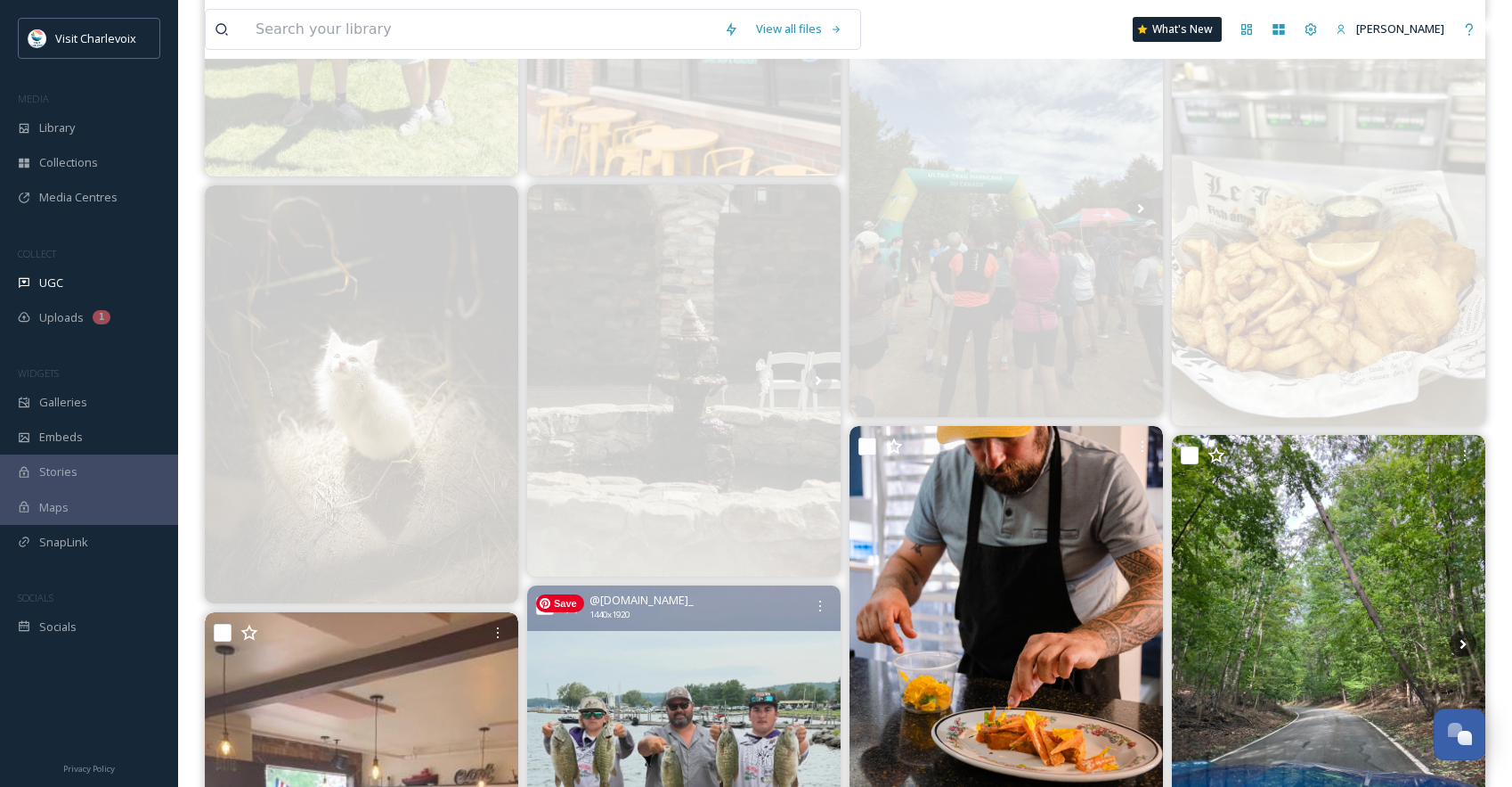
scroll to position [4103, 0]
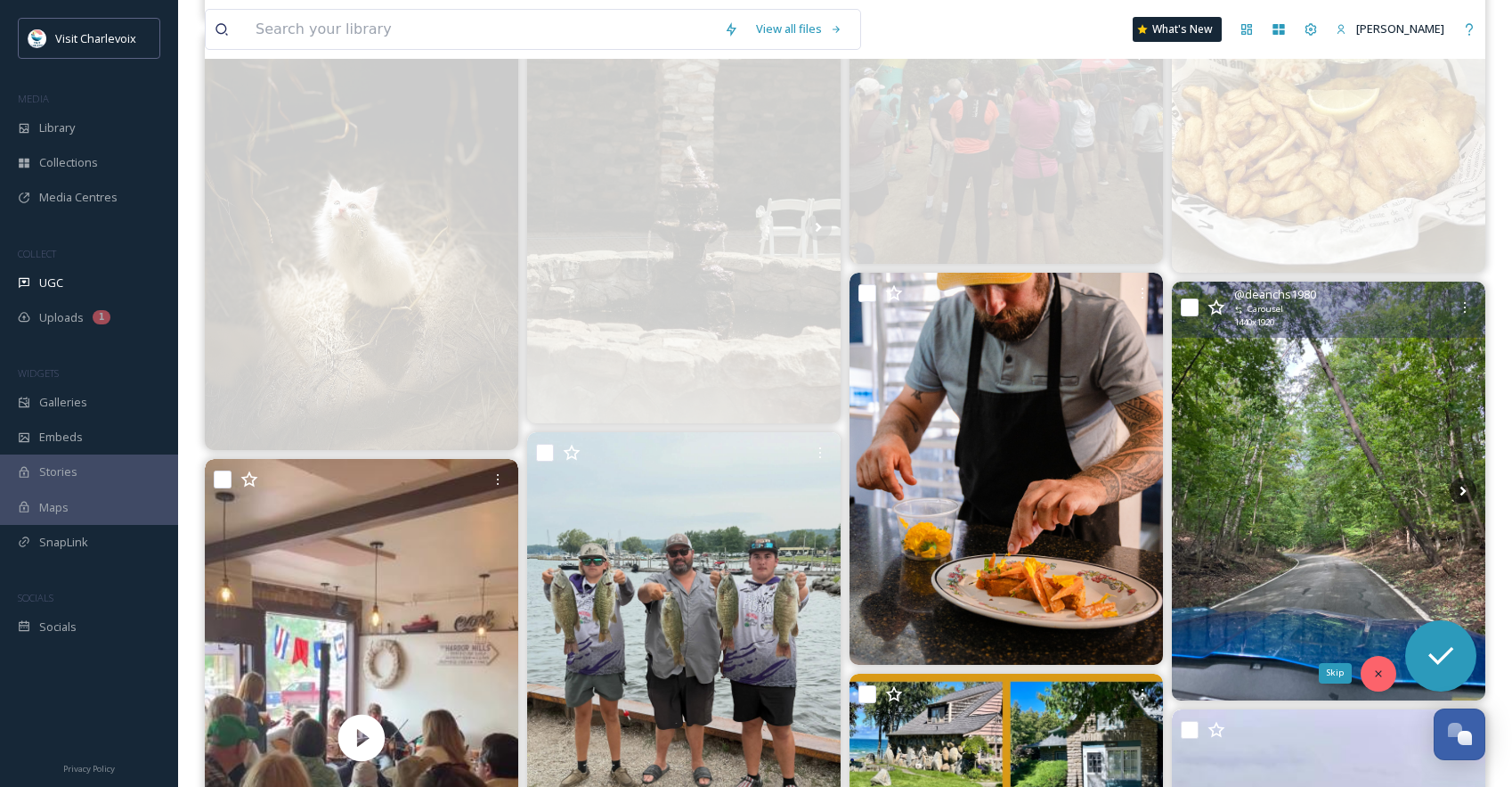
click at [1375, 681] on div "Skip" at bounding box center [1379, 673] width 35 height 35
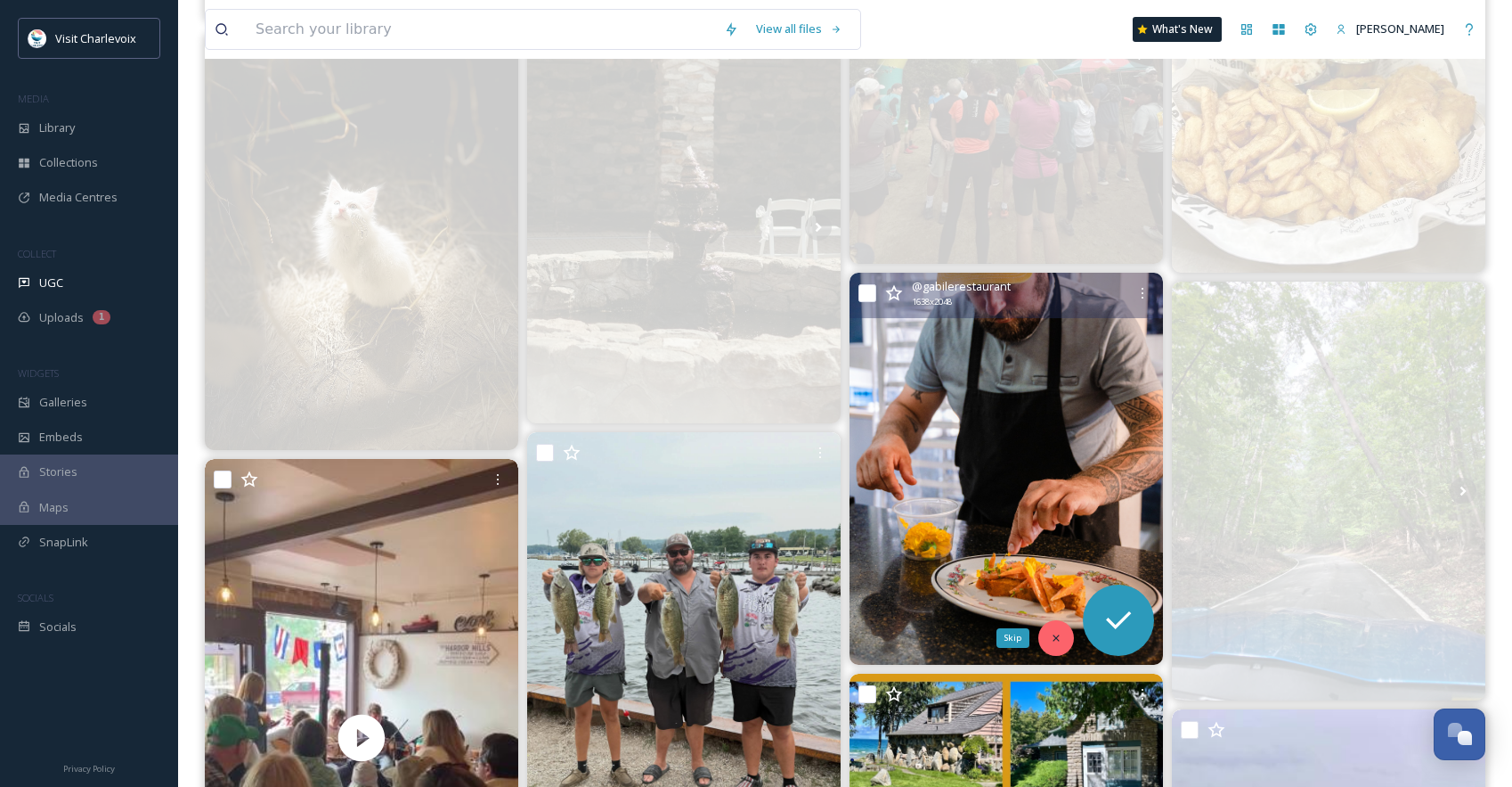
click at [1055, 640] on icon at bounding box center [1056, 638] width 12 height 12
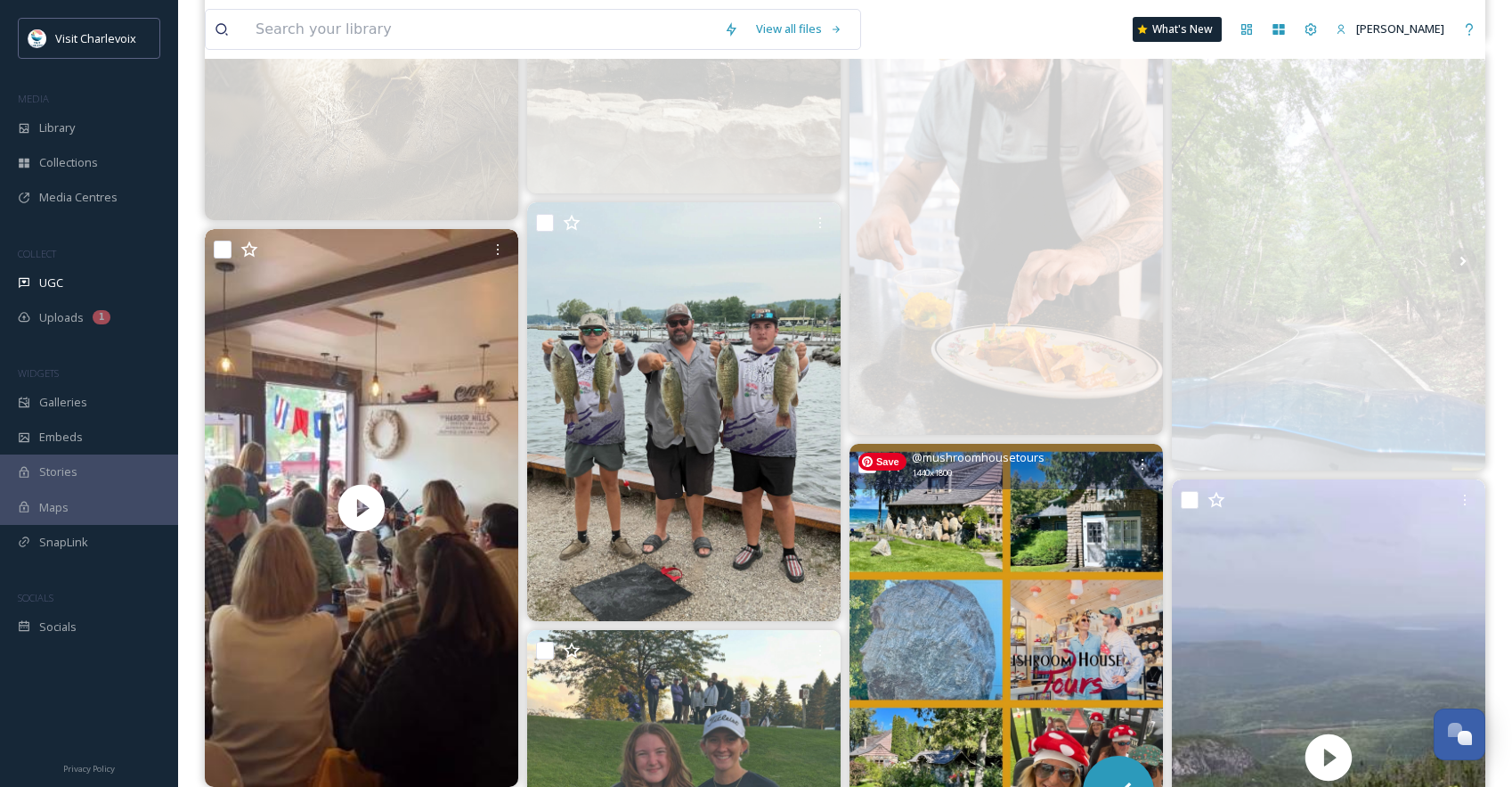
scroll to position [4335, 0]
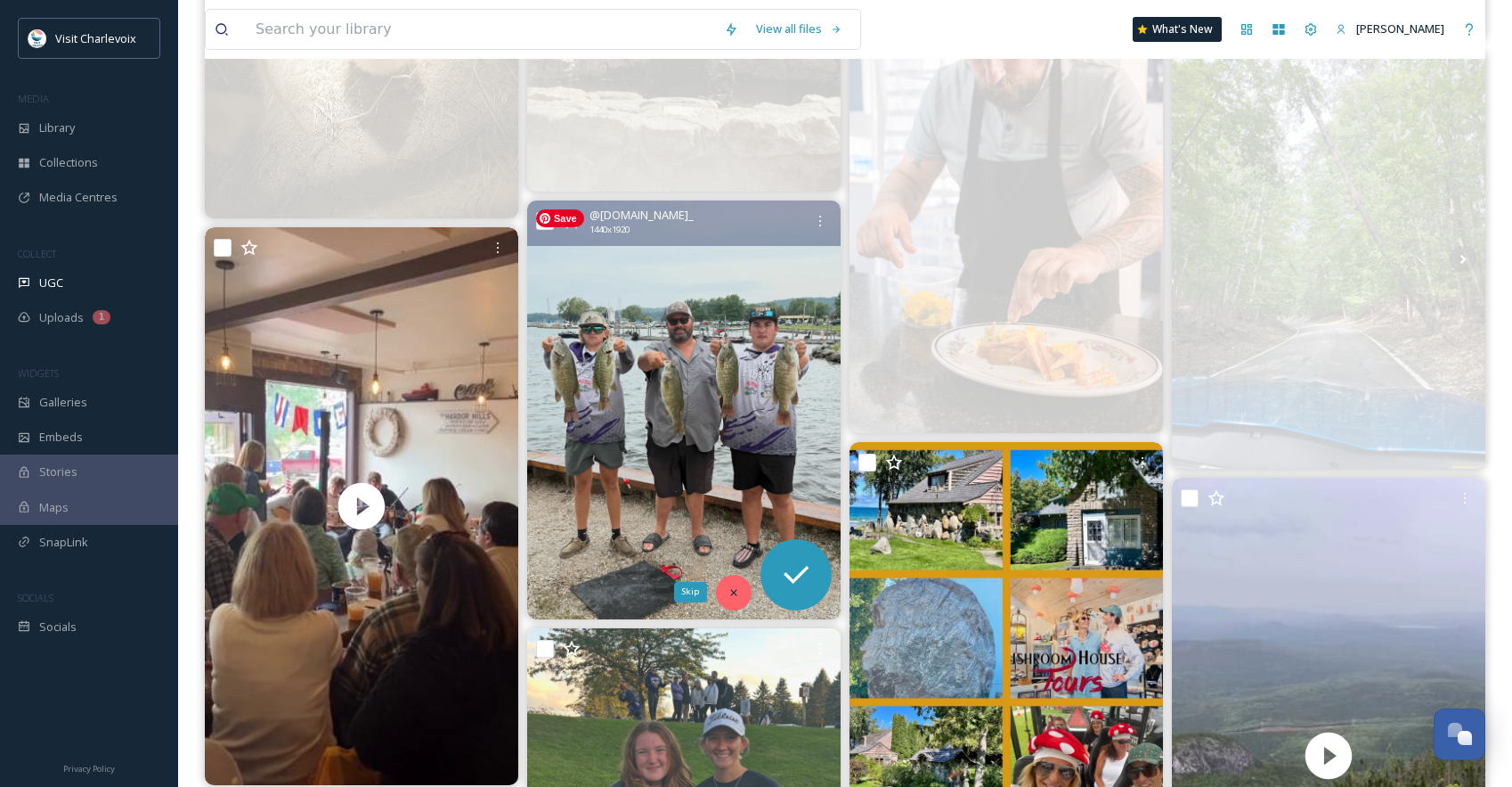
click at [728, 595] on icon at bounding box center [734, 592] width 12 height 12
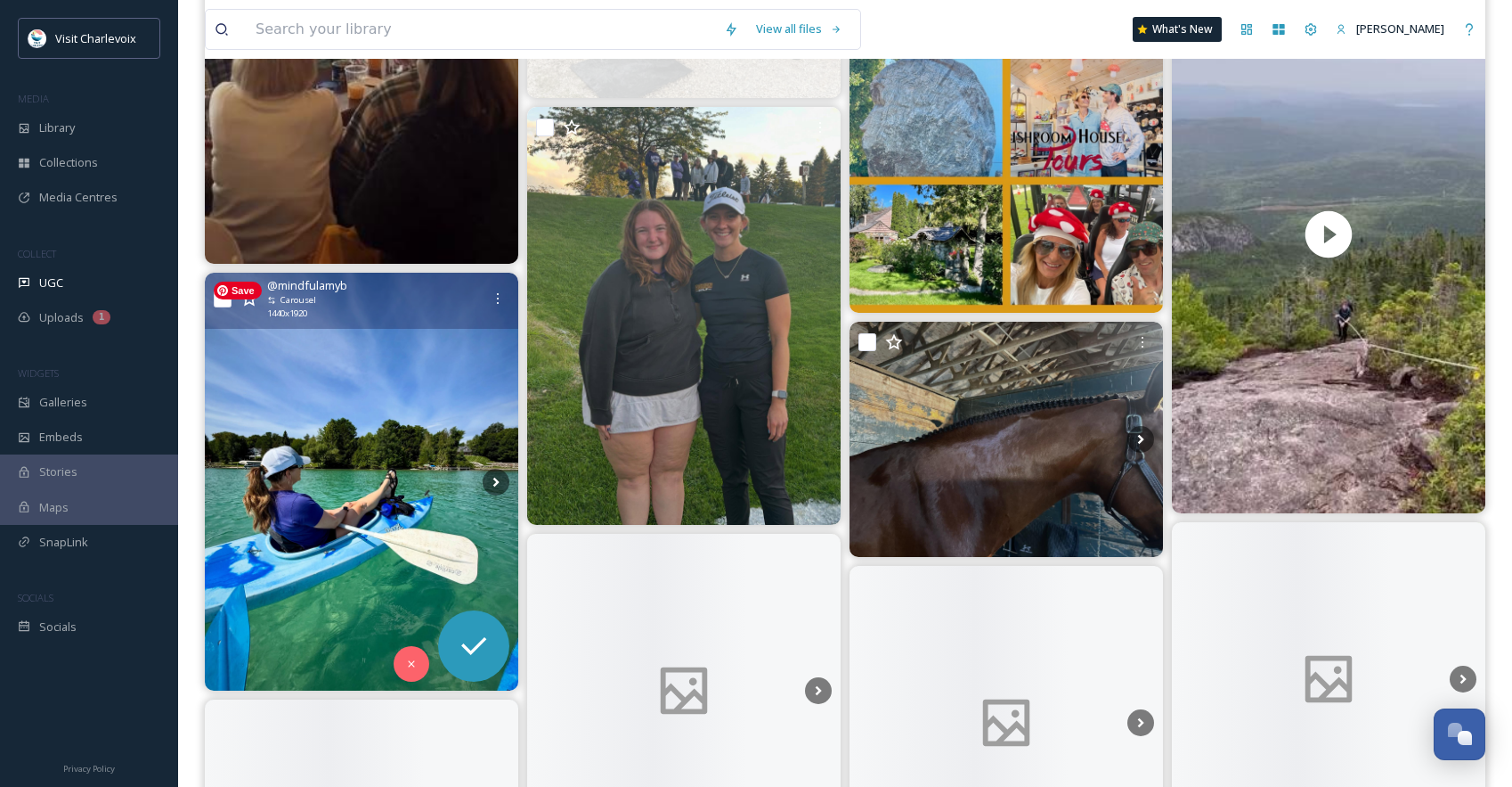
scroll to position [4857, 0]
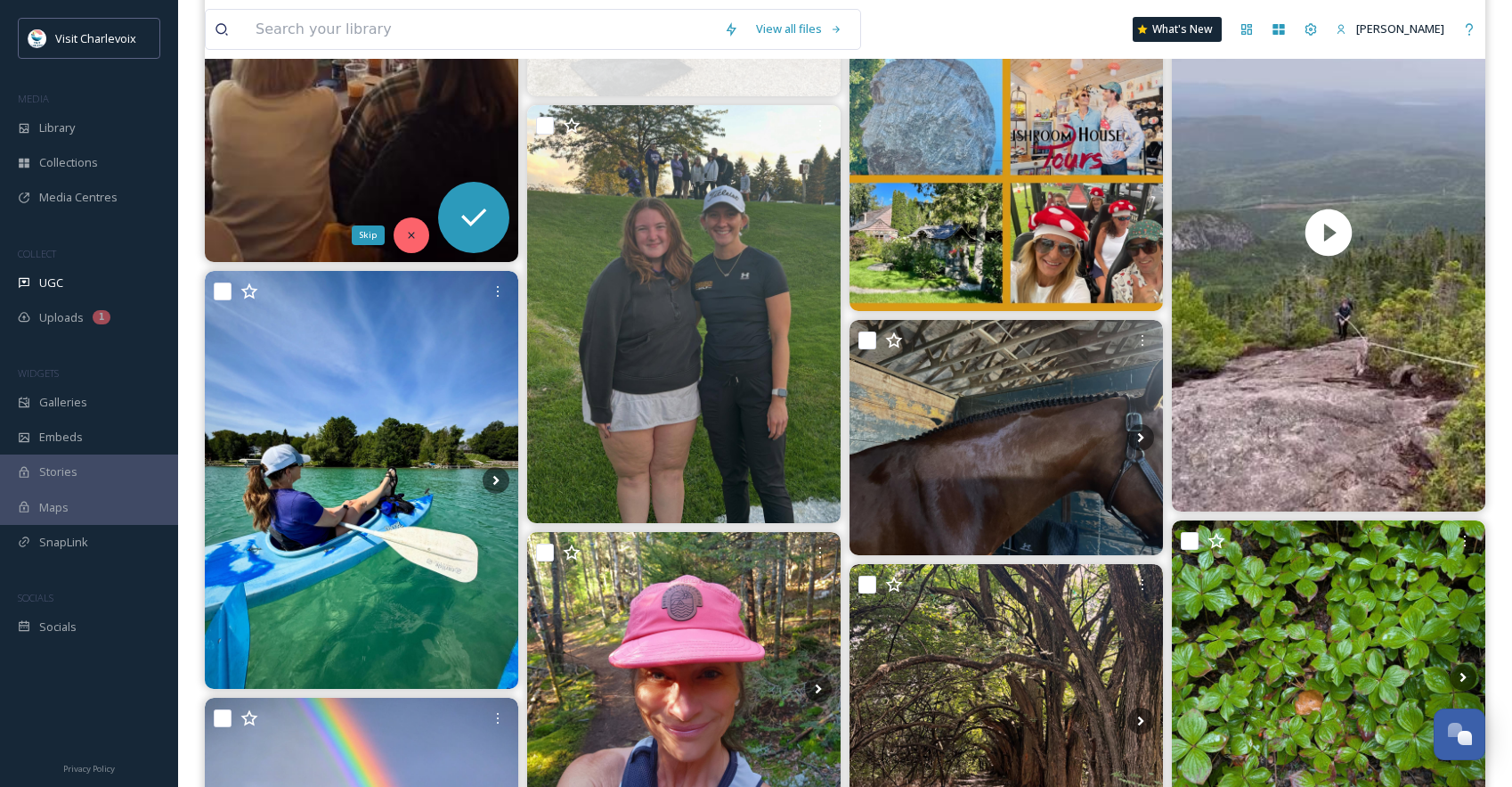
click at [402, 230] on div "Skip" at bounding box center [412, 235] width 35 height 35
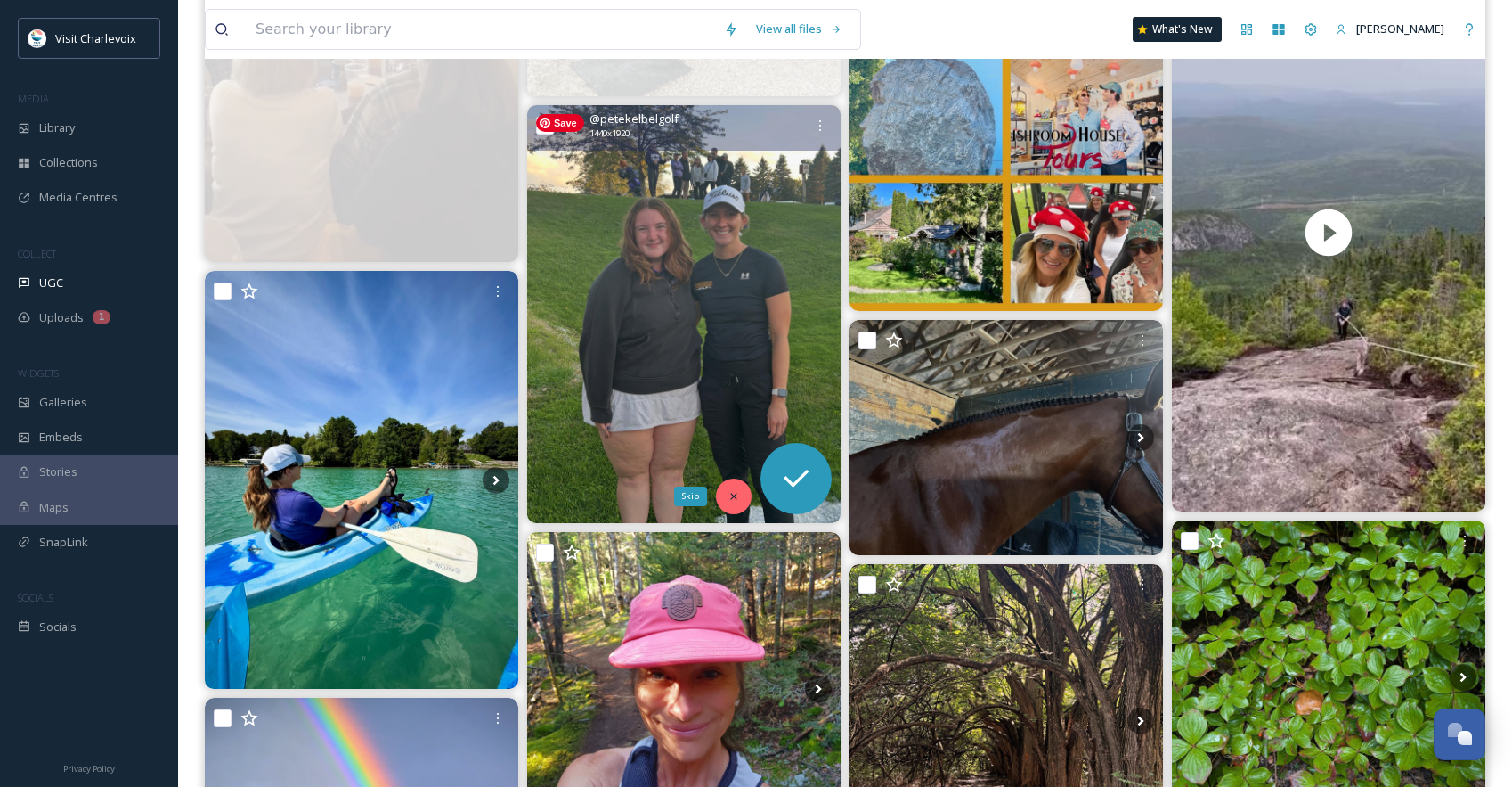
click at [728, 496] on icon at bounding box center [734, 496] width 12 height 12
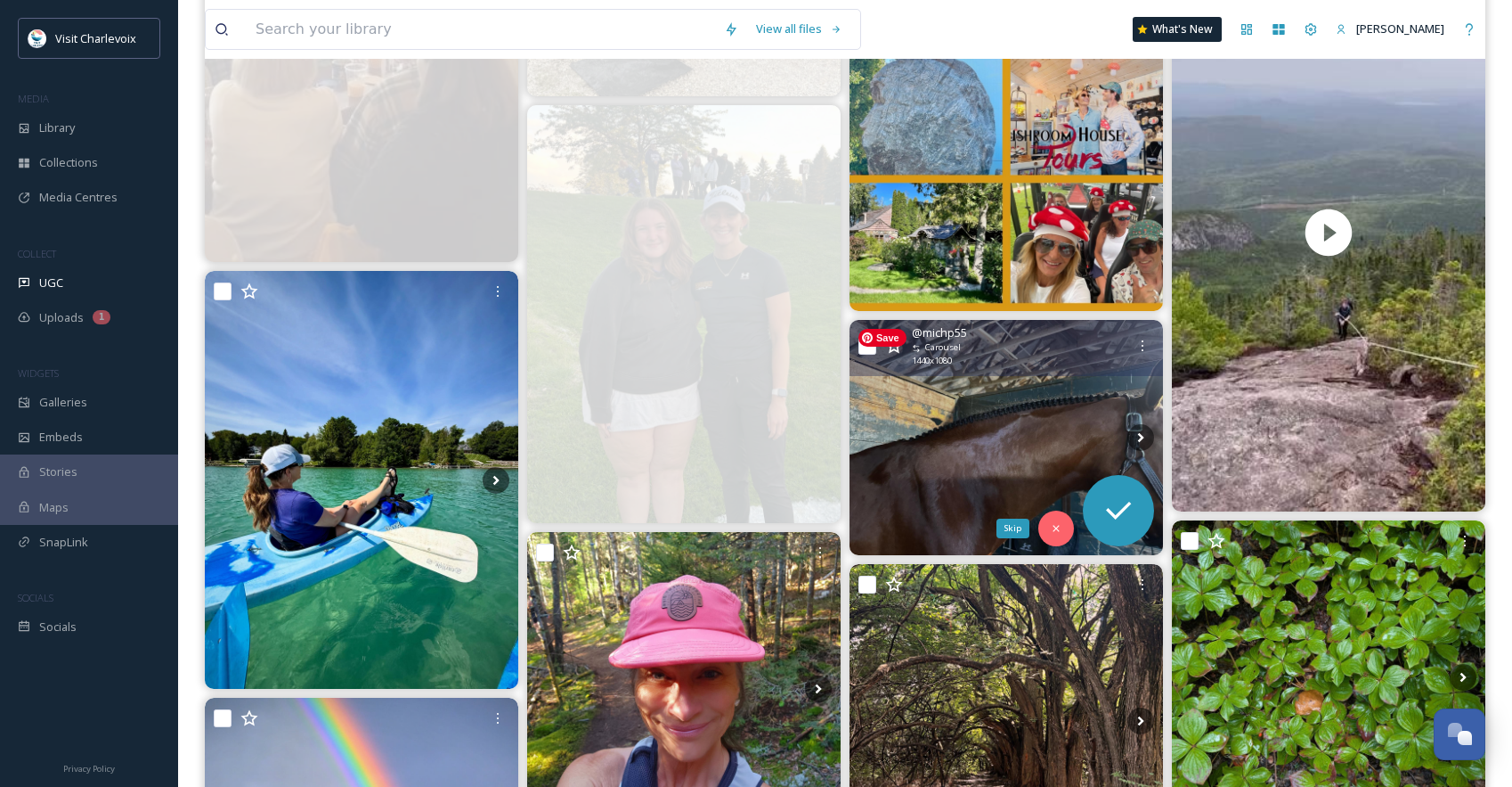
drag, startPoint x: 1046, startPoint y: 530, endPoint x: 1051, endPoint y: 501, distance: 29.4
click at [1046, 530] on div "Skip" at bounding box center [1057, 528] width 35 height 35
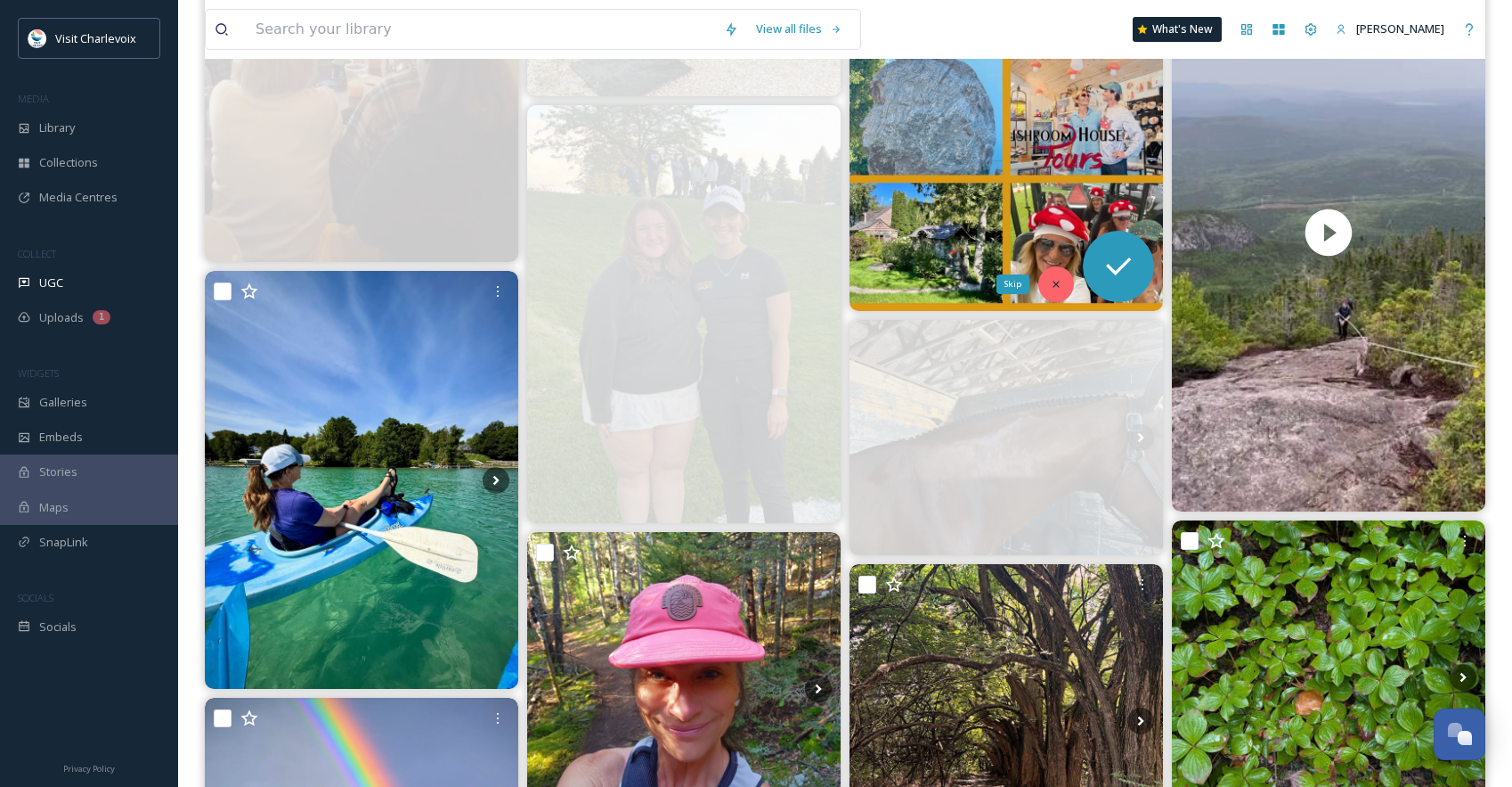
click at [1060, 275] on div "Skip" at bounding box center [1057, 284] width 35 height 35
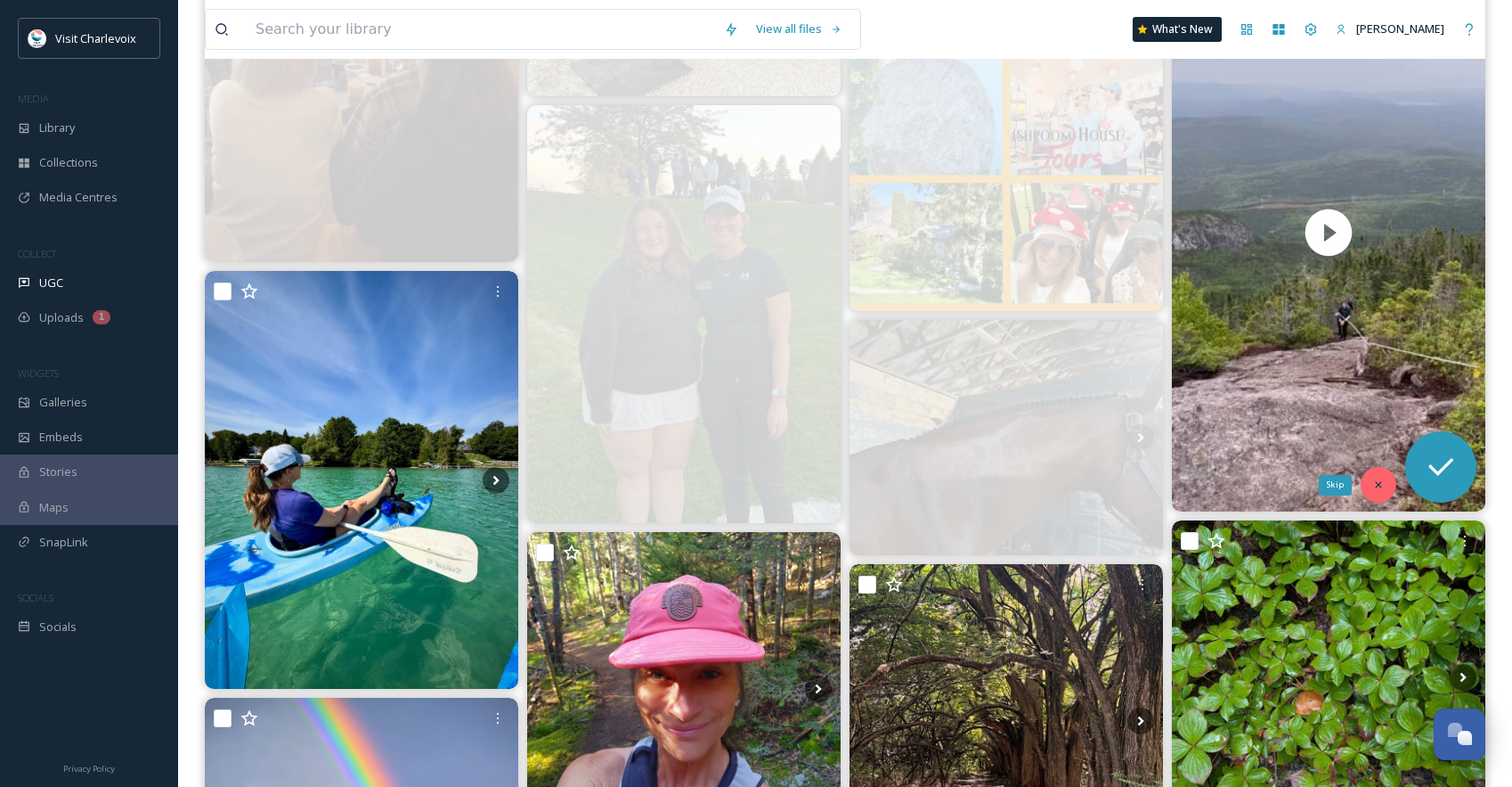
click at [1379, 477] on div "Skip" at bounding box center [1379, 485] width 35 height 35
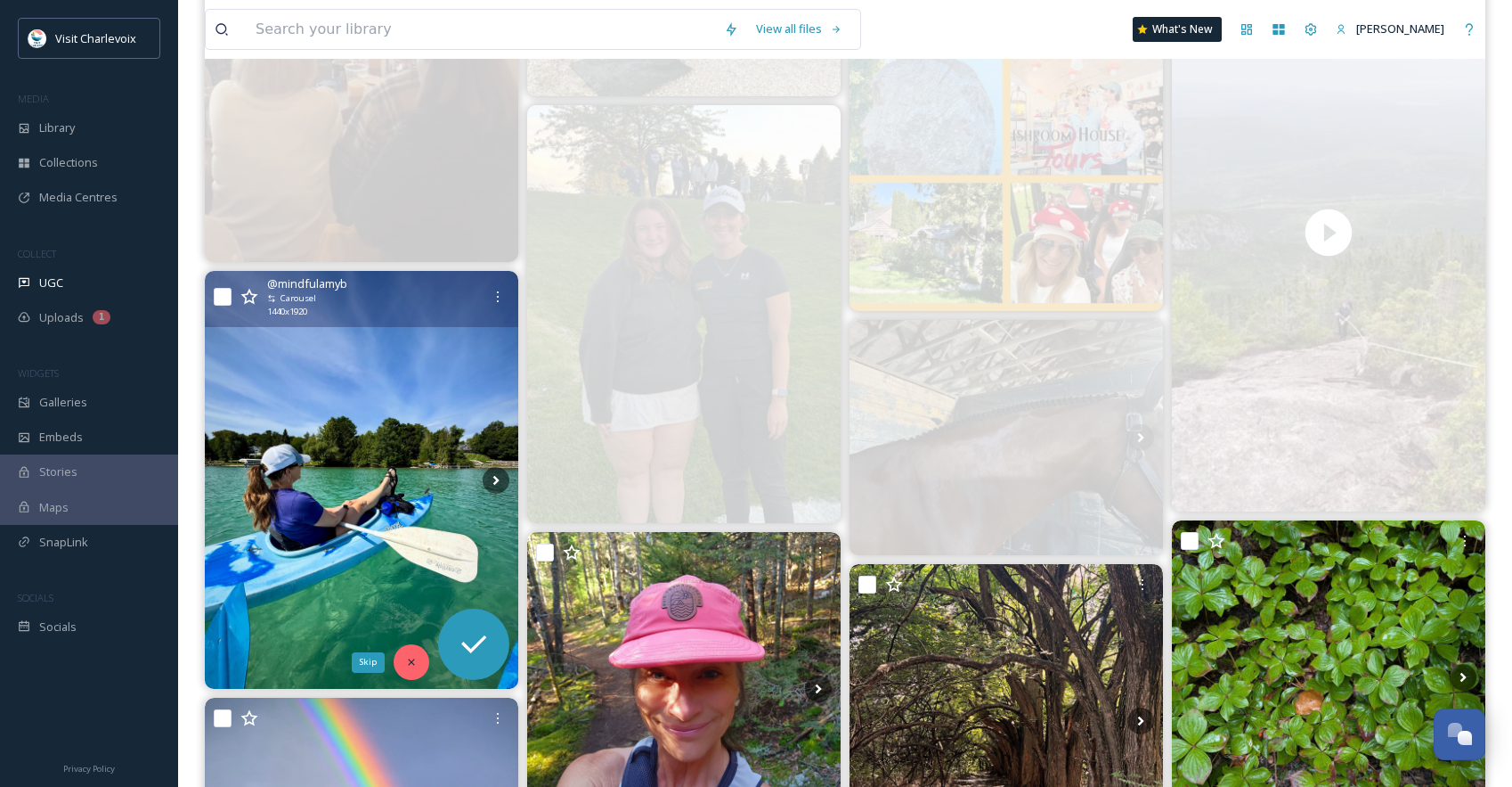
click at [409, 667] on icon at bounding box center [411, 661] width 12 height 12
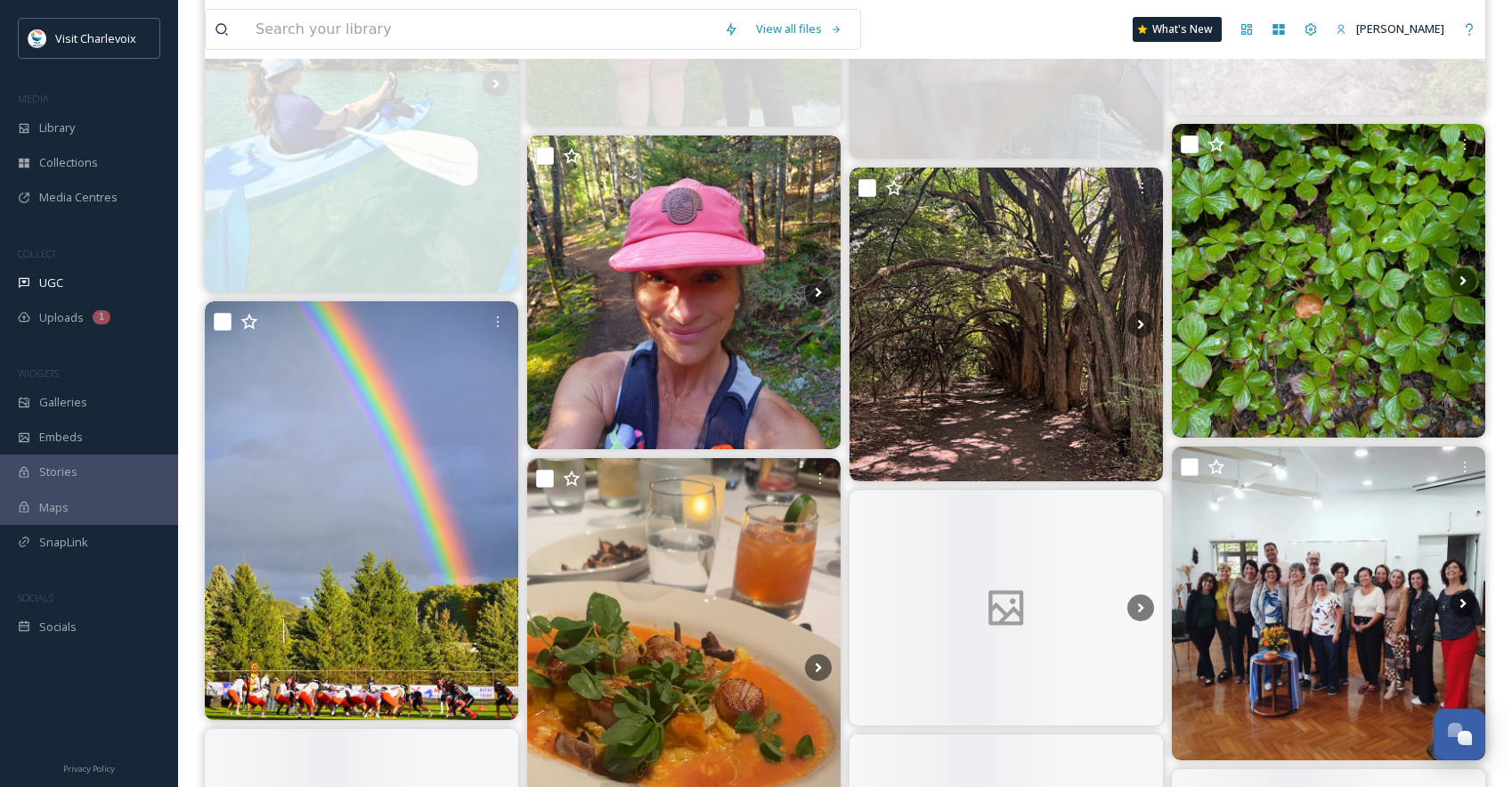
scroll to position [5390, 0]
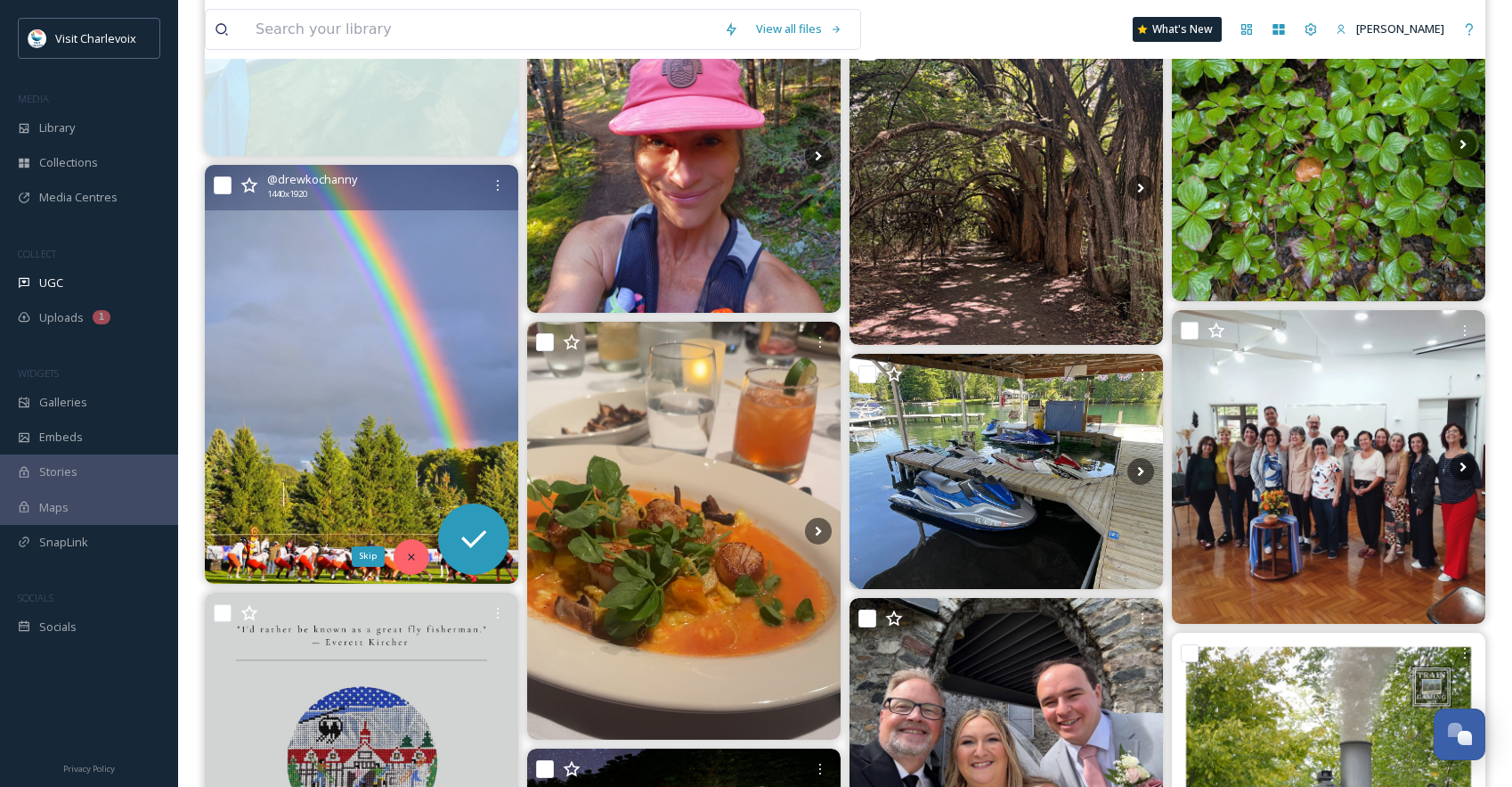
click at [408, 555] on icon at bounding box center [411, 556] width 12 height 12
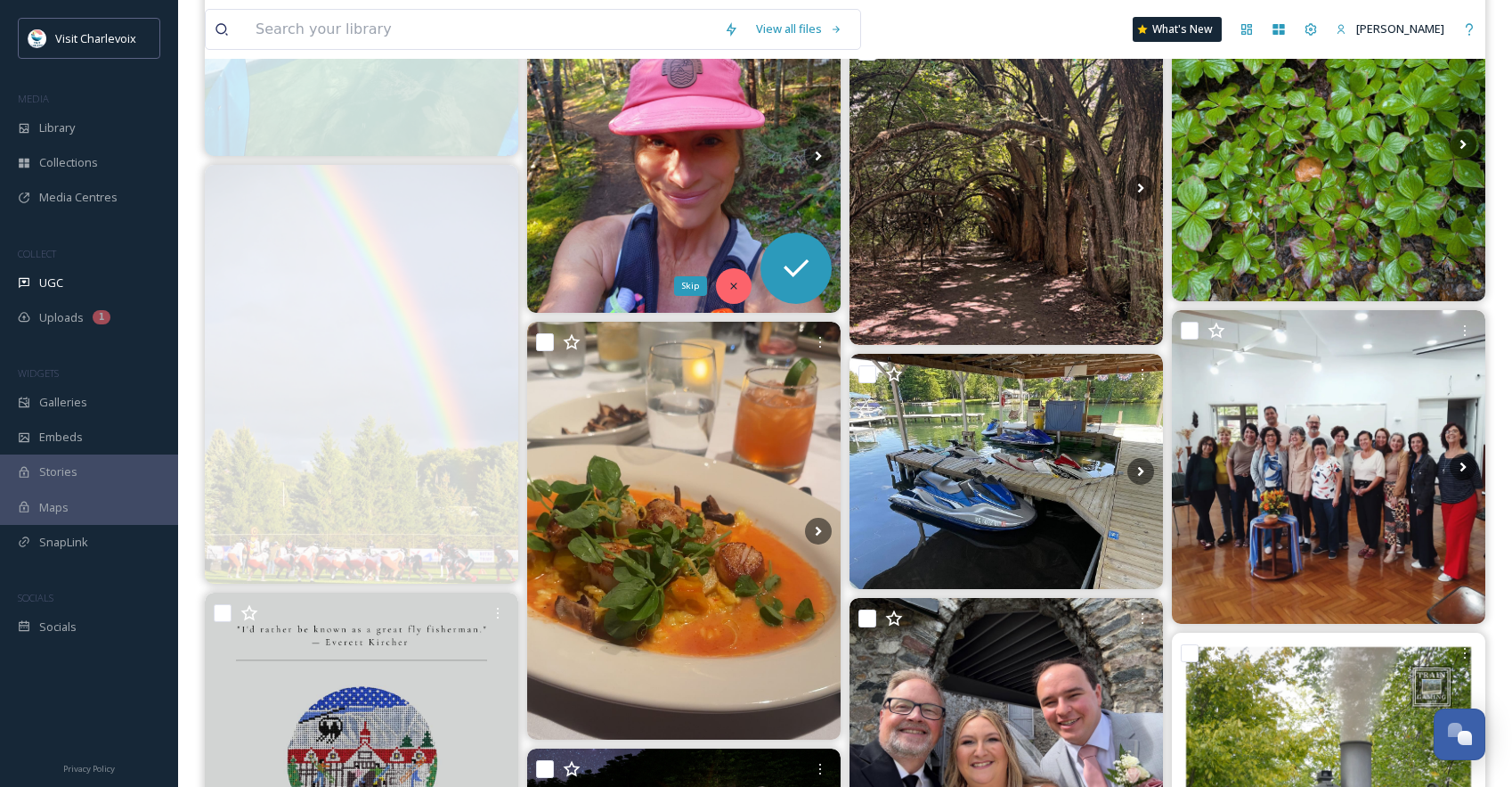
click at [749, 284] on div "Skip" at bounding box center [734, 286] width 35 height 35
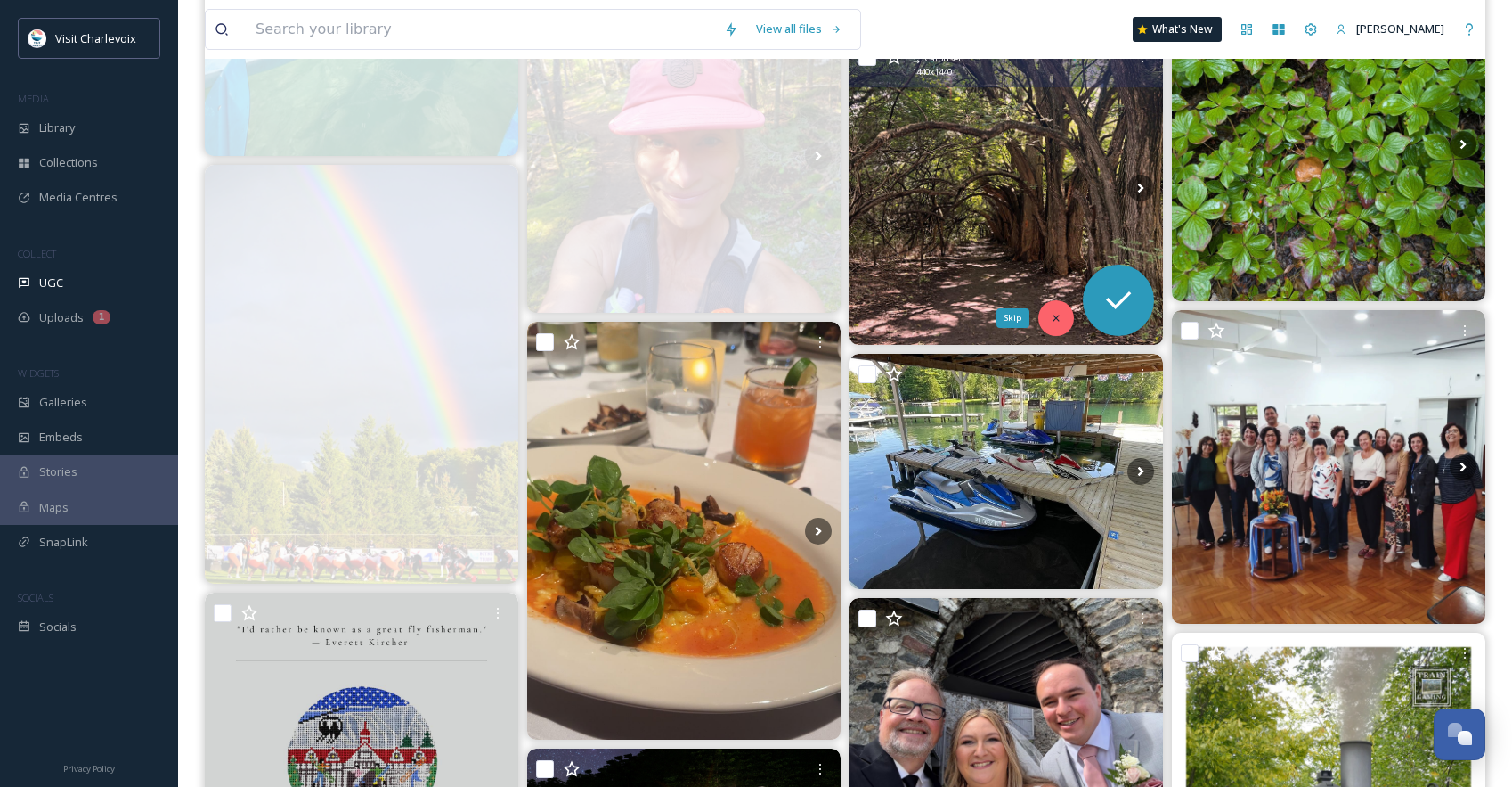
click at [1054, 313] on icon at bounding box center [1056, 317] width 12 height 12
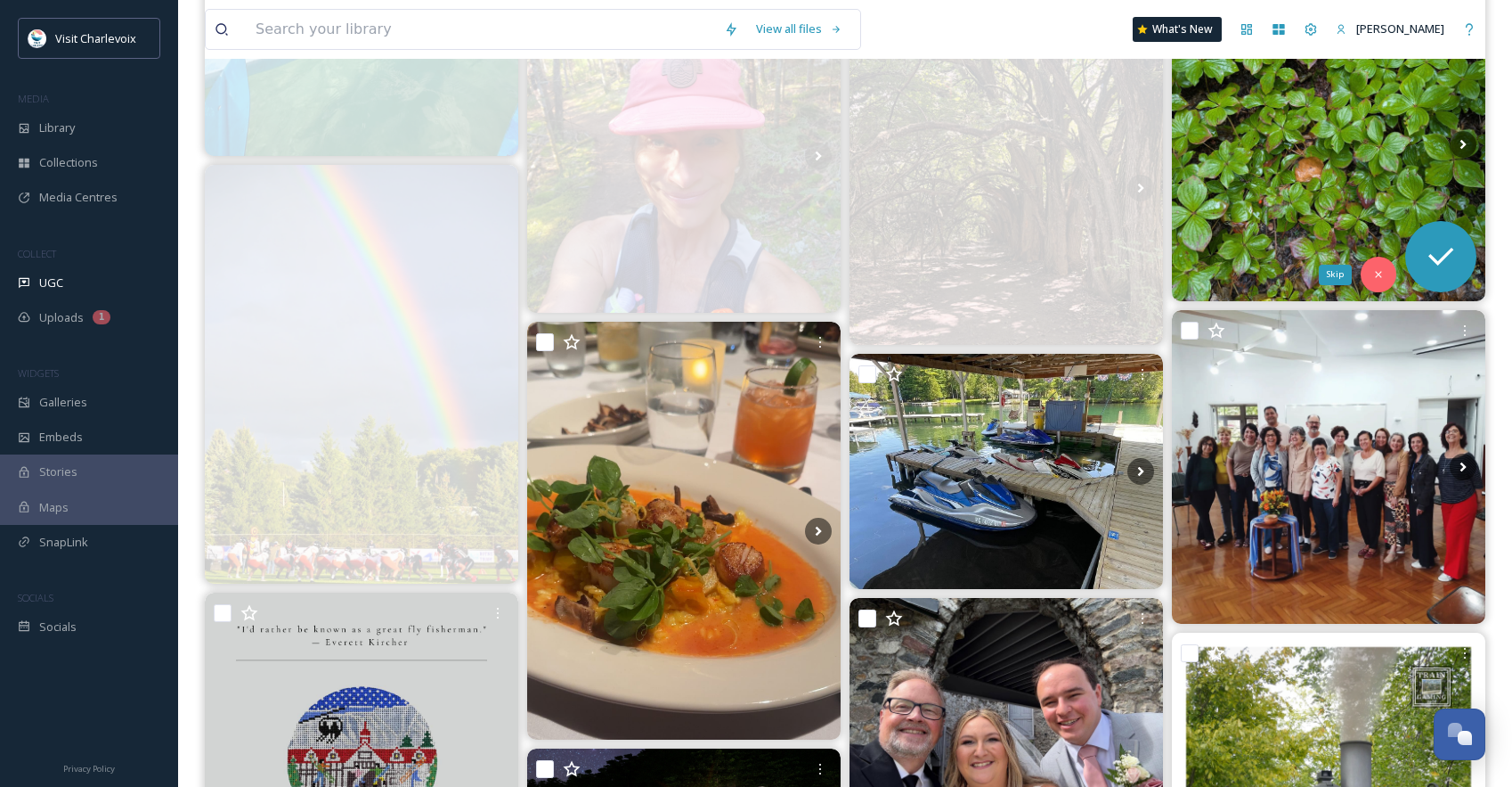
click at [1384, 273] on icon at bounding box center [1379, 274] width 12 height 12
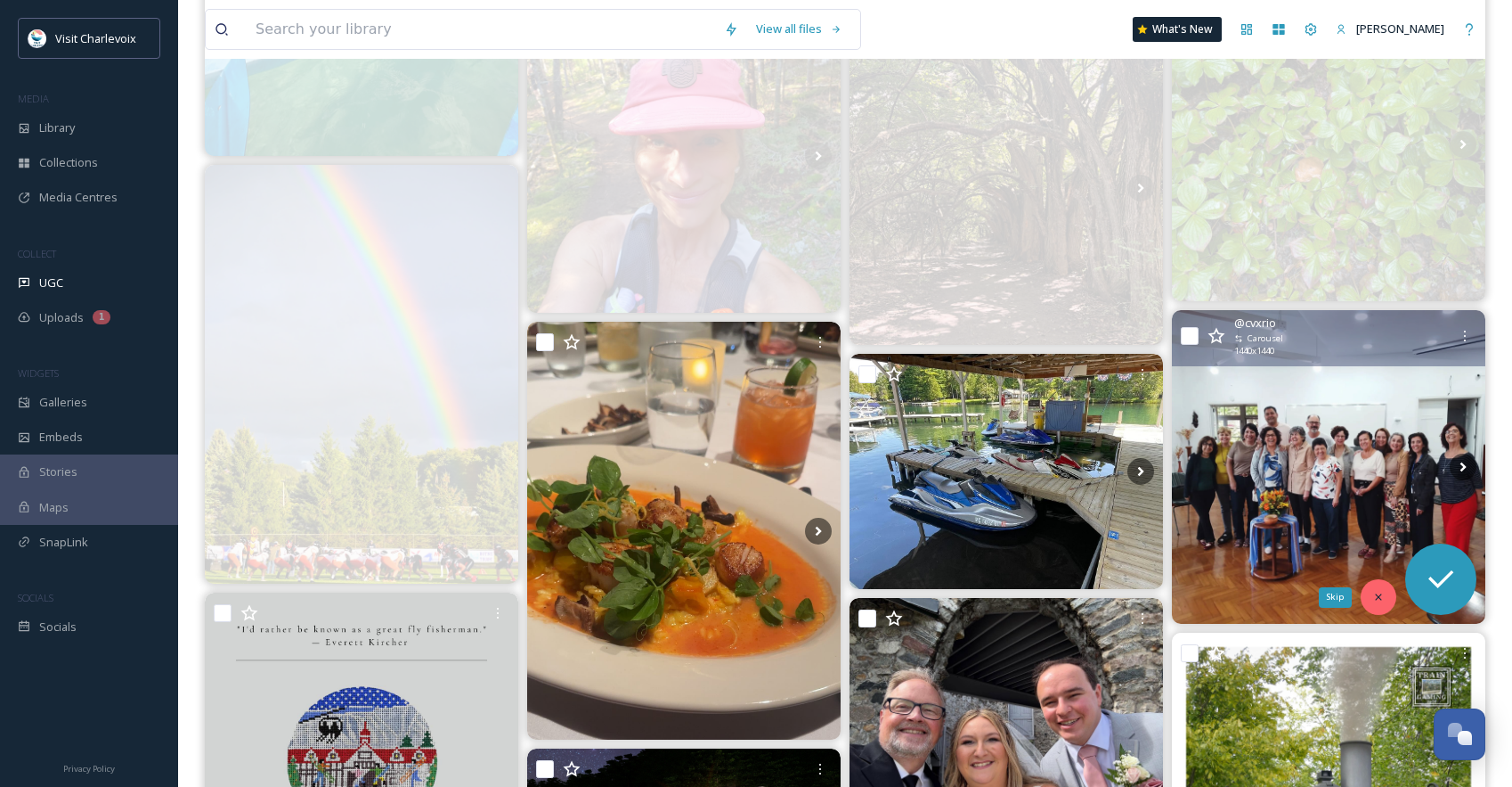
click at [1384, 602] on icon at bounding box center [1379, 597] width 12 height 12
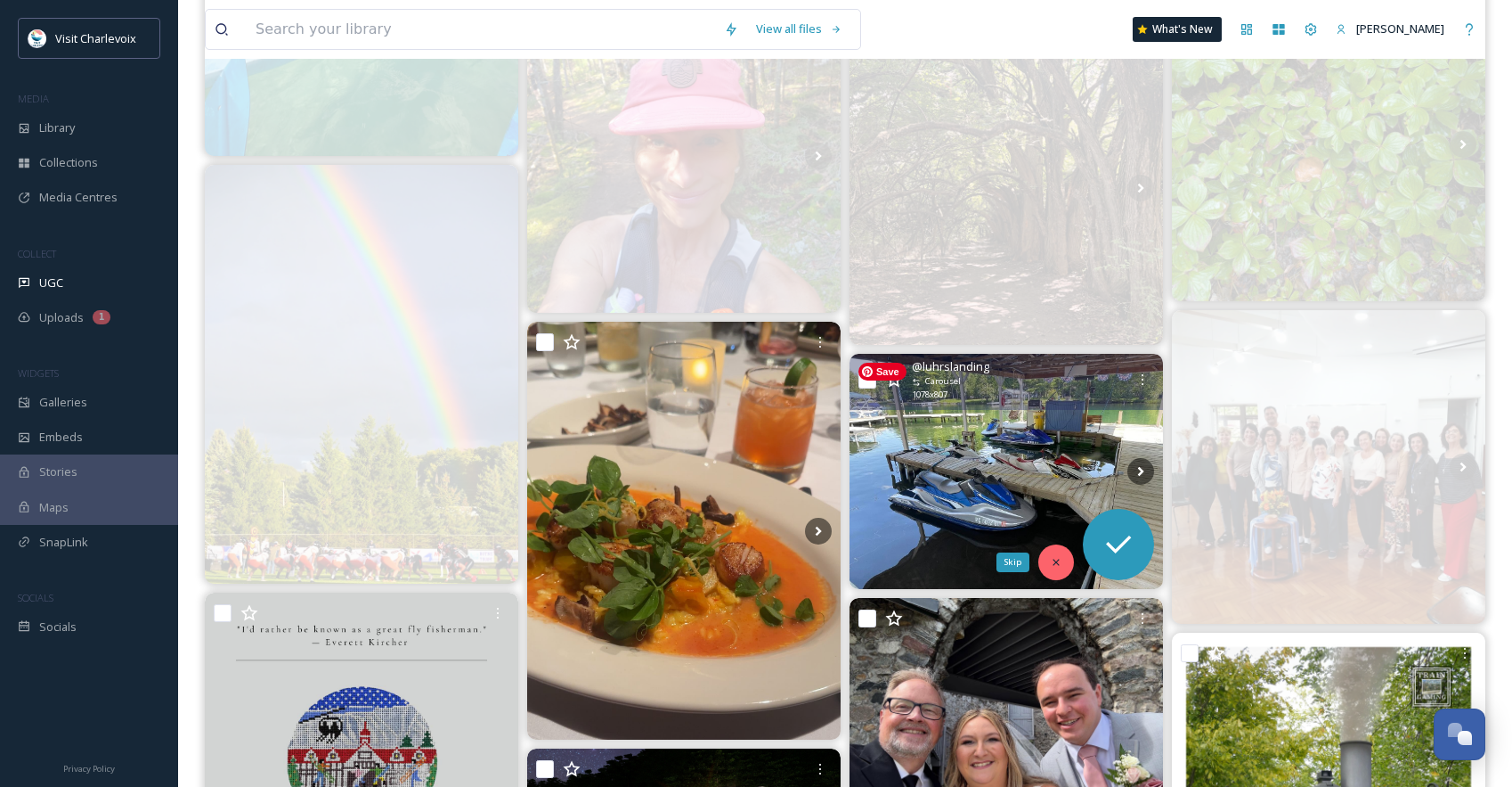
click at [1050, 566] on icon at bounding box center [1056, 562] width 12 height 12
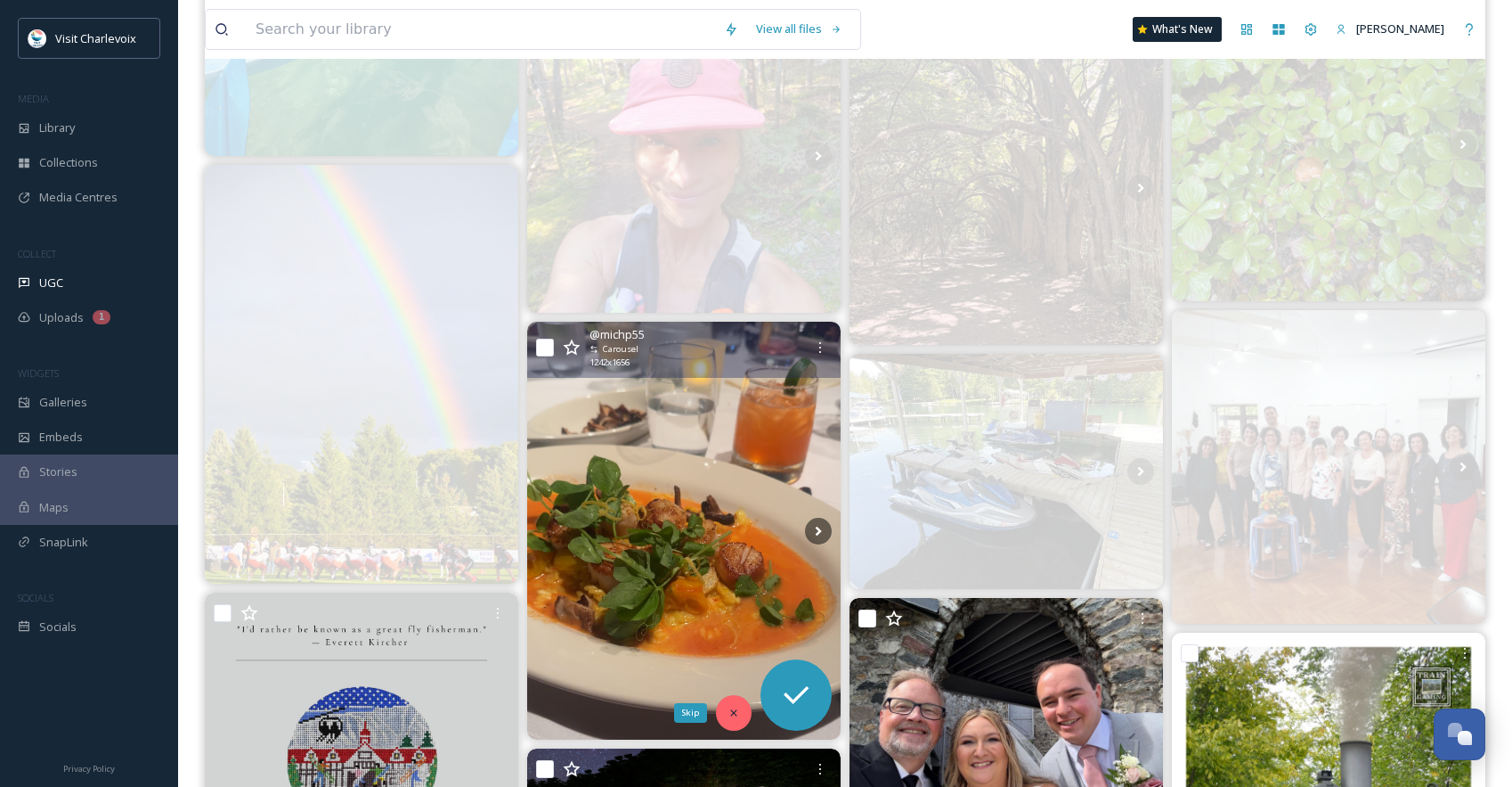
click at [732, 709] on icon at bounding box center [734, 712] width 12 height 12
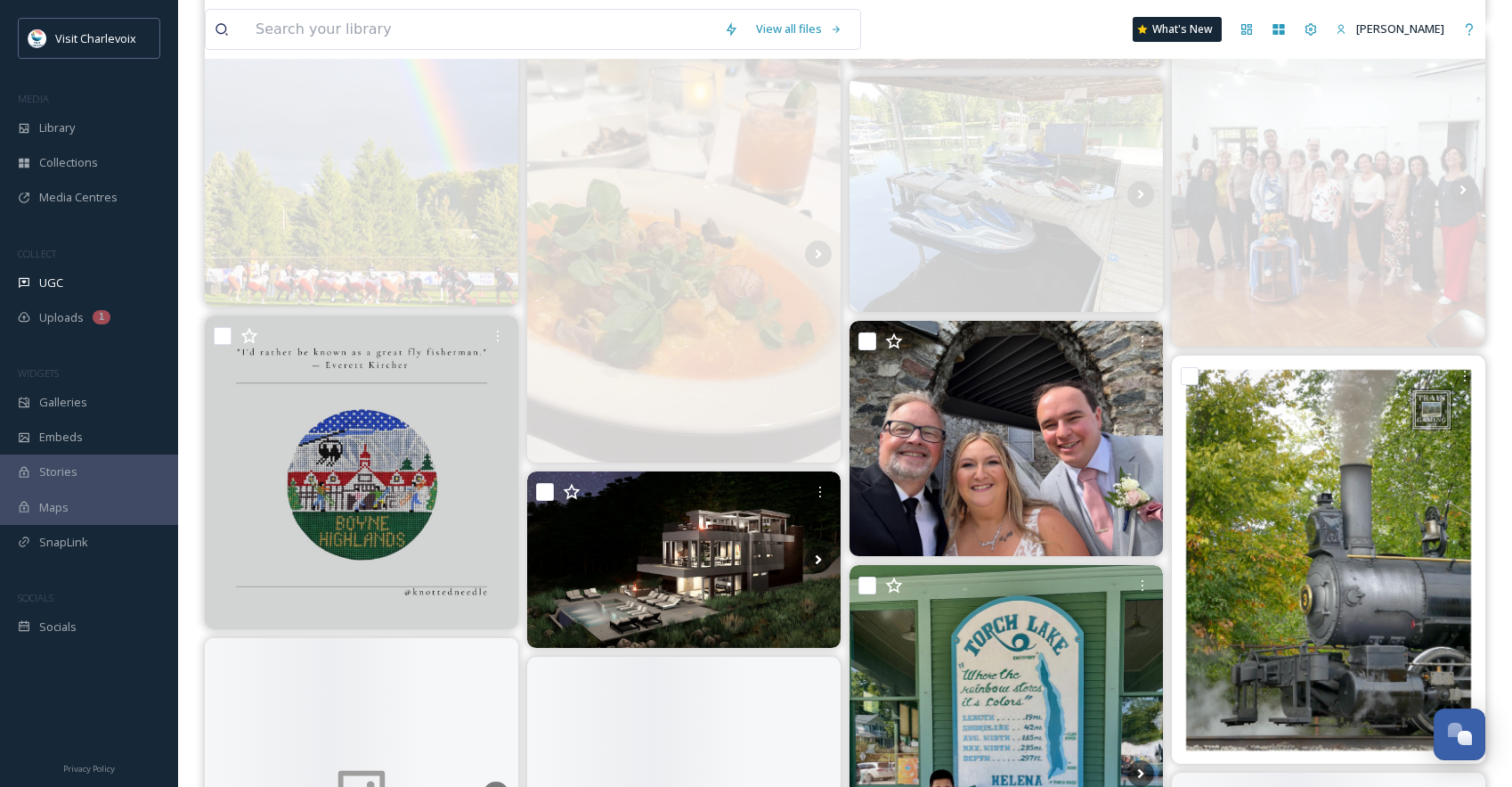
scroll to position [5805, 0]
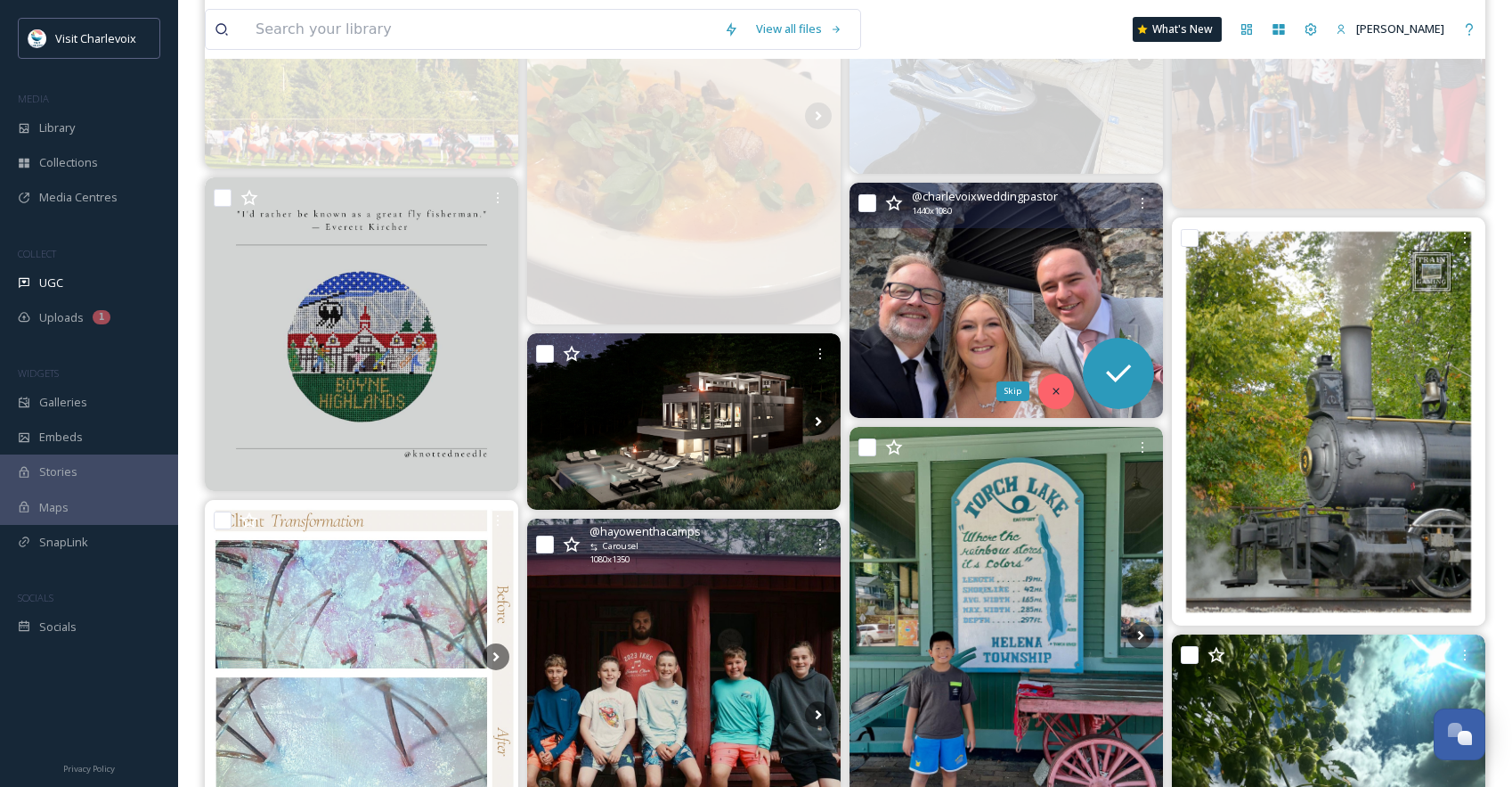
click at [1062, 382] on div "Skip" at bounding box center [1057, 391] width 35 height 35
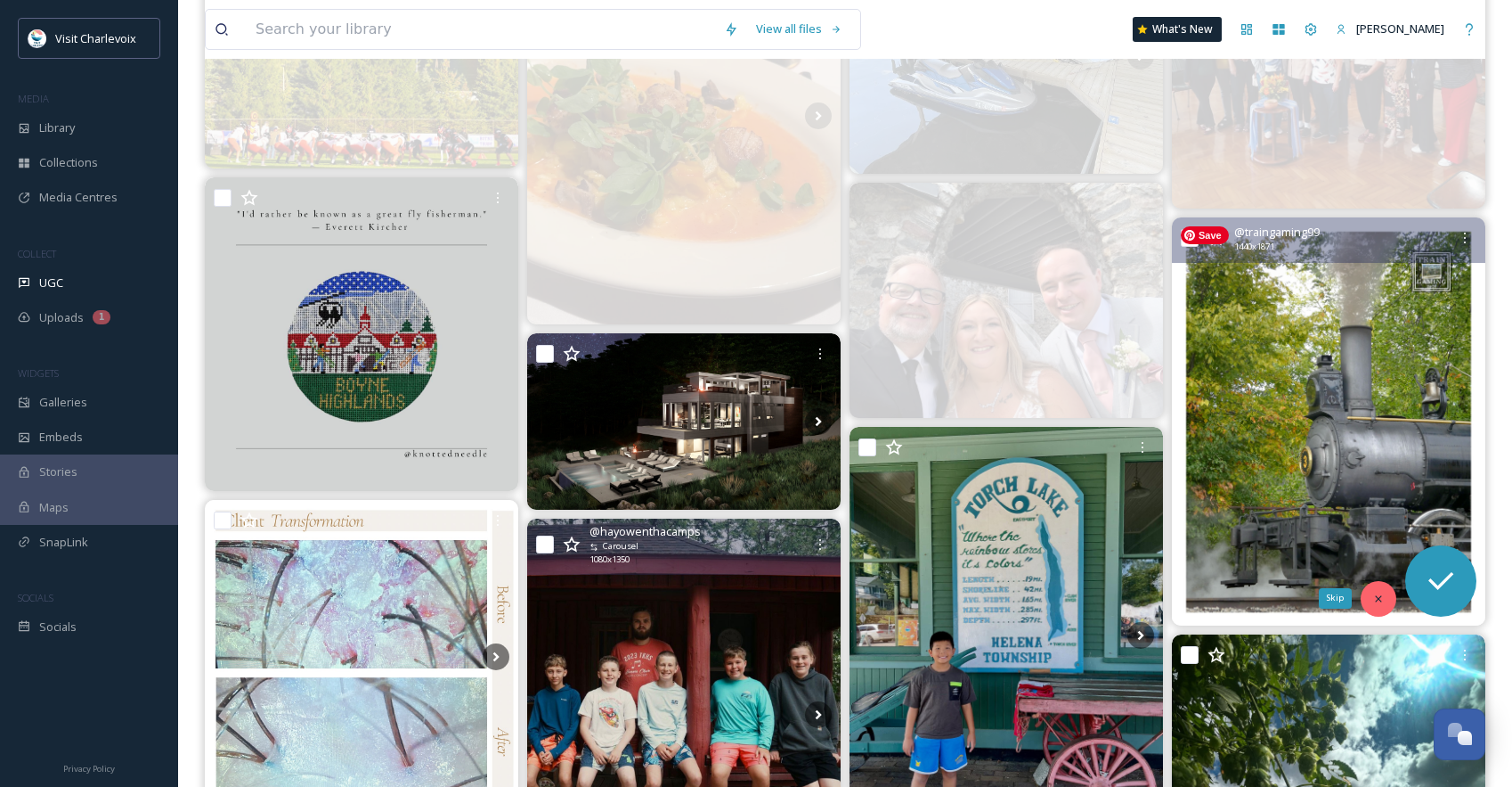
click at [1380, 583] on div "Skip" at bounding box center [1379, 598] width 35 height 35
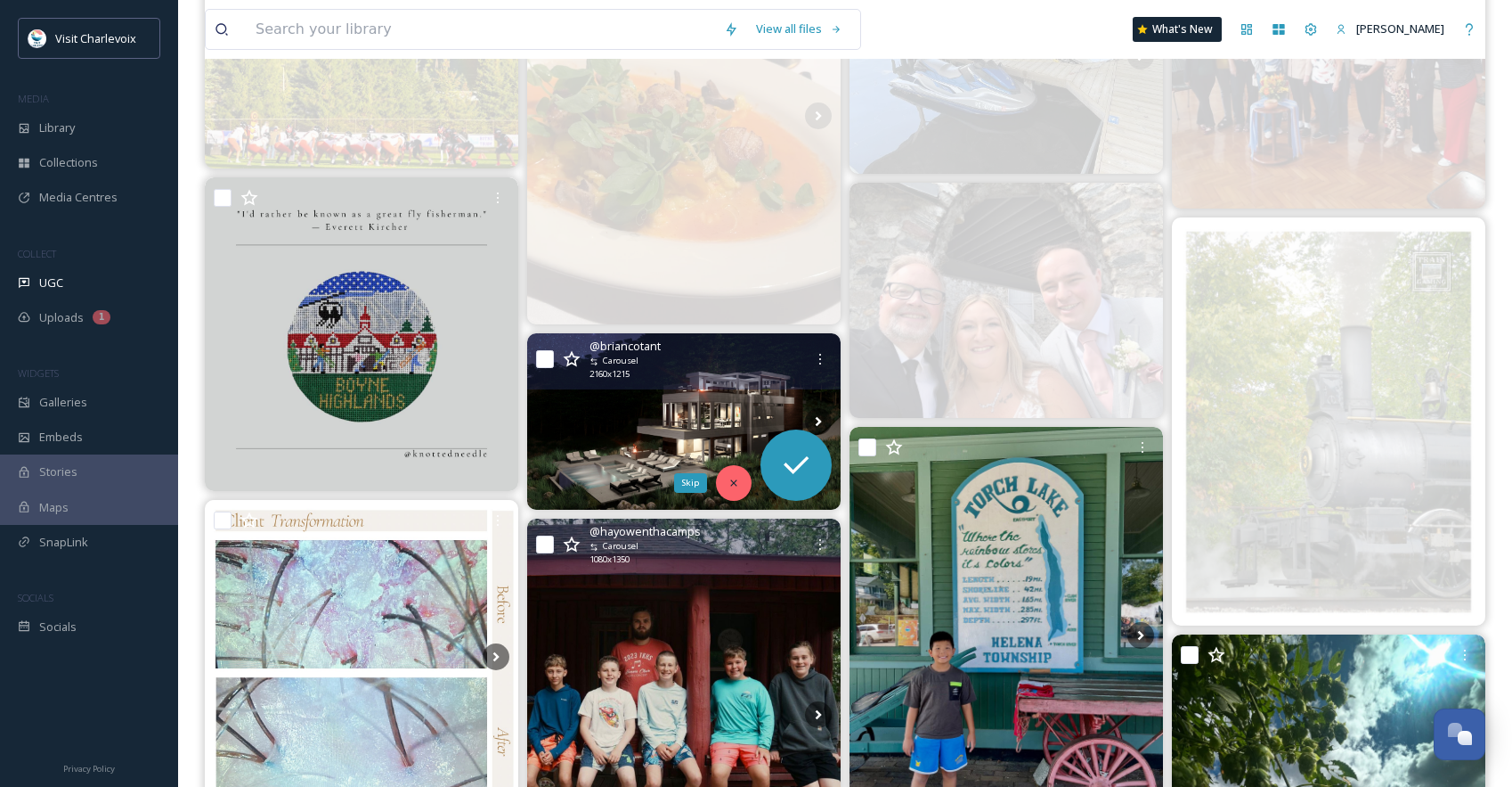
click at [733, 481] on icon at bounding box center [734, 483] width 12 height 12
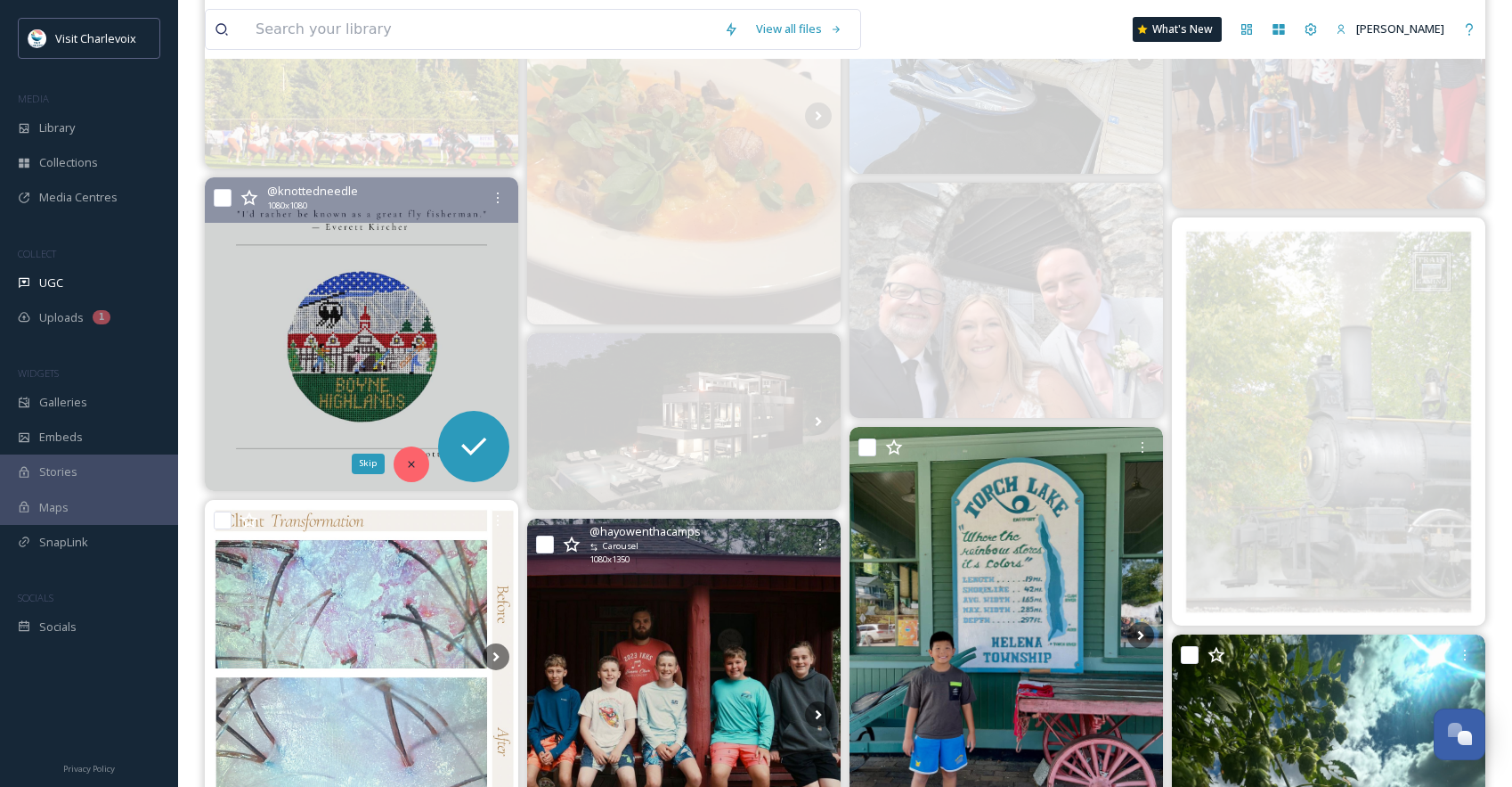
click at [419, 465] on div "Skip" at bounding box center [412, 464] width 35 height 35
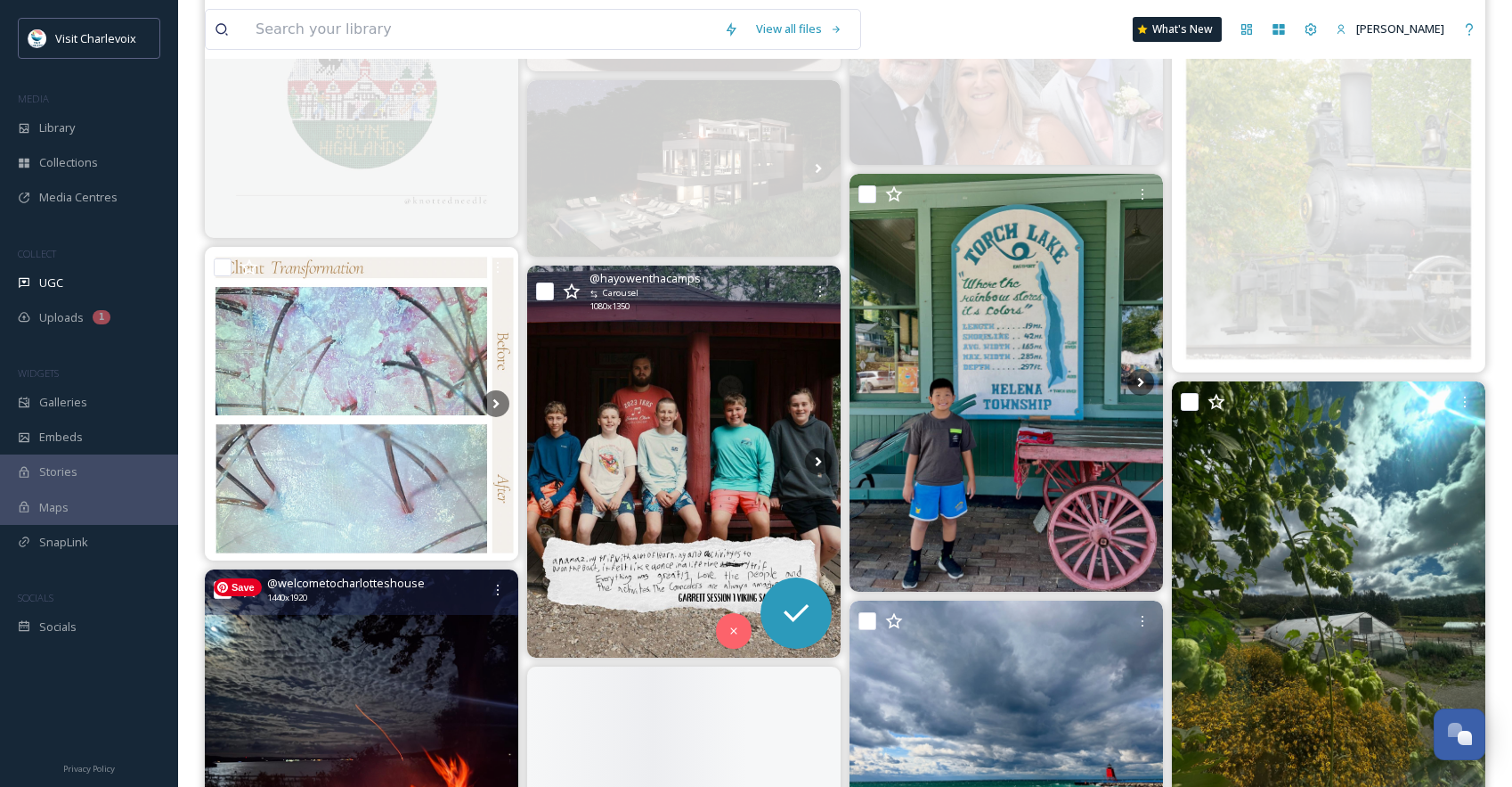
scroll to position [6076, 0]
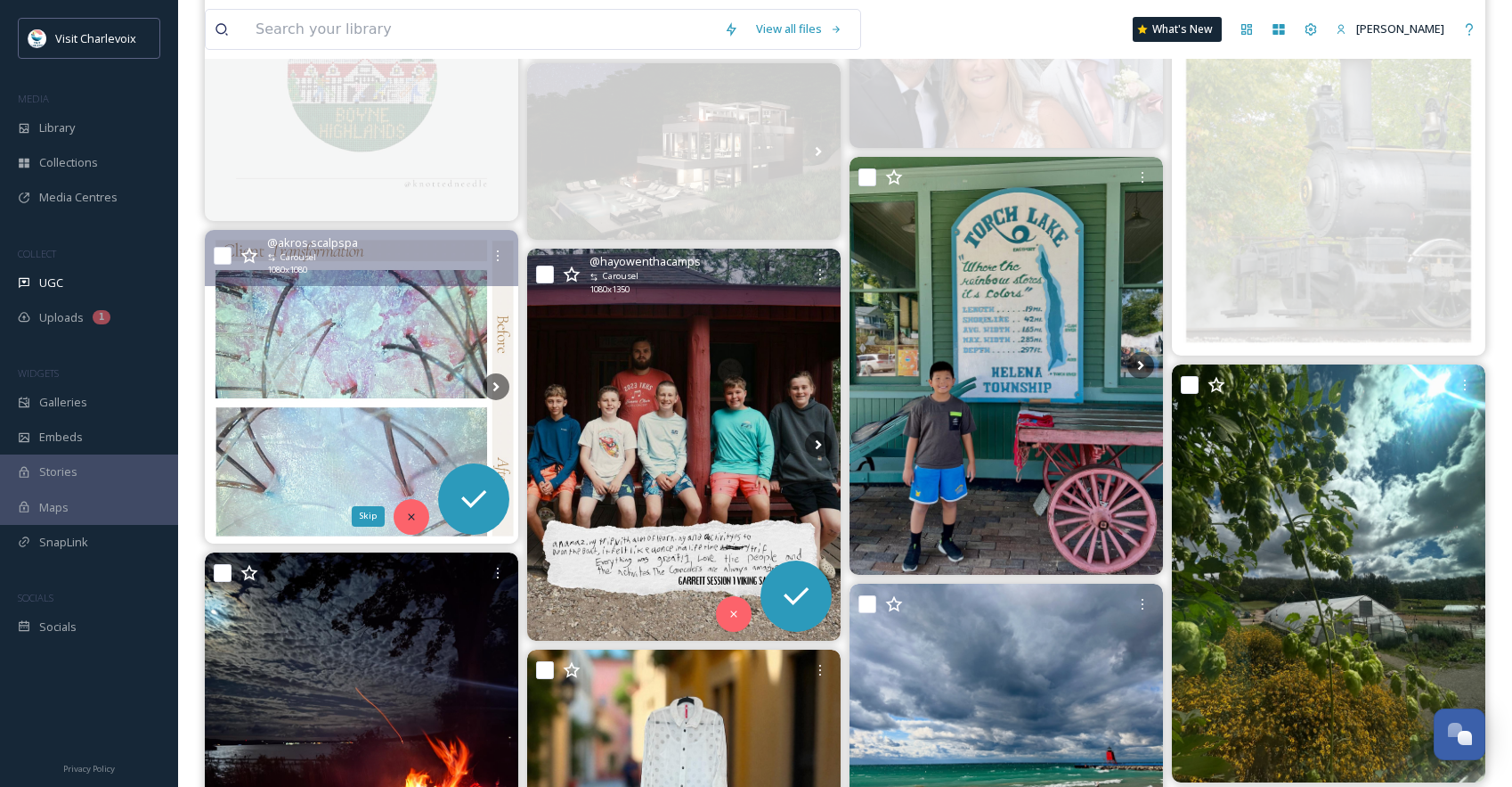
click at [412, 517] on icon at bounding box center [411, 516] width 7 height 7
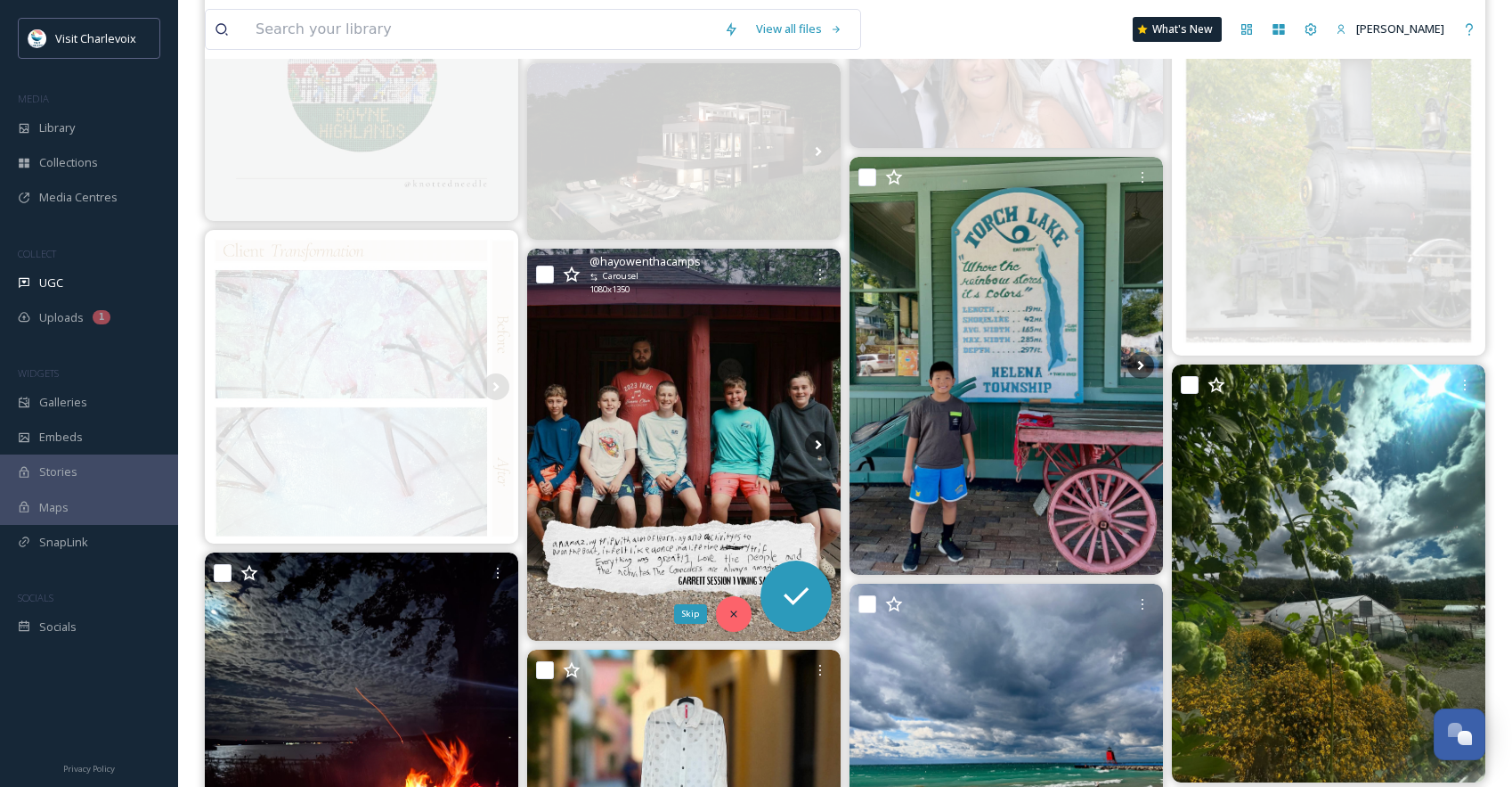
click at [739, 608] on icon at bounding box center [734, 613] width 12 height 12
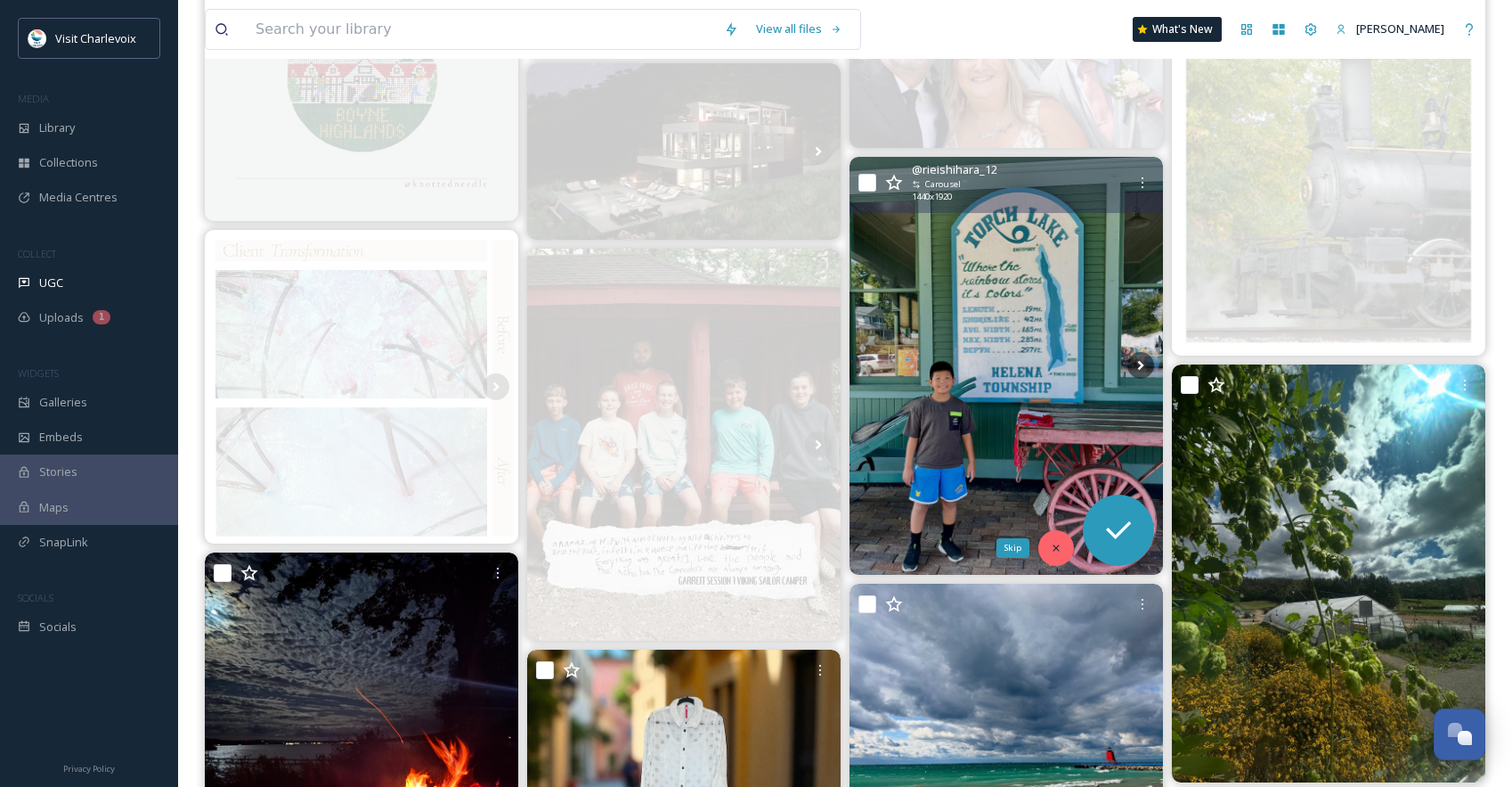
click at [1046, 555] on div "Skip" at bounding box center [1057, 548] width 35 height 35
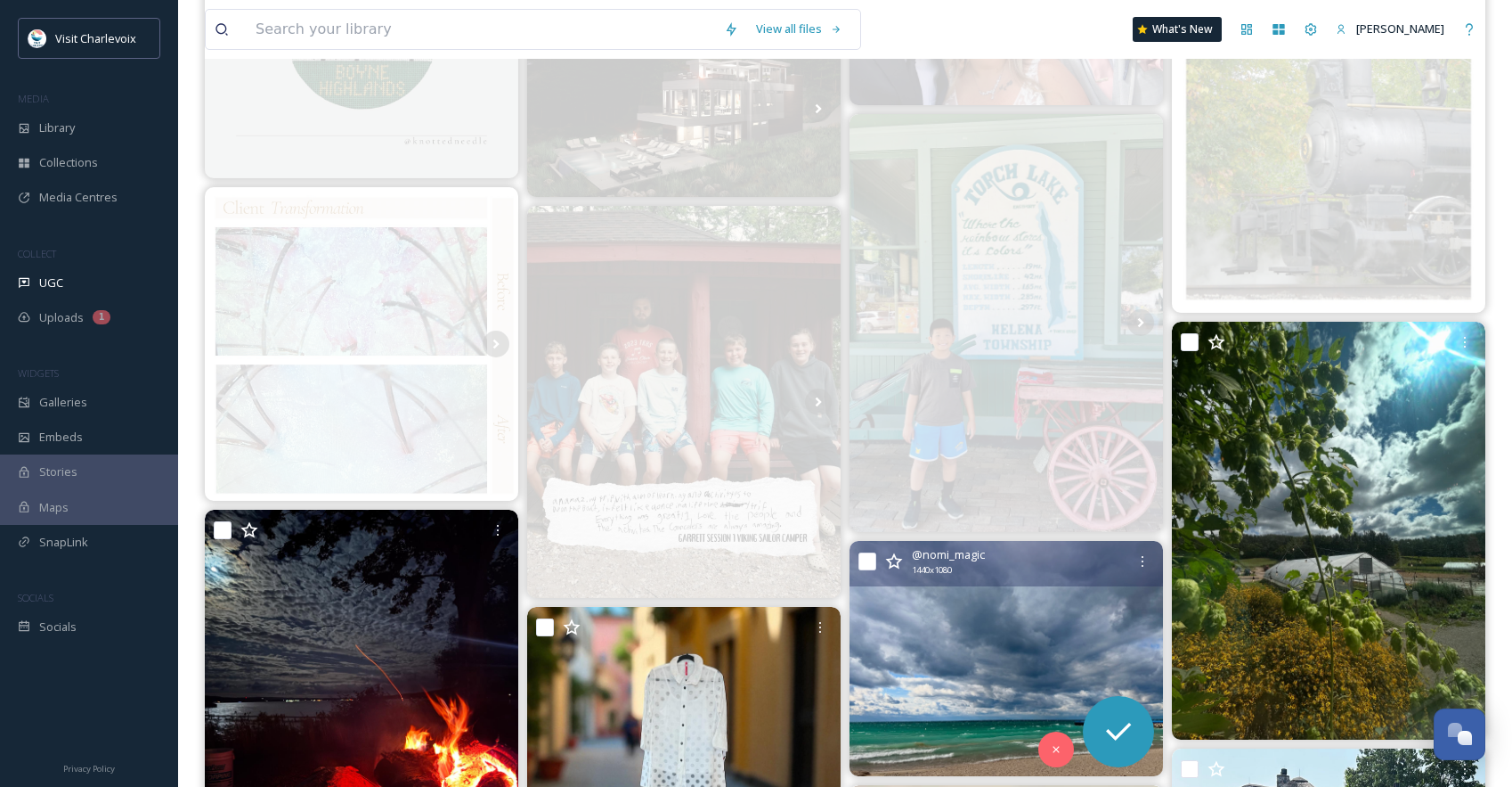
scroll to position [6233, 0]
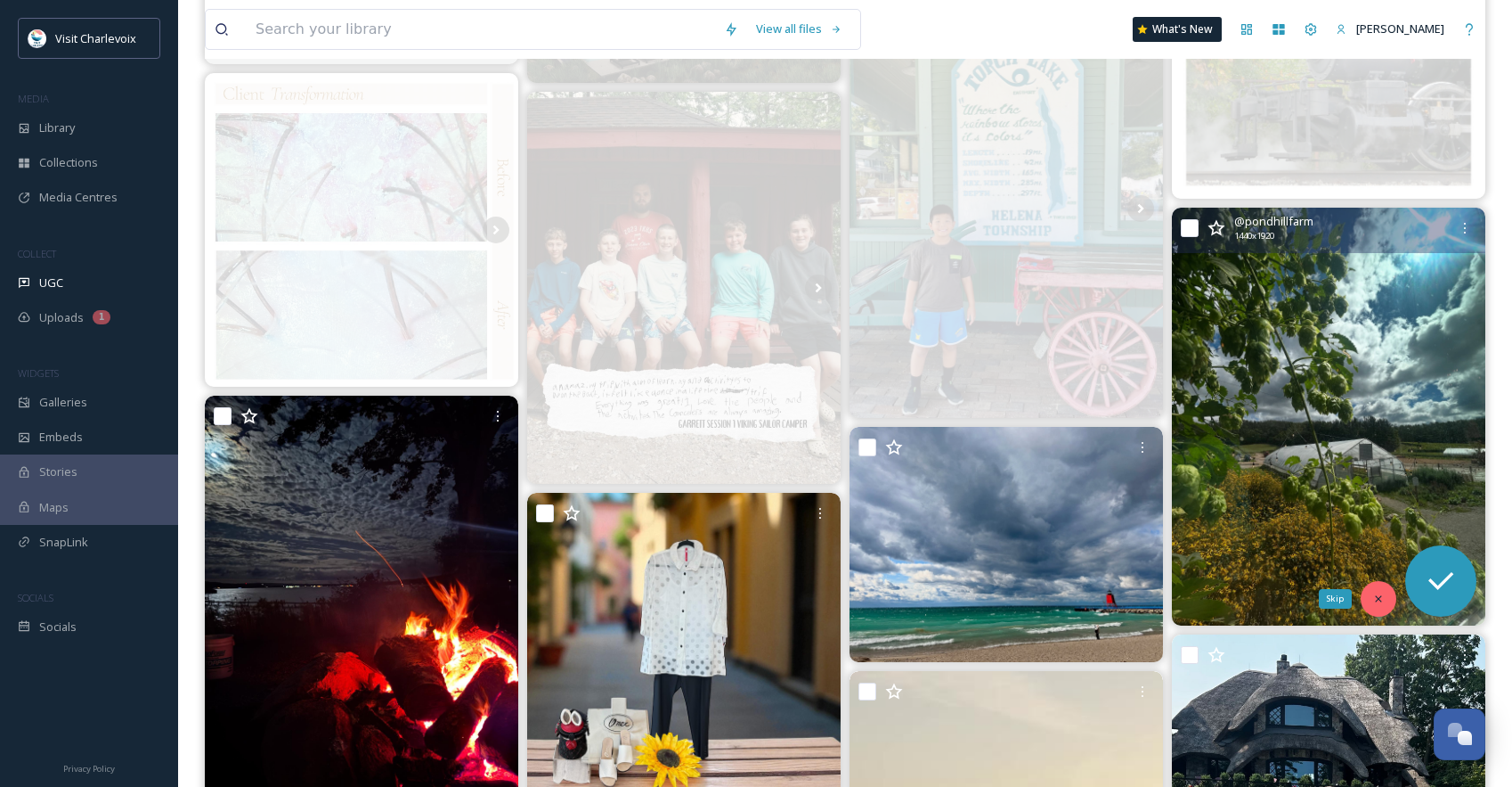
click at [1378, 595] on icon at bounding box center [1379, 598] width 12 height 12
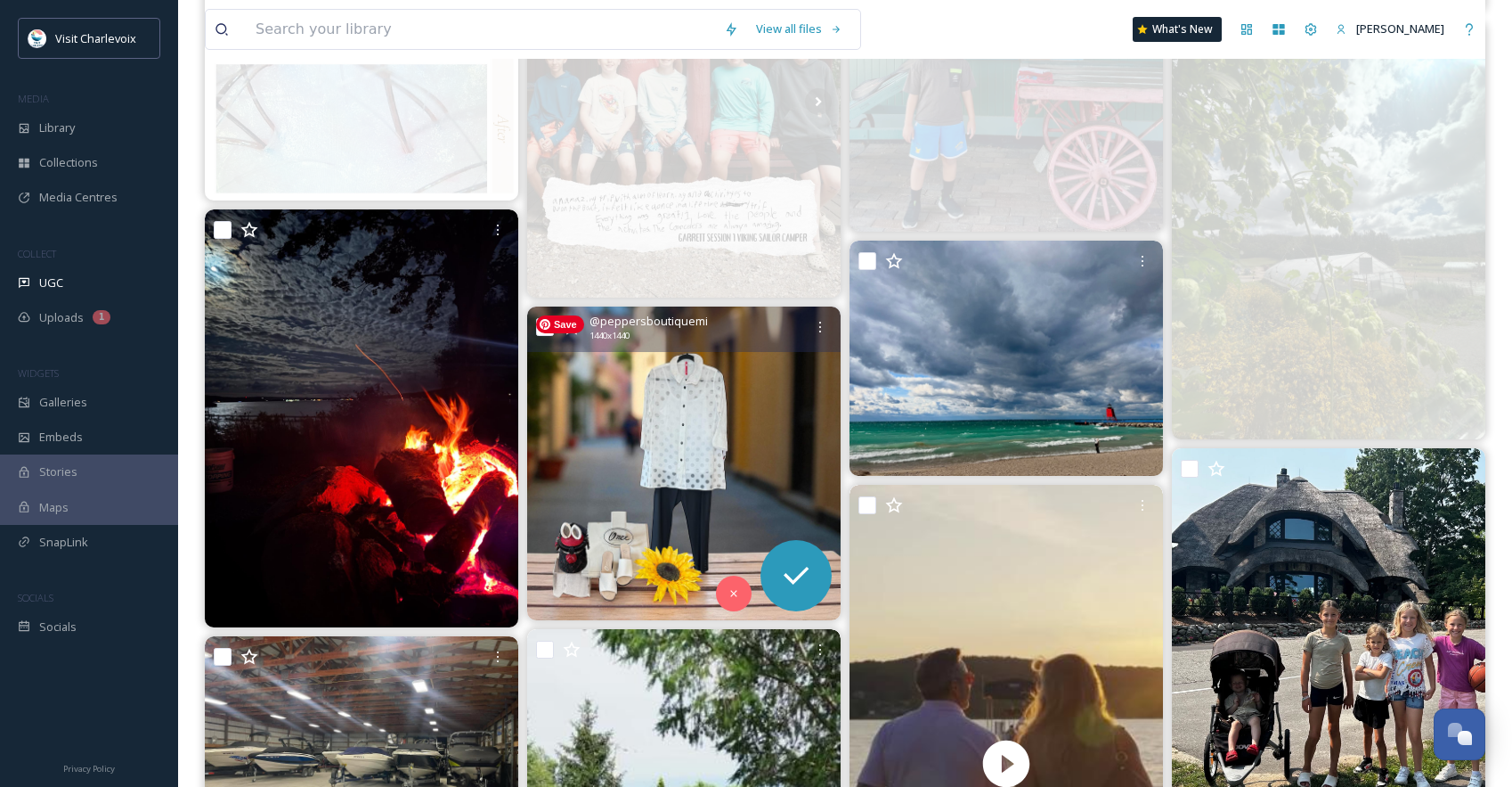
scroll to position [6473, 0]
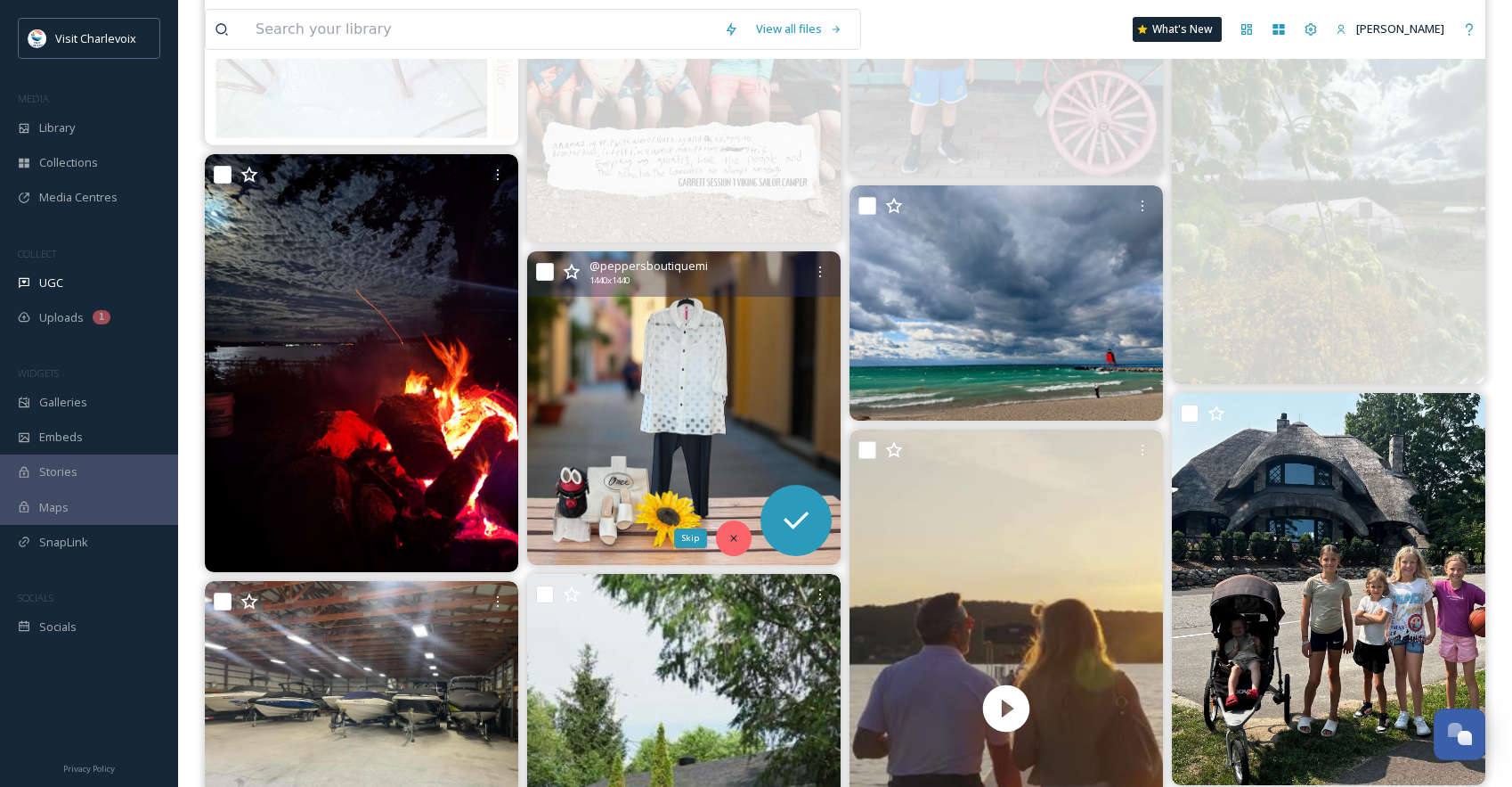
click at [735, 536] on icon at bounding box center [734, 539] width 7 height 7
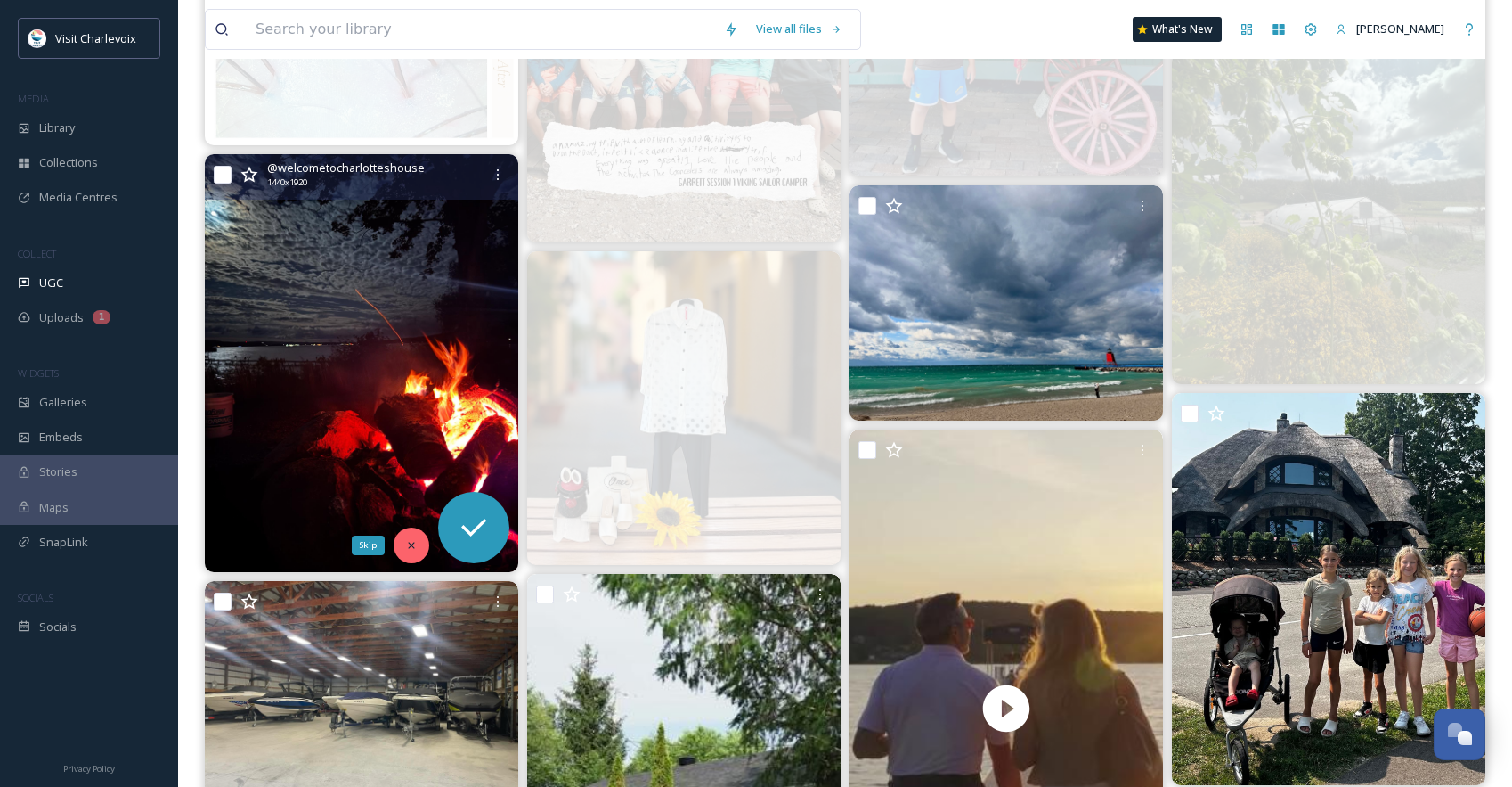
click at [418, 542] on div "Skip" at bounding box center [412, 545] width 35 height 35
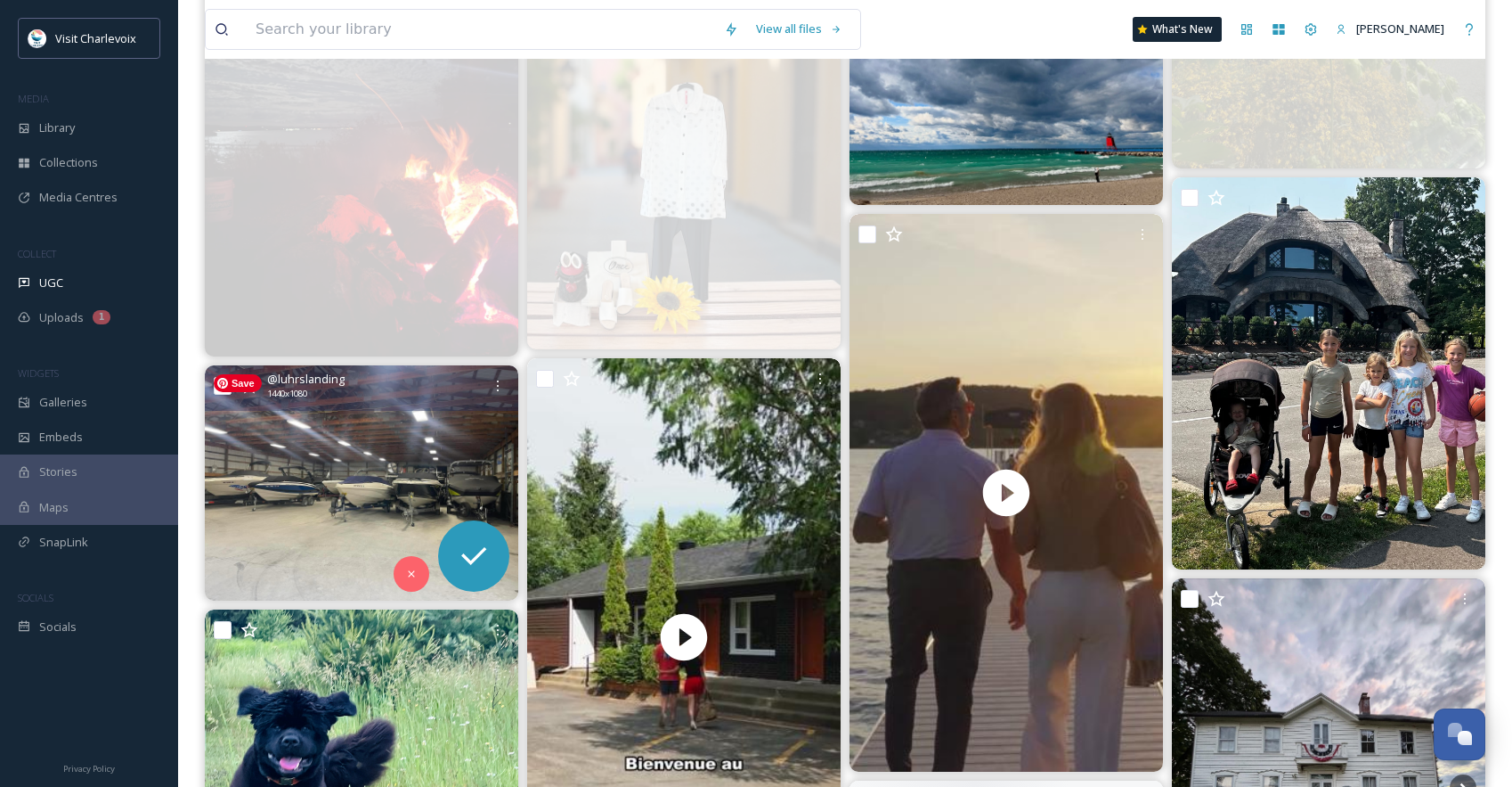
scroll to position [7012, 0]
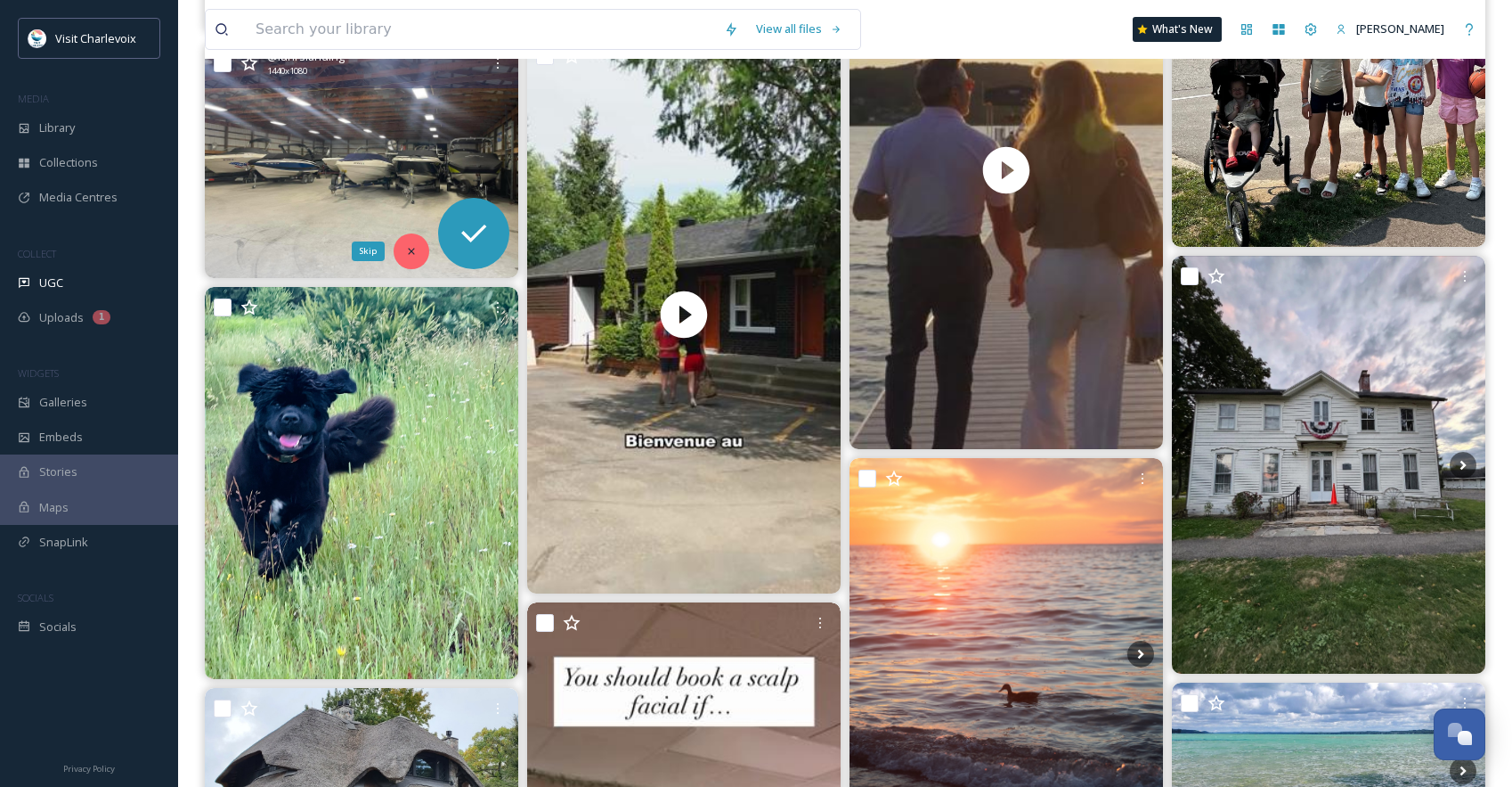
click at [409, 244] on div "Skip" at bounding box center [412, 251] width 35 height 35
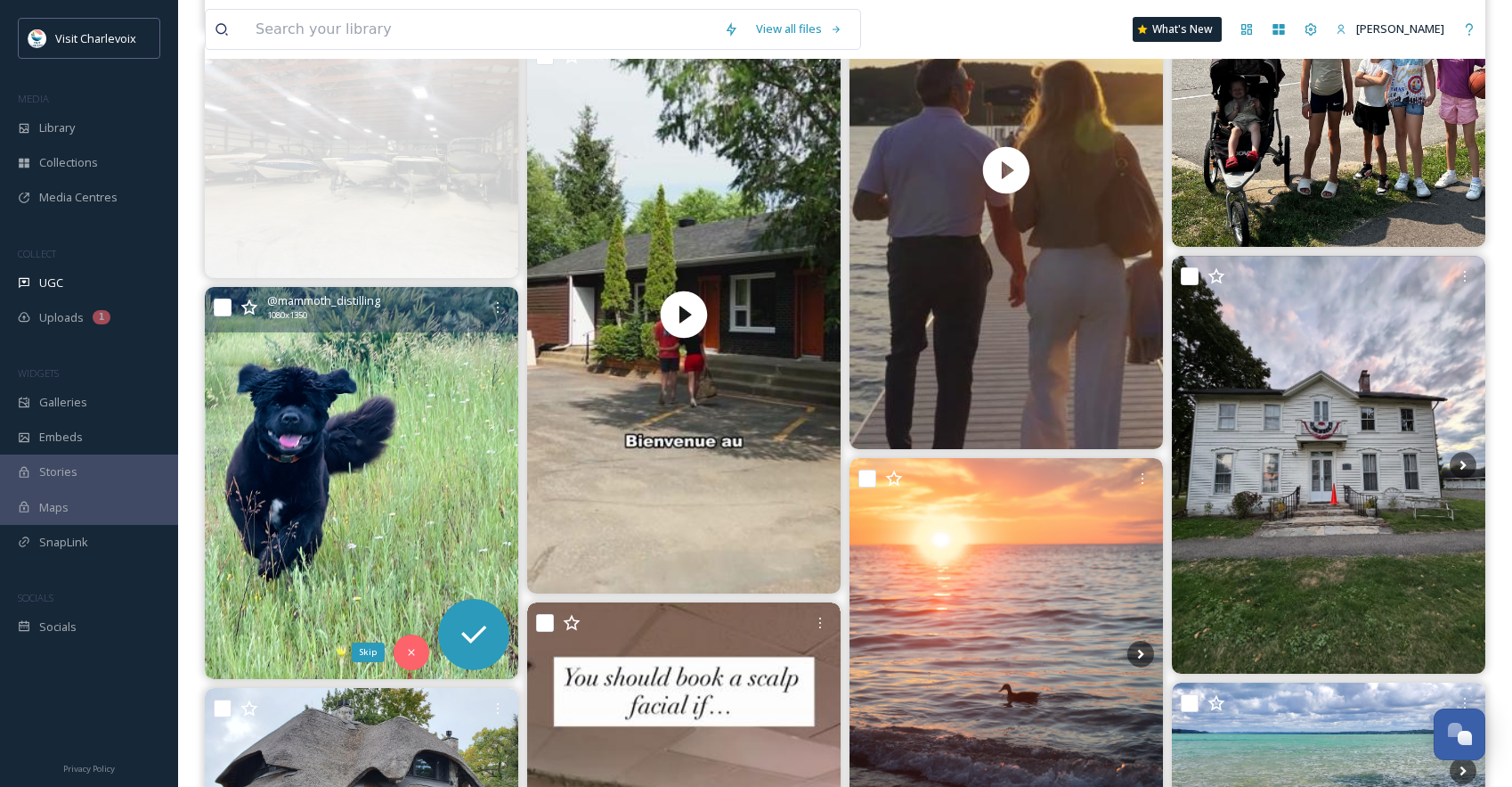
click at [405, 652] on icon at bounding box center [411, 652] width 12 height 12
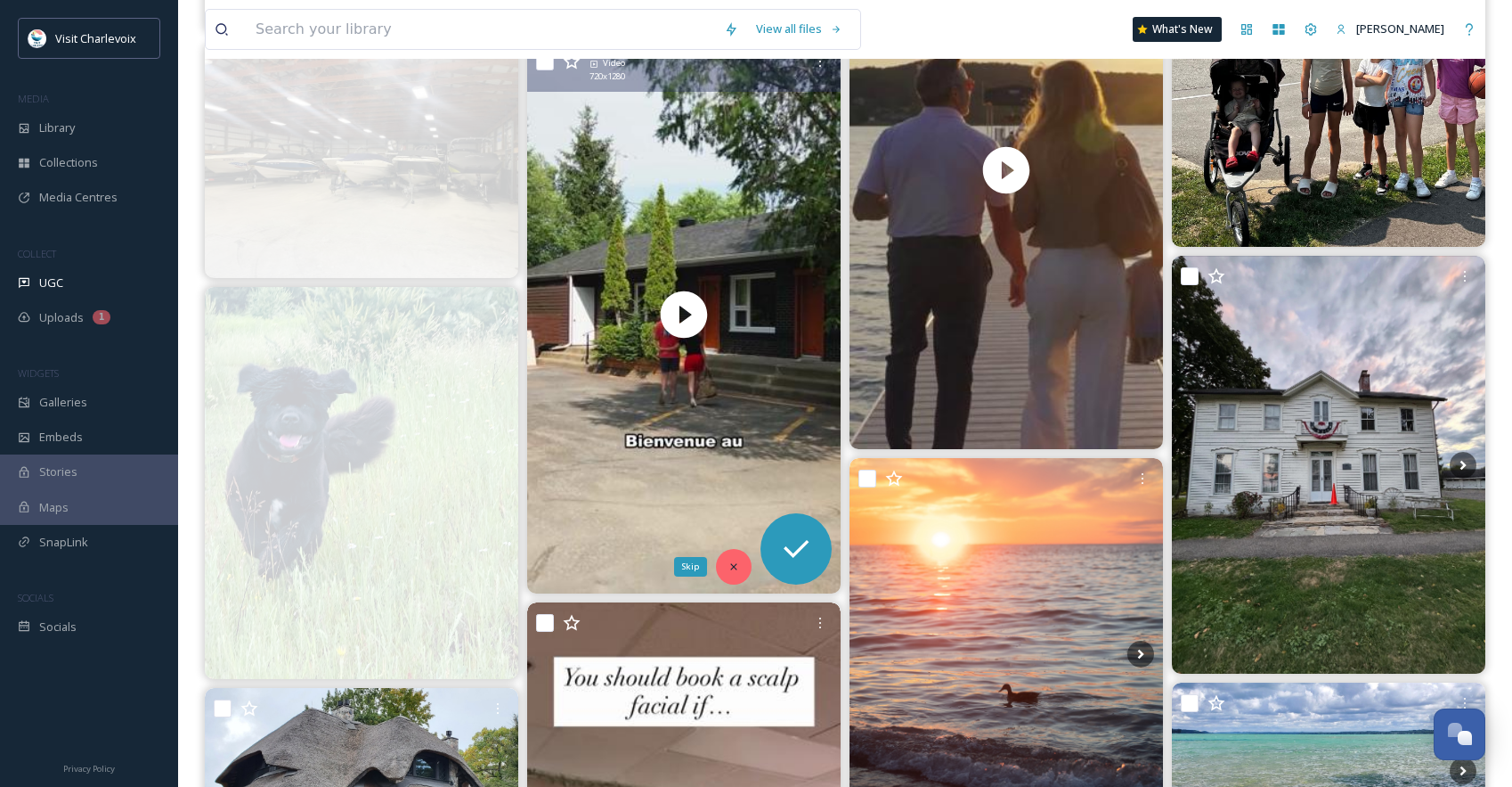
click at [730, 565] on icon at bounding box center [734, 566] width 12 height 12
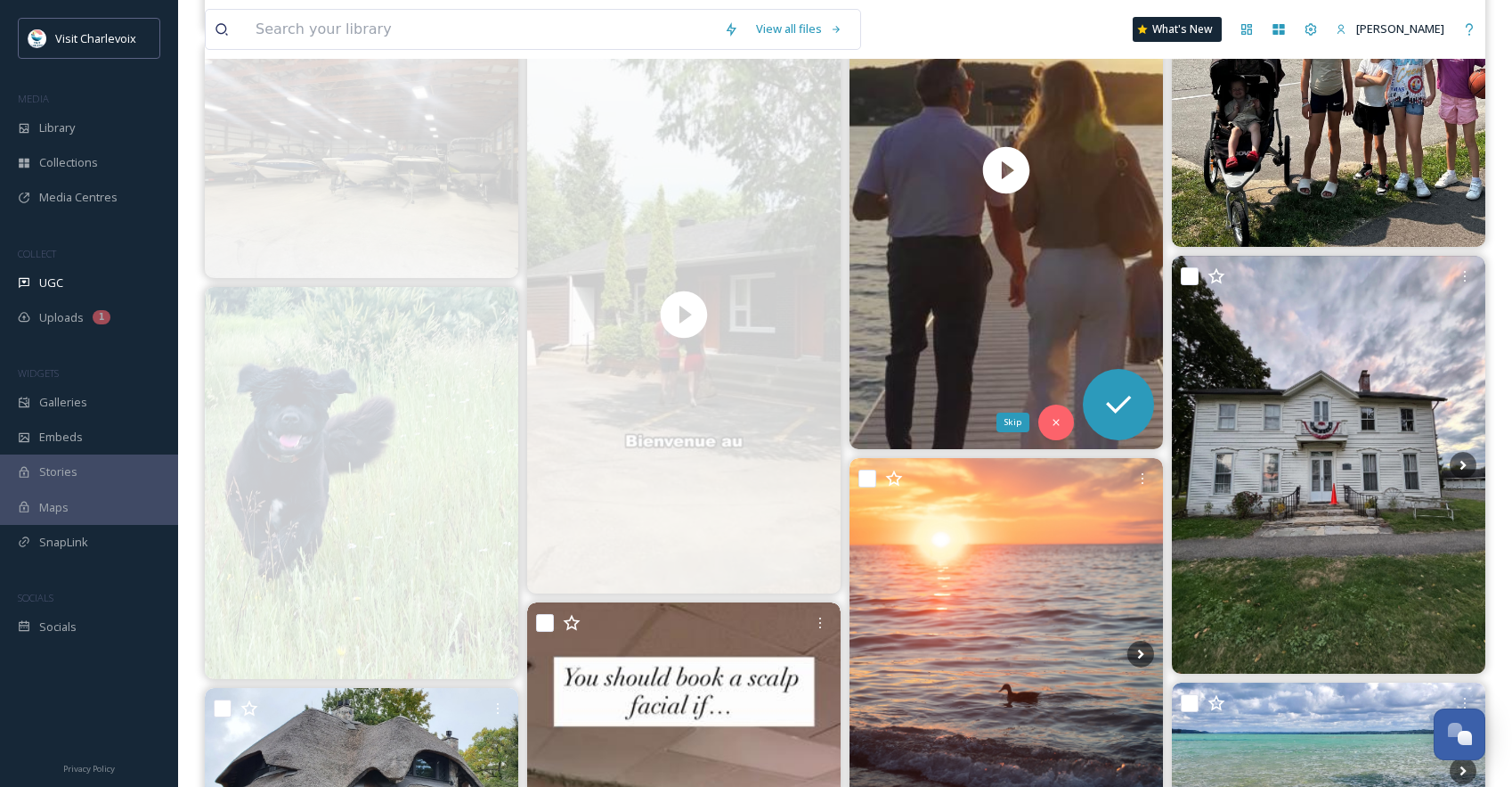
click at [1043, 426] on div "Skip" at bounding box center [1057, 422] width 35 height 35
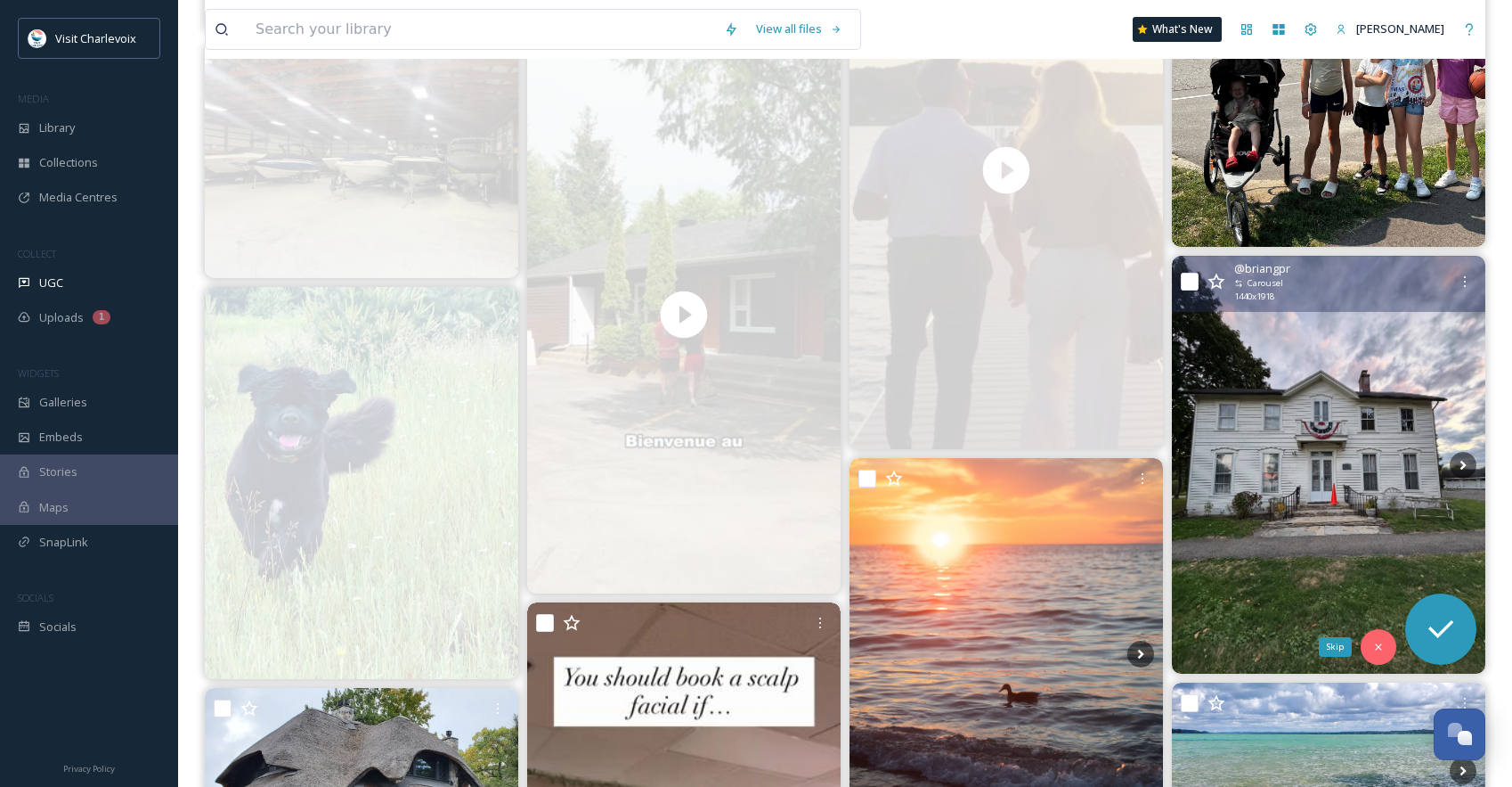
click at [1387, 638] on div "Skip" at bounding box center [1379, 647] width 35 height 35
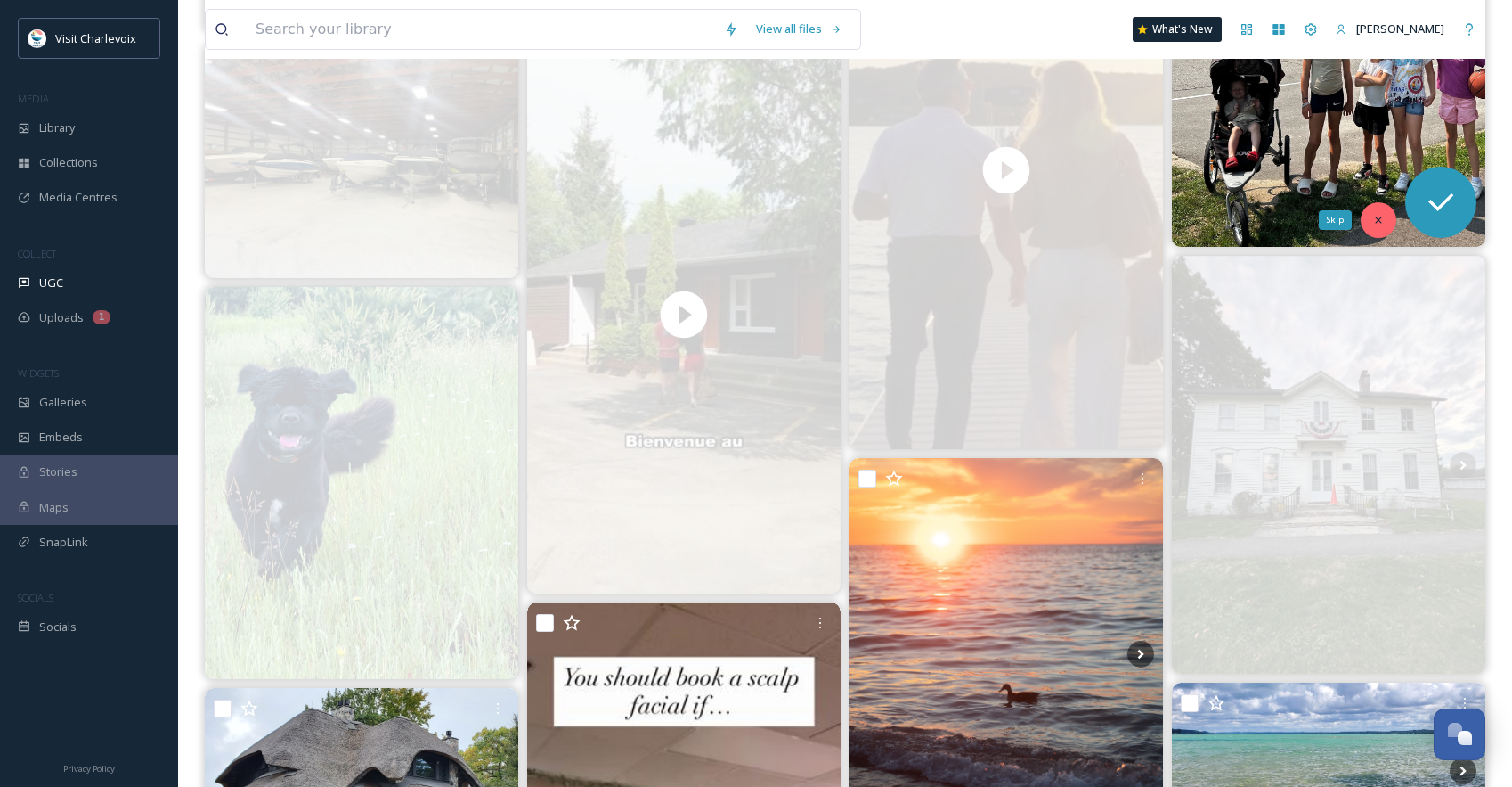
click at [1394, 222] on div "Skip" at bounding box center [1379, 220] width 35 height 35
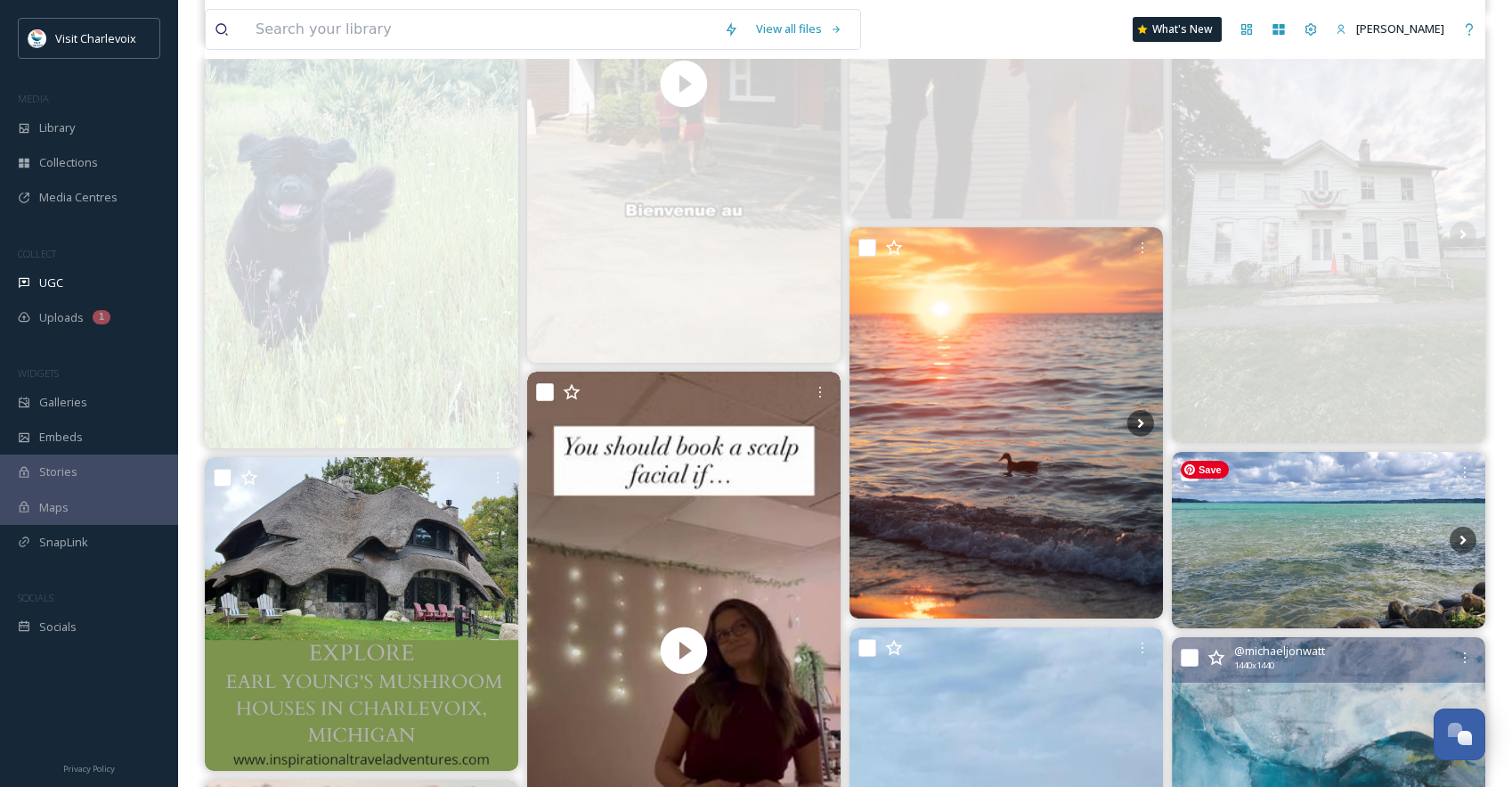
scroll to position [7548, 0]
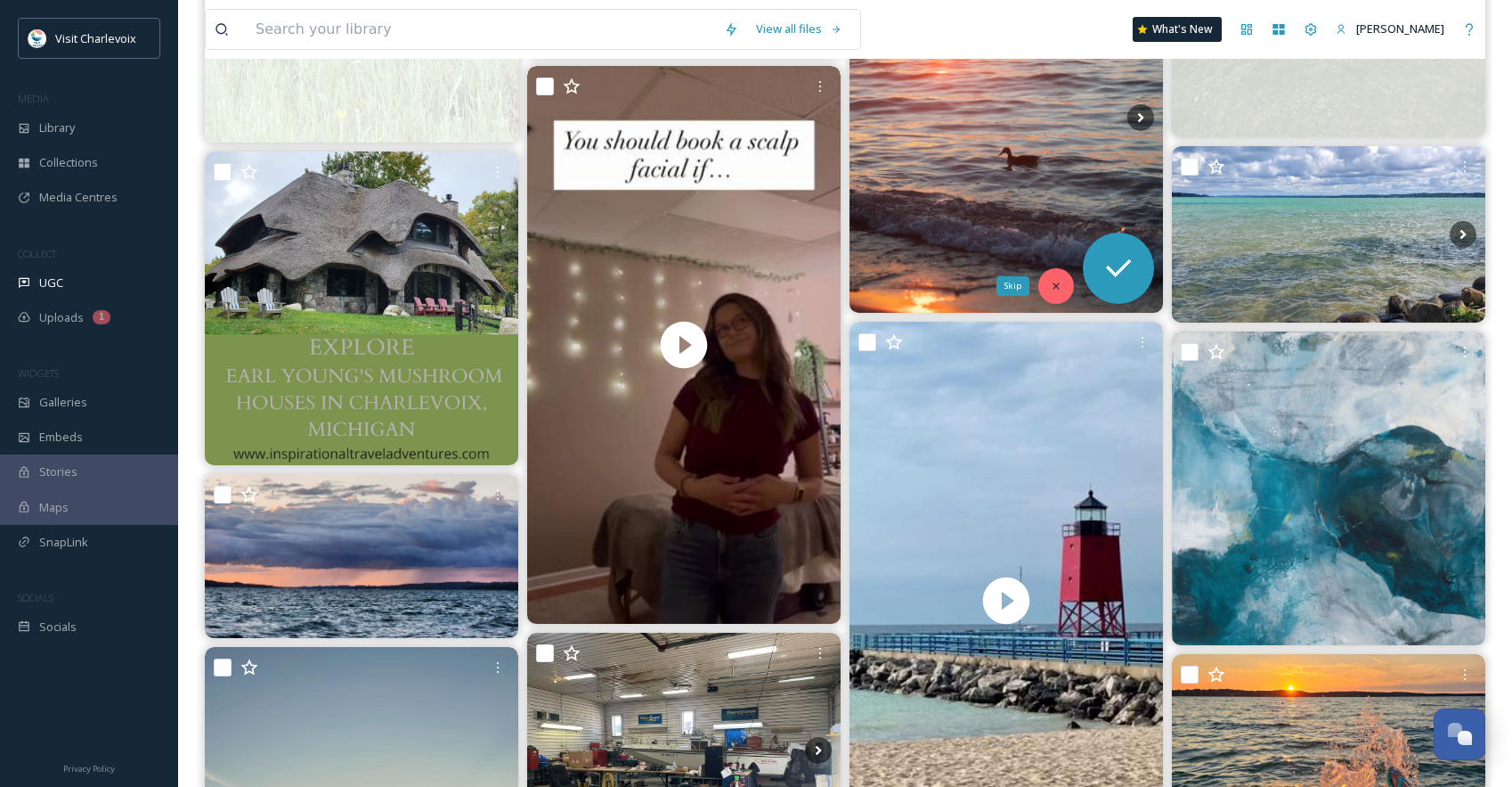
click at [1056, 287] on icon at bounding box center [1056, 286] width 7 height 7
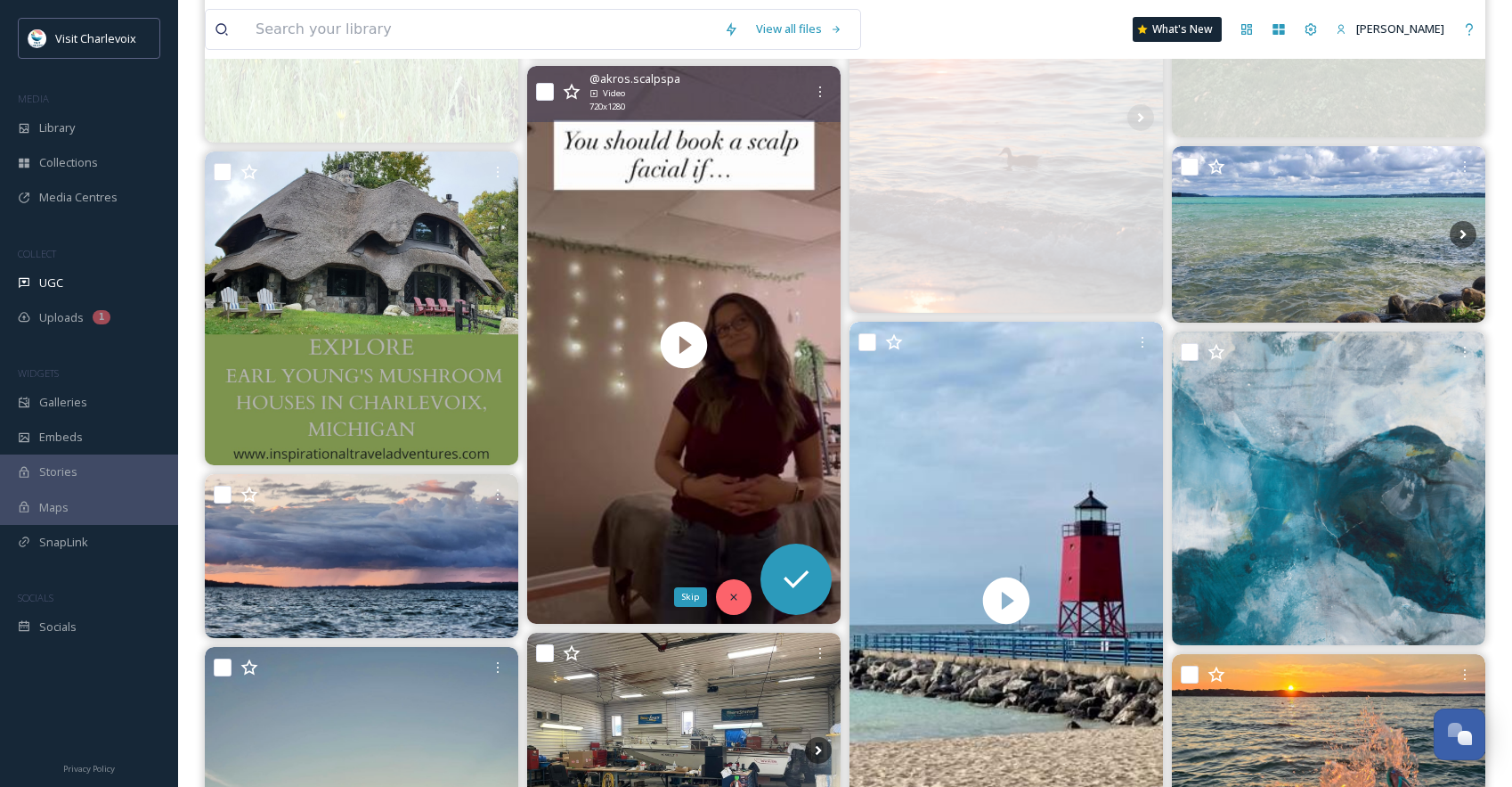
click at [737, 596] on icon at bounding box center [734, 597] width 12 height 12
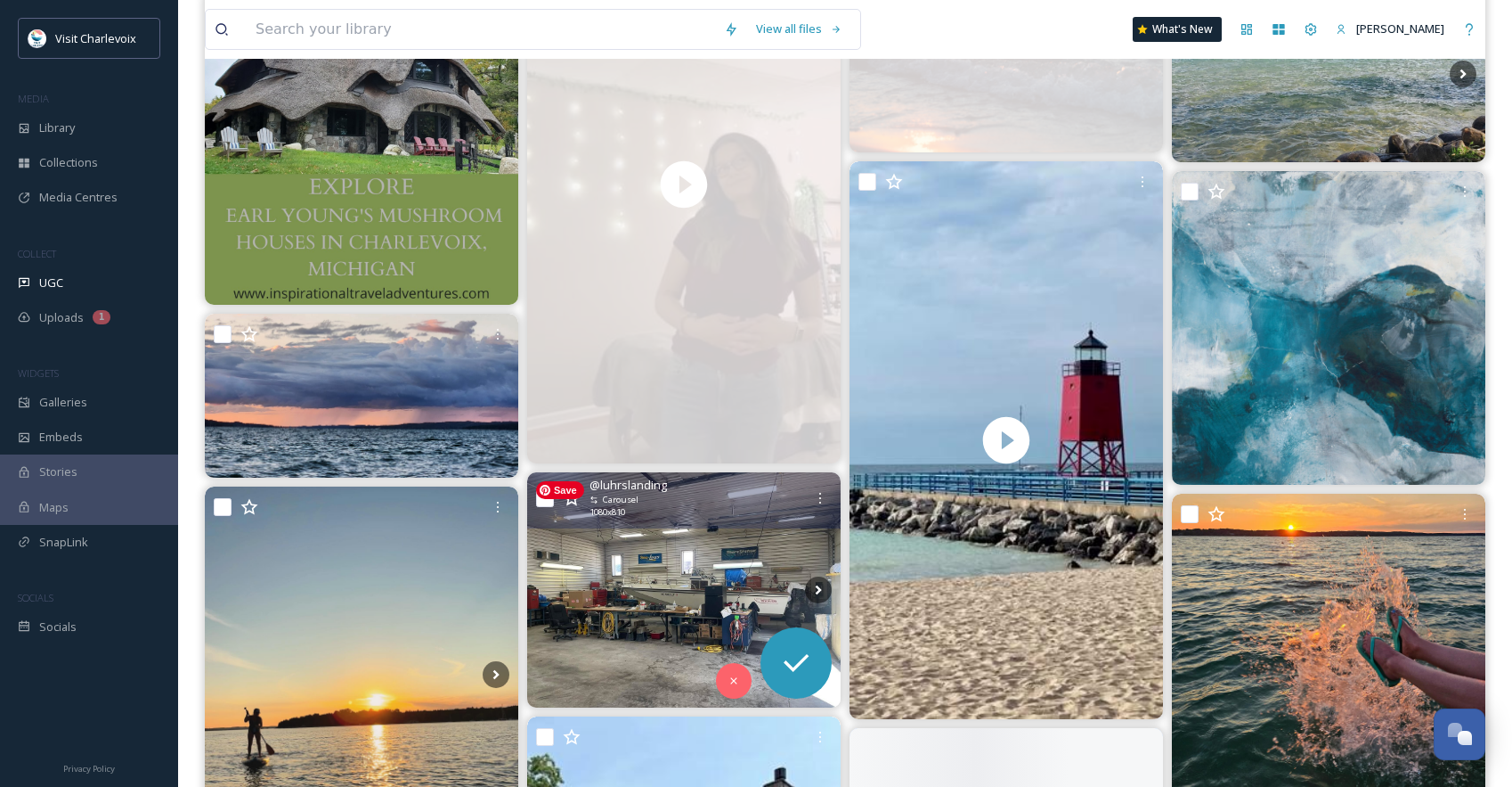
scroll to position [7904, 0]
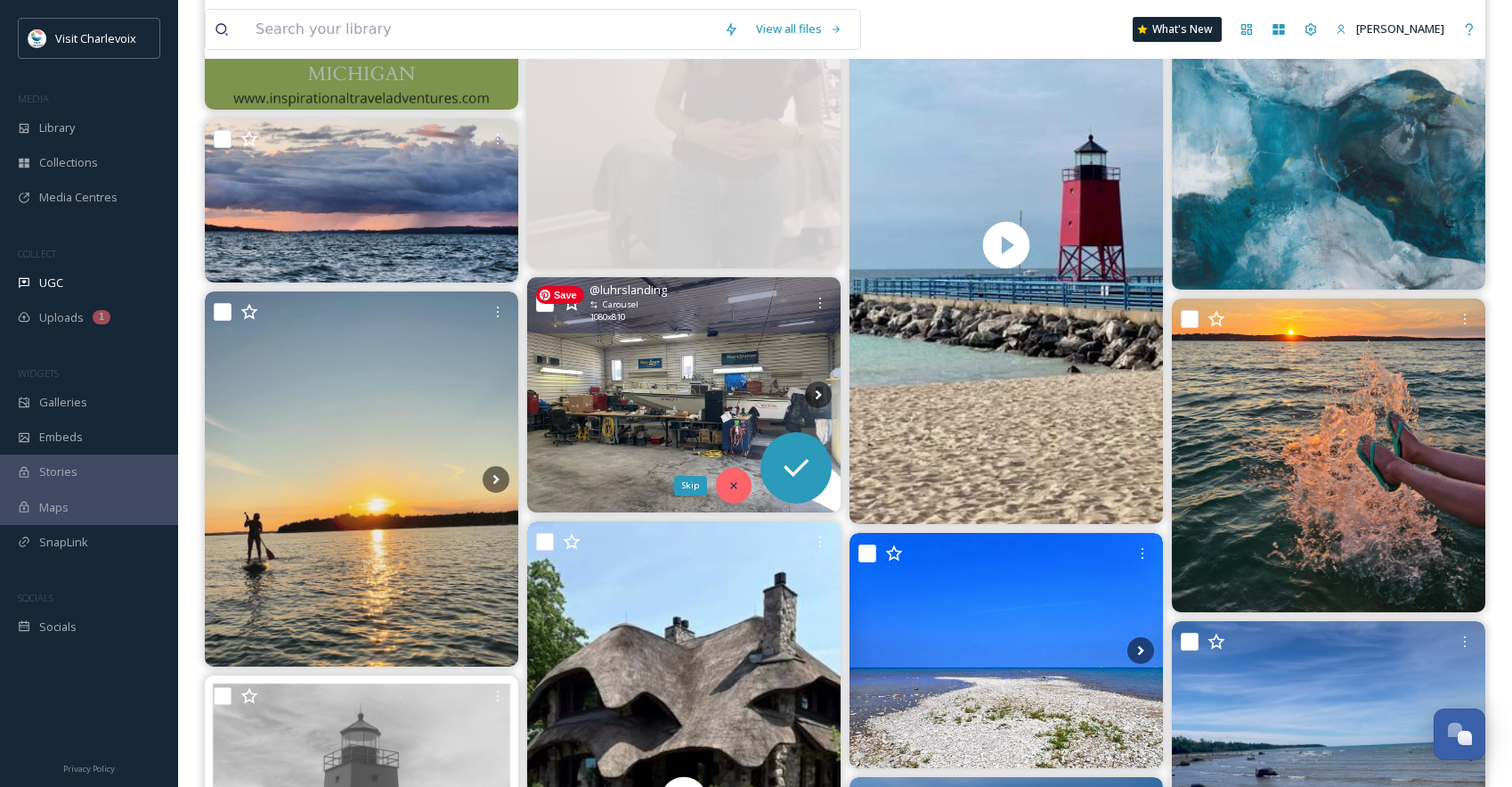
click at [738, 490] on icon at bounding box center [734, 485] width 12 height 12
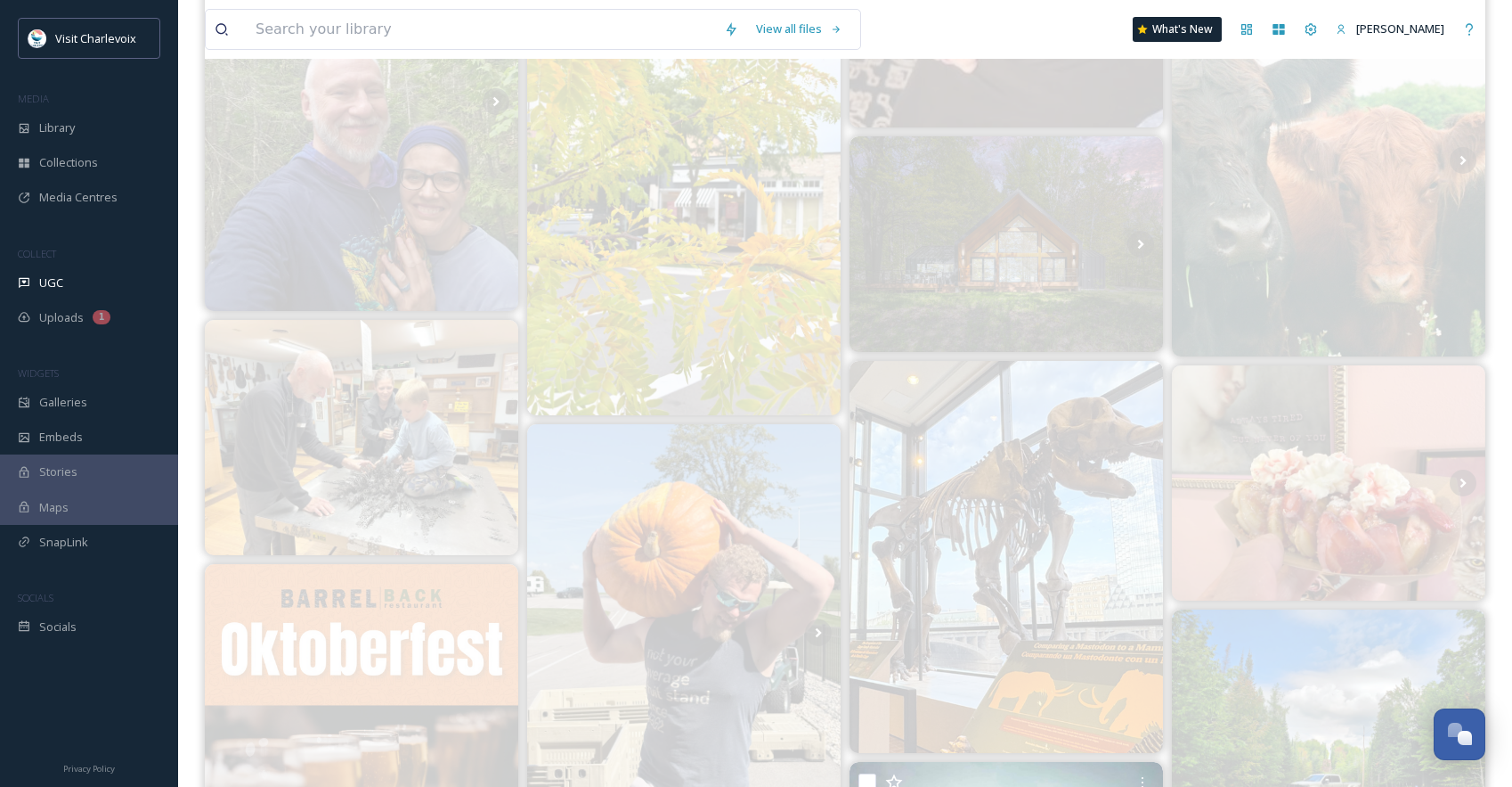
scroll to position [355, 0]
